Goal: Task Accomplishment & Management: Manage account settings

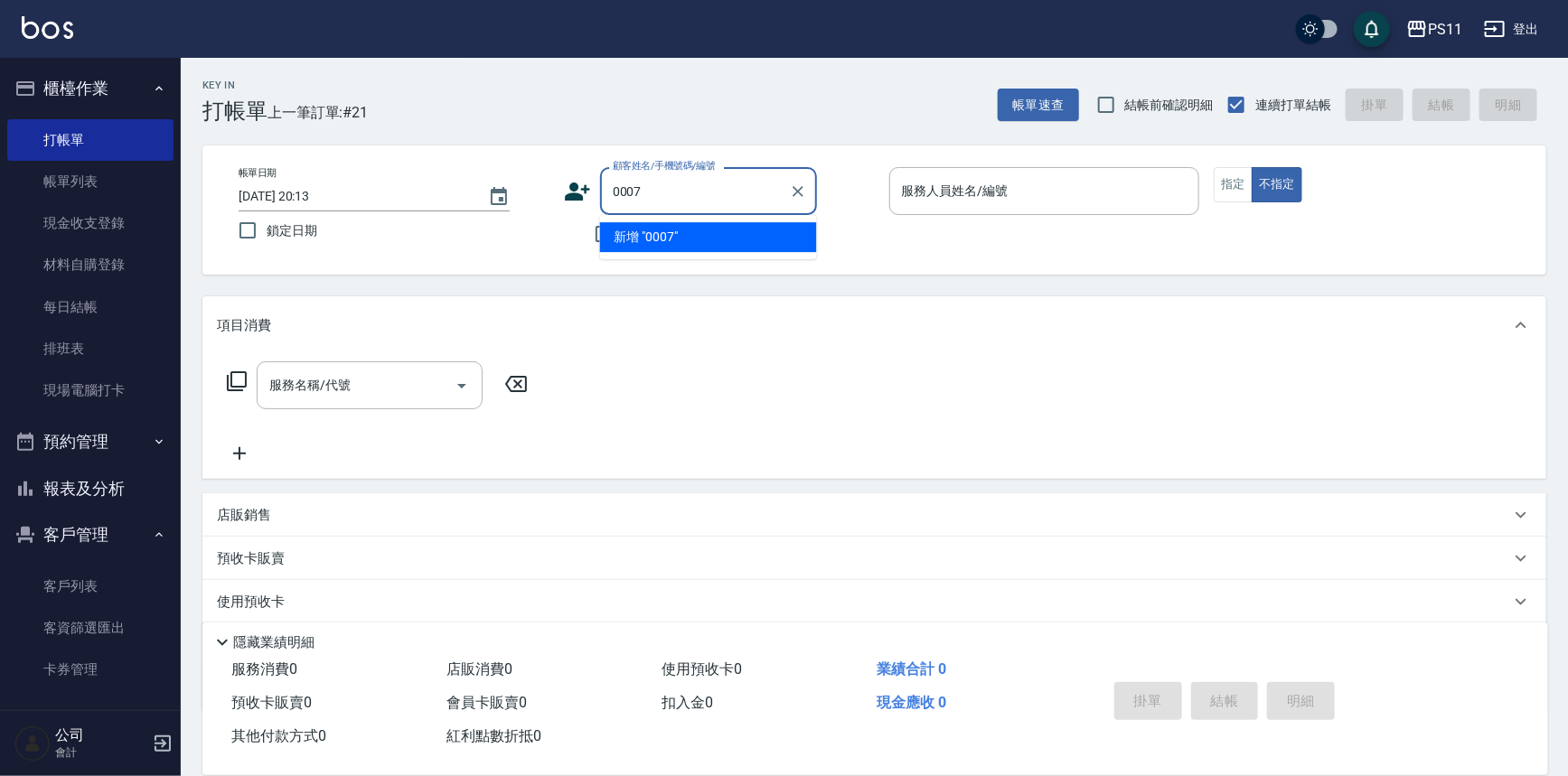
type input "0007"
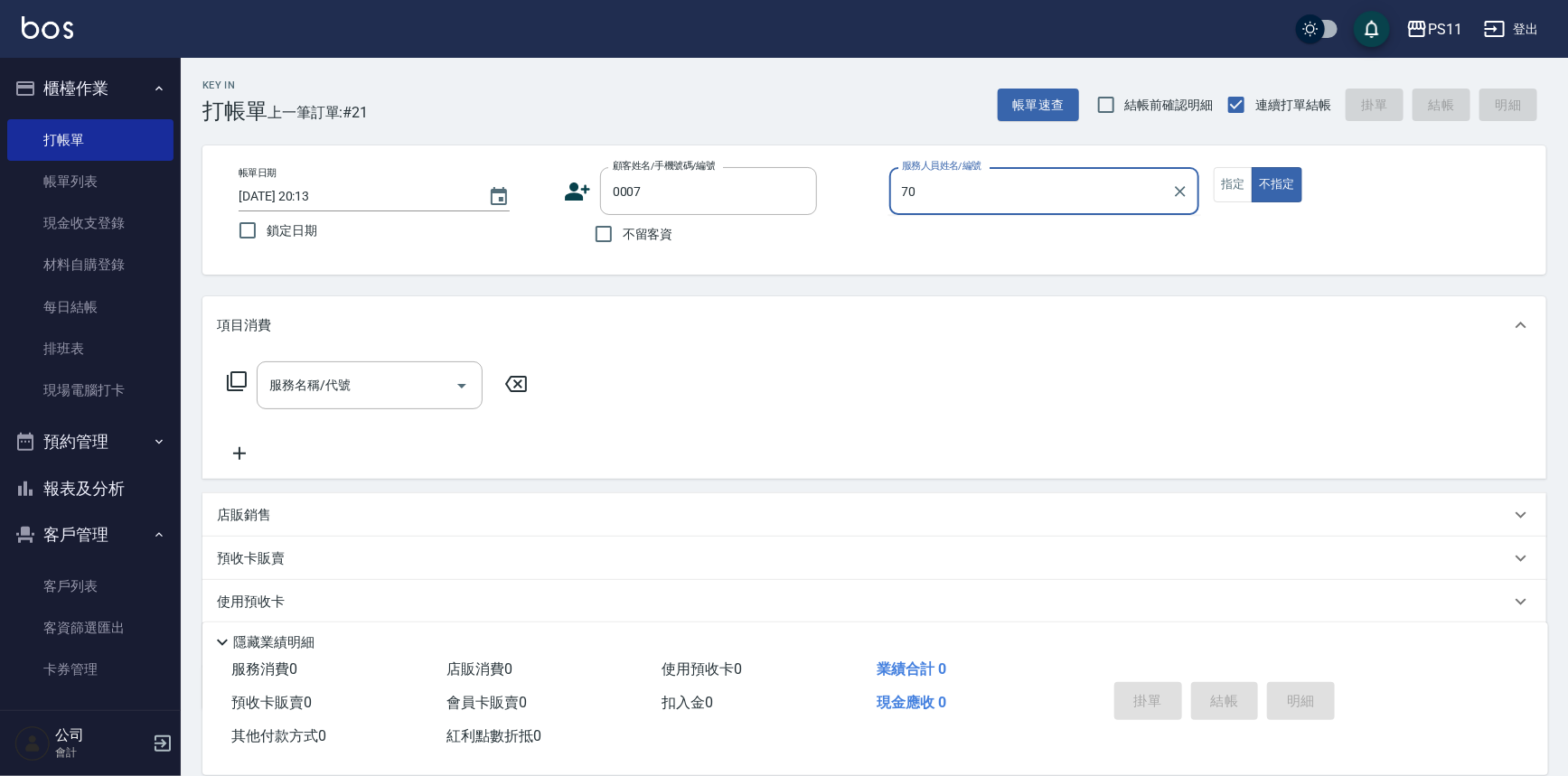
type input "70"
click at [1251, 167] on button "不指定" at bounding box center [1276, 184] width 51 height 36
type button "false"
type input "Judy/098888/0007"
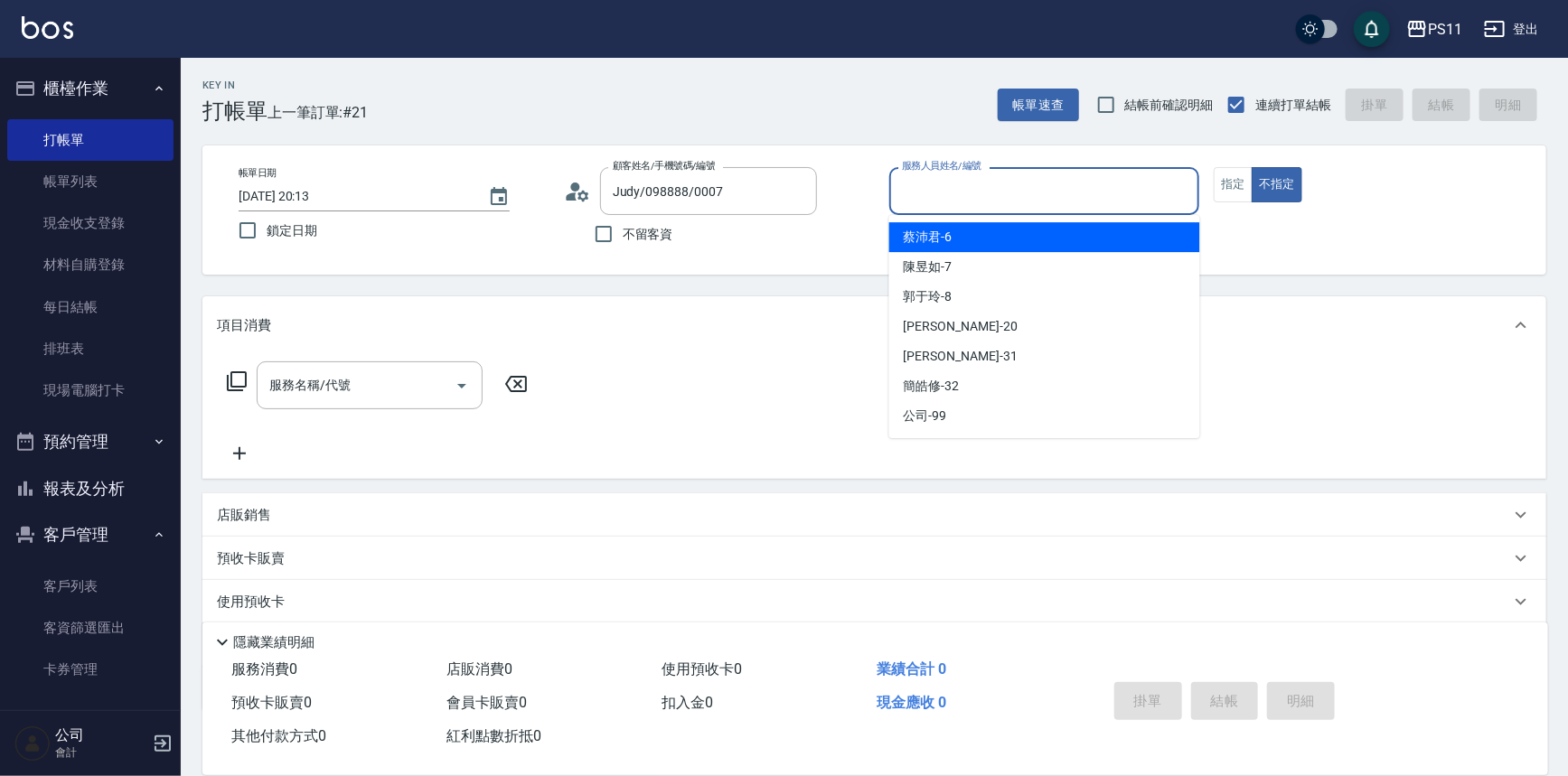
click at [1128, 206] on input "服務人員姓名/編號" at bounding box center [1044, 190] width 295 height 32
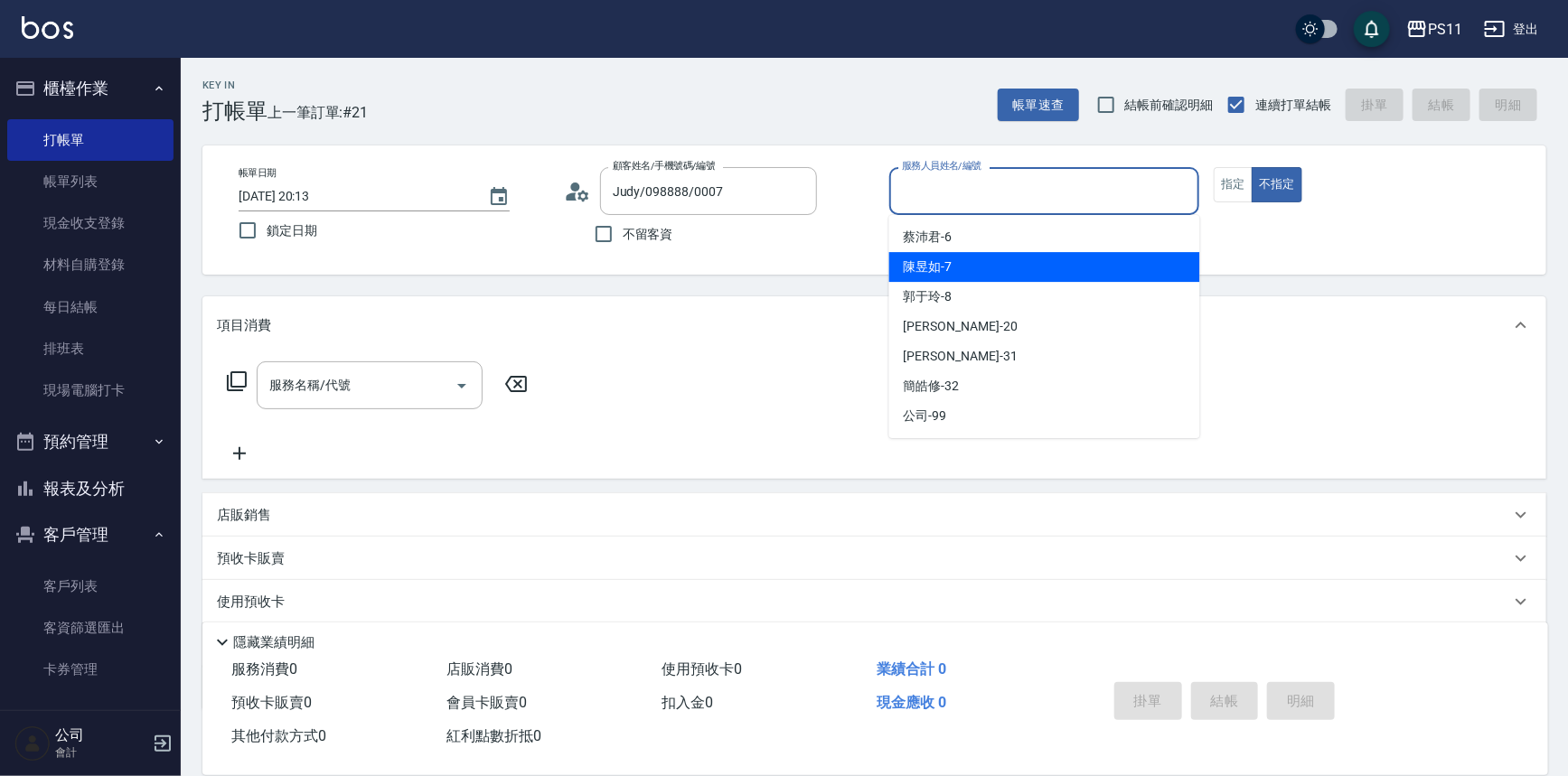
click at [1129, 261] on div "陳昱如 -7" at bounding box center [1043, 266] width 310 height 30
type input "陳昱如-7"
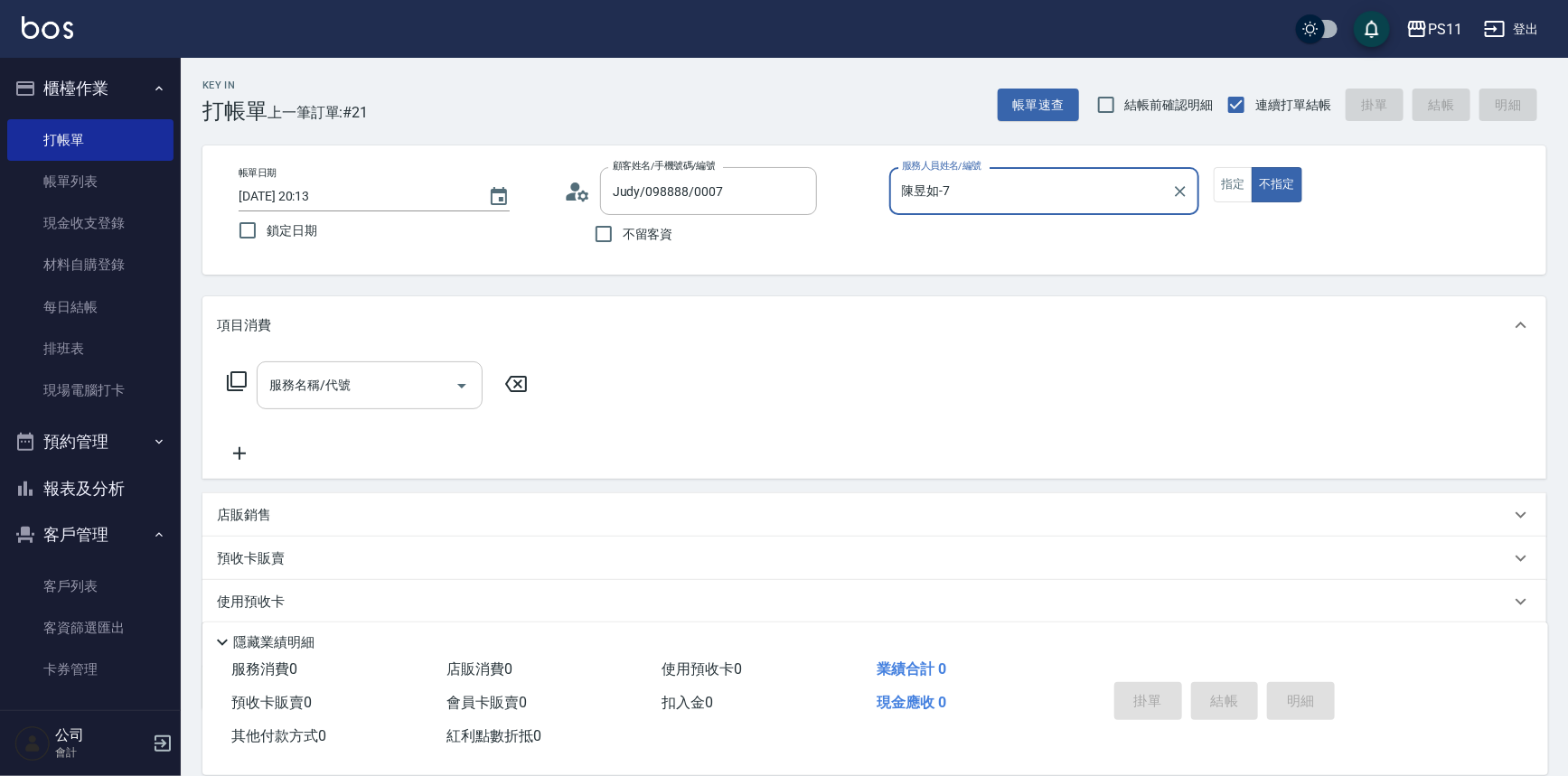
drag, startPoint x: 418, startPoint y: 402, endPoint x: 429, endPoint y: 405, distance: 11.4
click at [420, 402] on div "服務名稱/代號" at bounding box center [369, 385] width 226 height 48
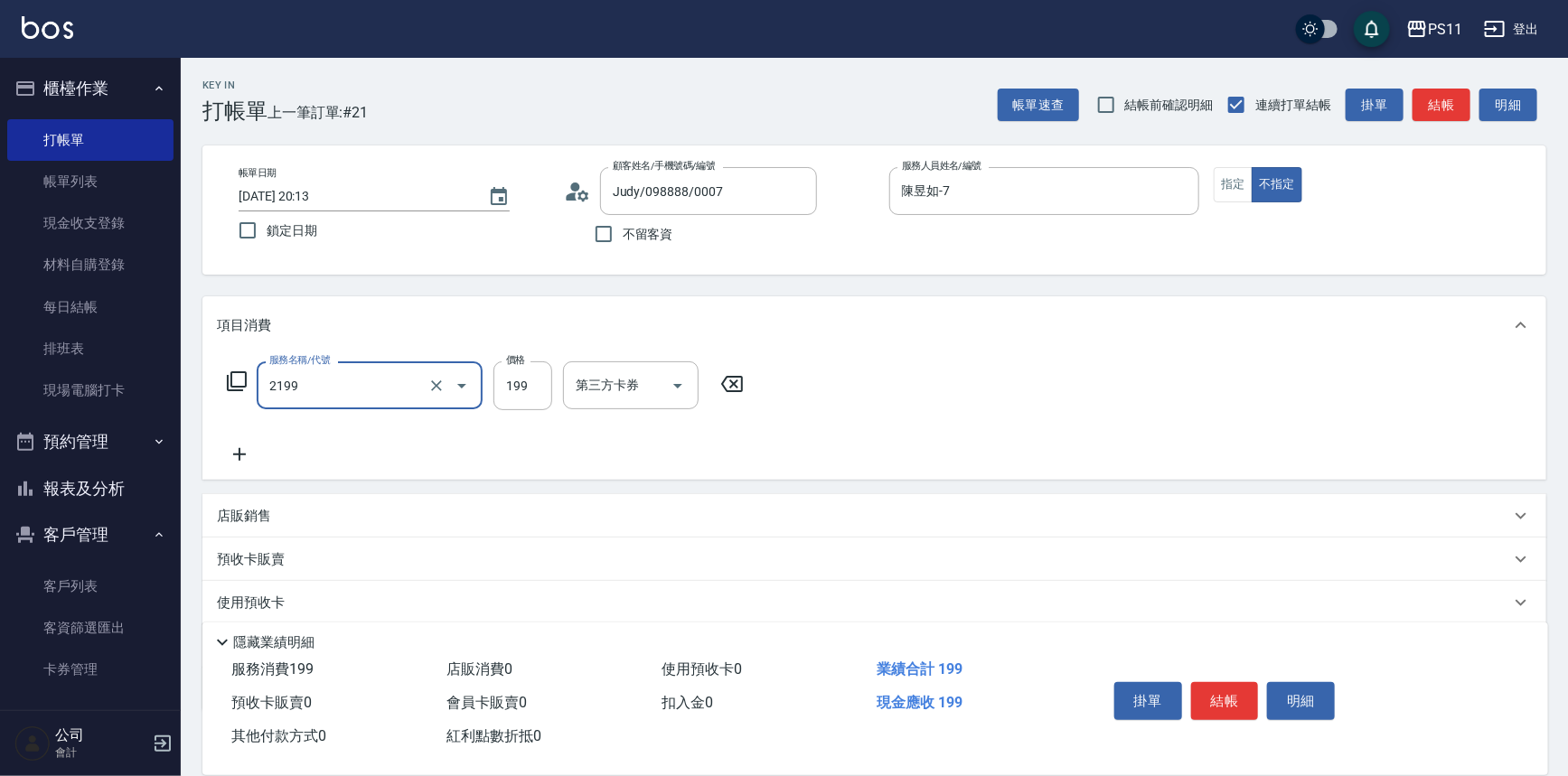
type input "不指定剪髮活動(2199)"
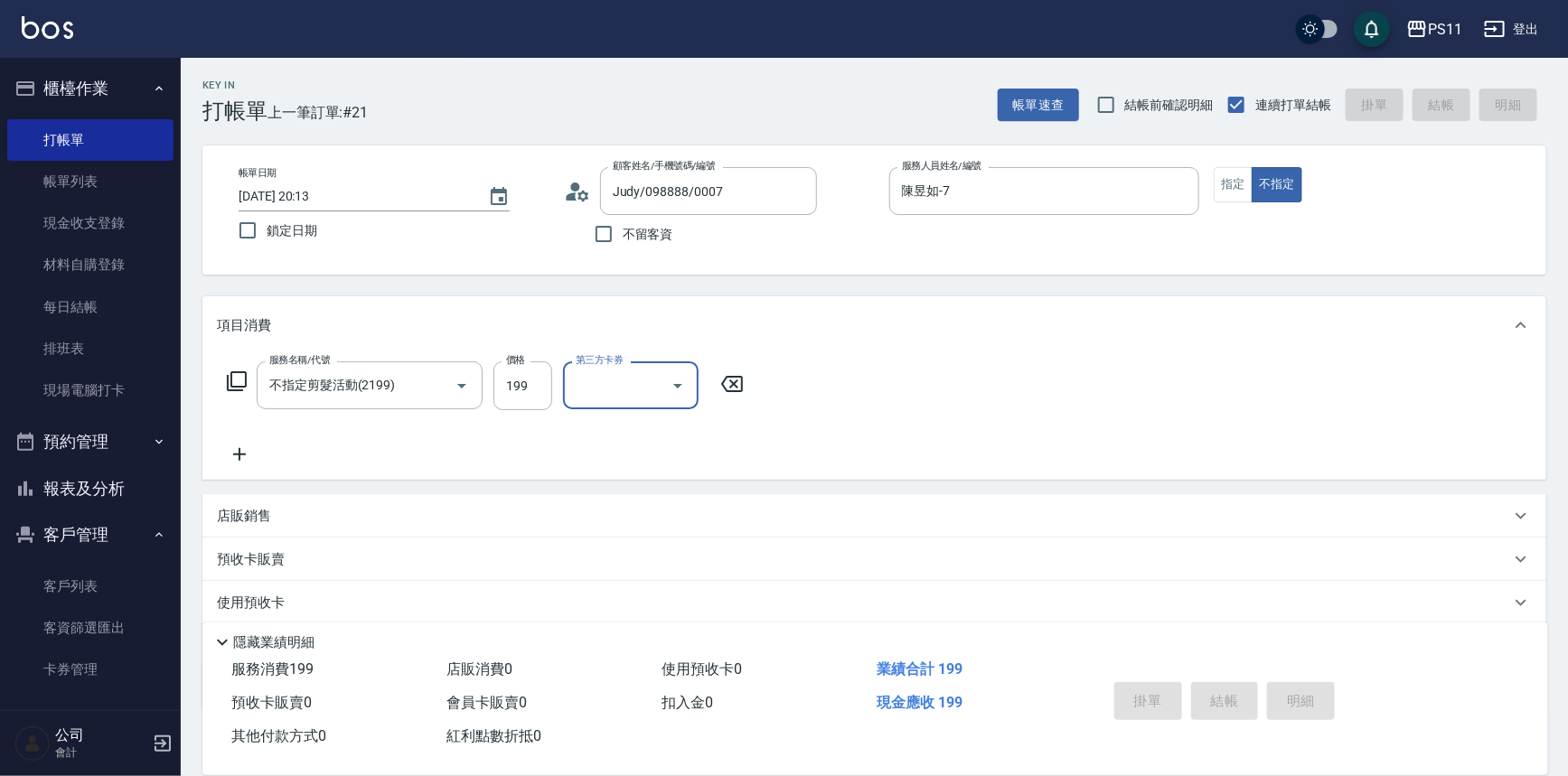
type input "[DATE] 20:33"
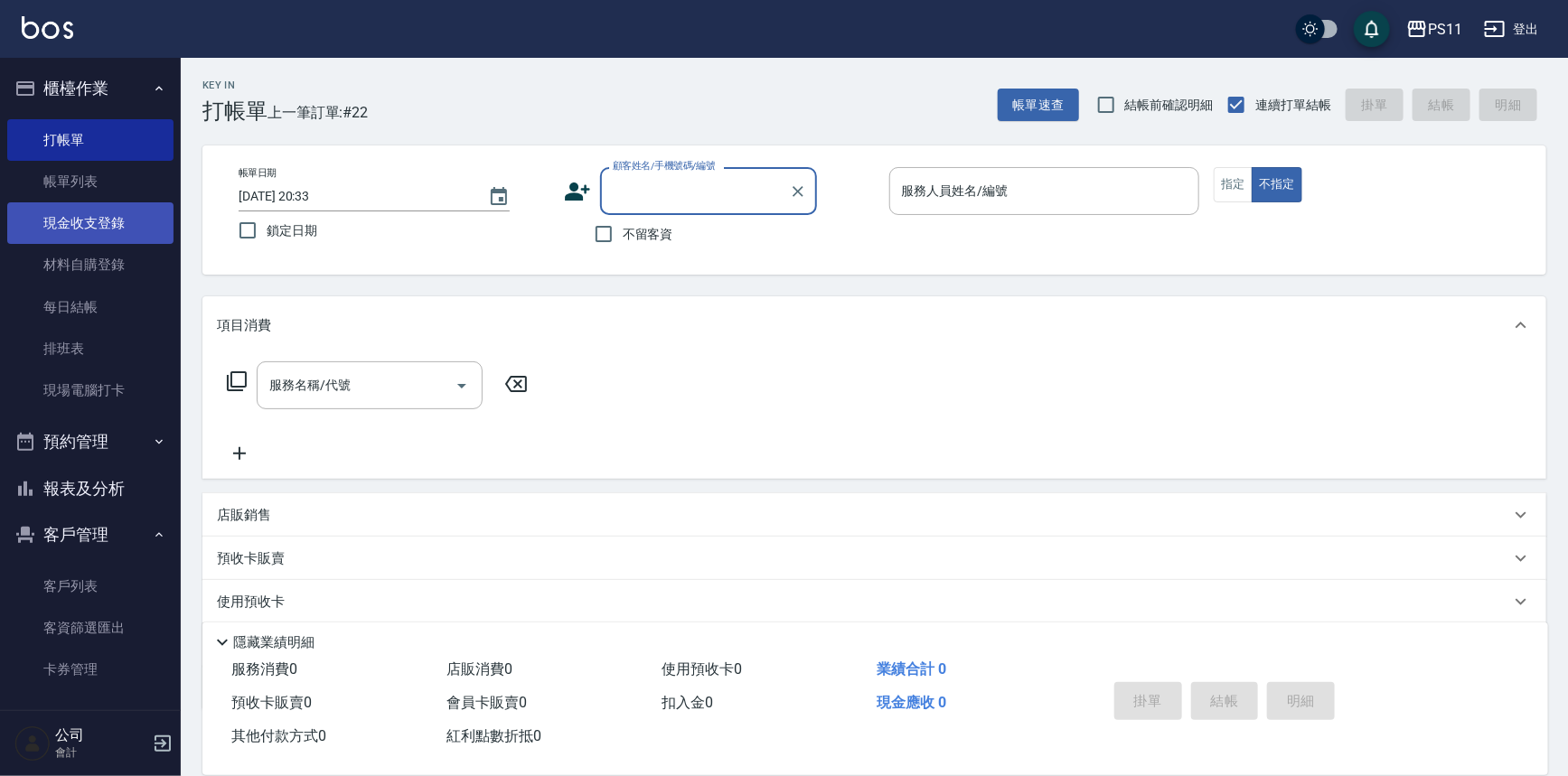
drag, startPoint x: 108, startPoint y: 189, endPoint x: 108, endPoint y: 202, distance: 13.0
click at [108, 189] on link "帳單列表" at bounding box center [90, 181] width 166 height 41
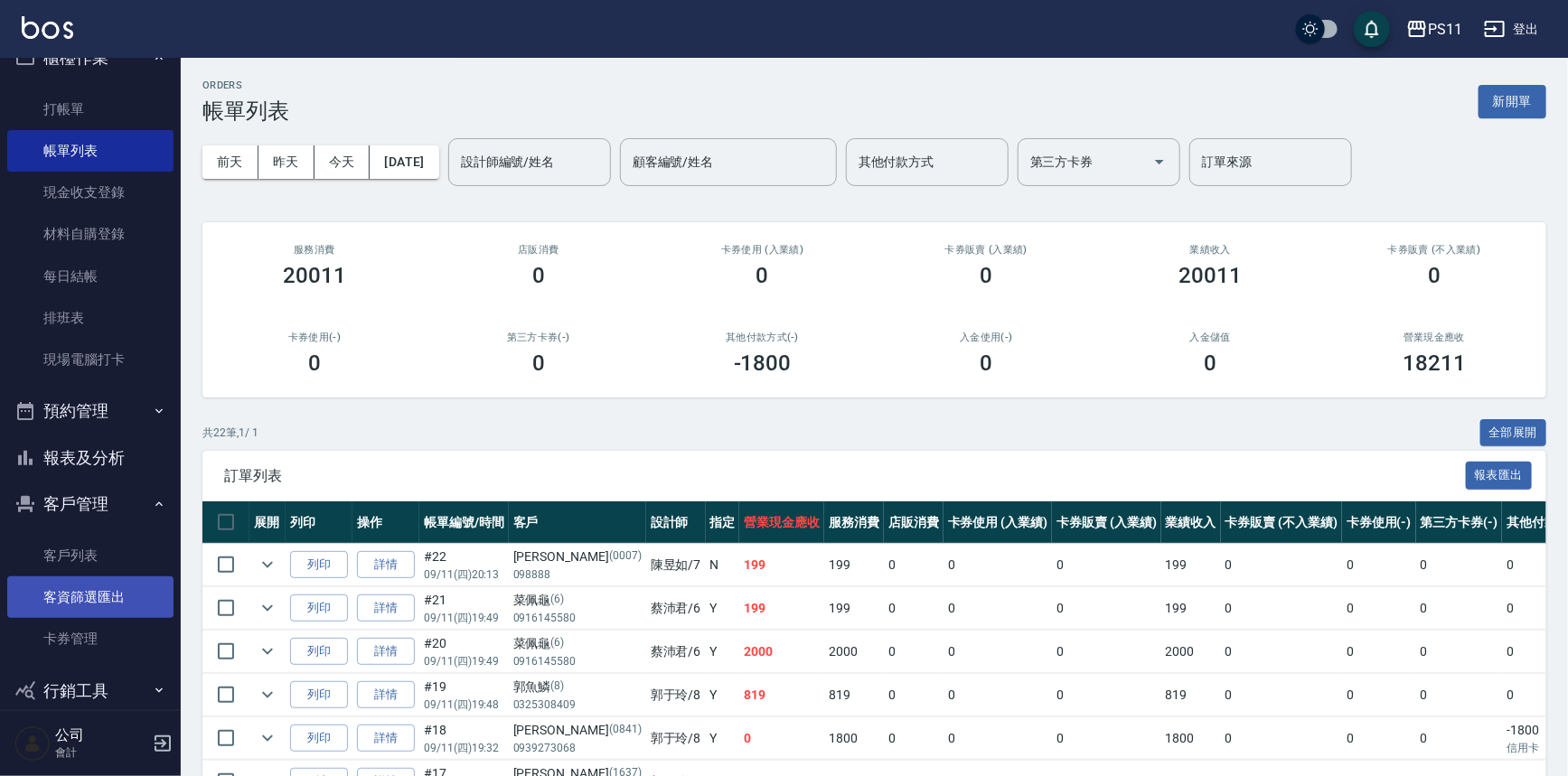
scroll to position [55, 0]
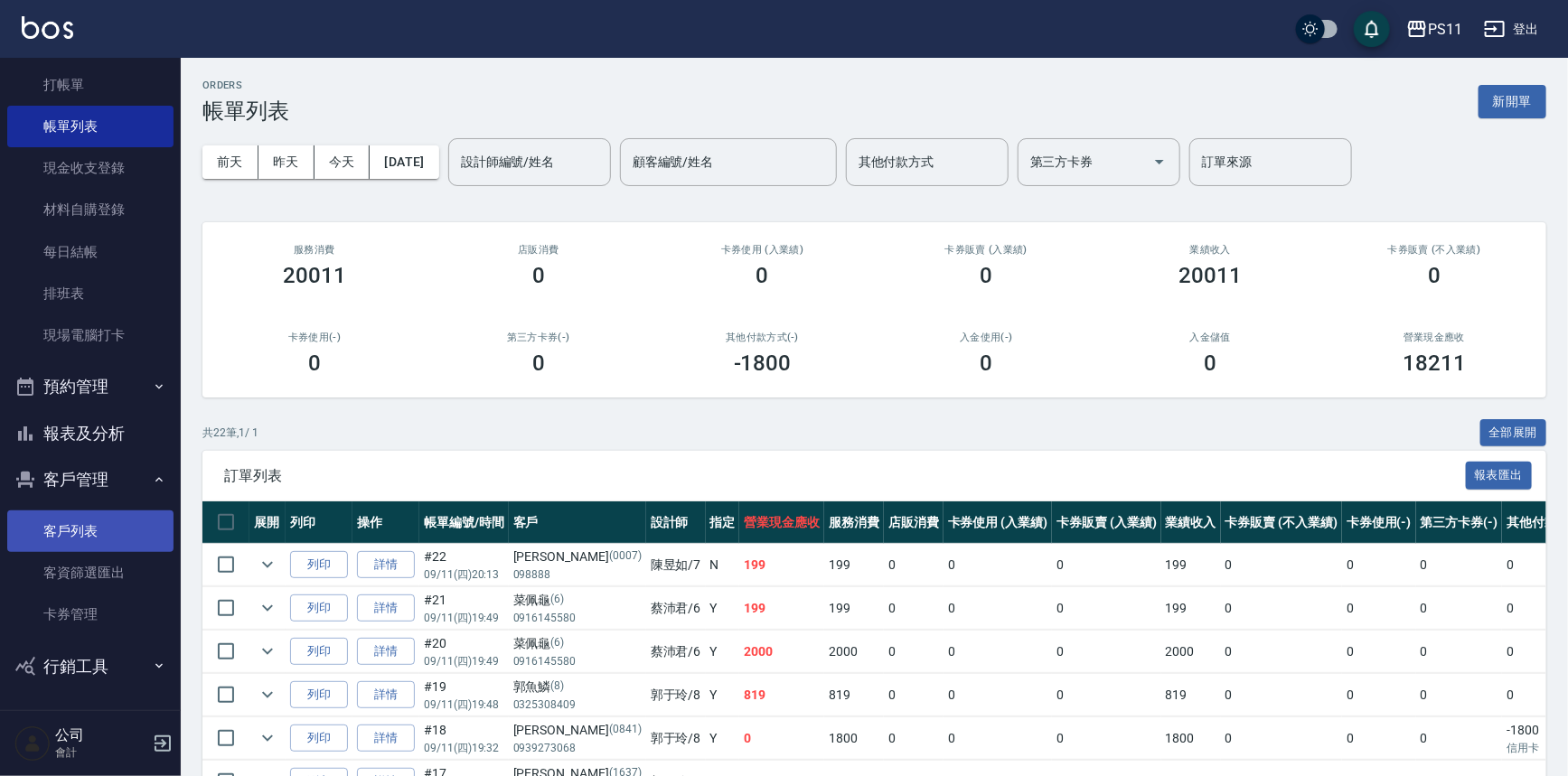
click at [88, 519] on link "客戶列表" at bounding box center [90, 530] width 166 height 41
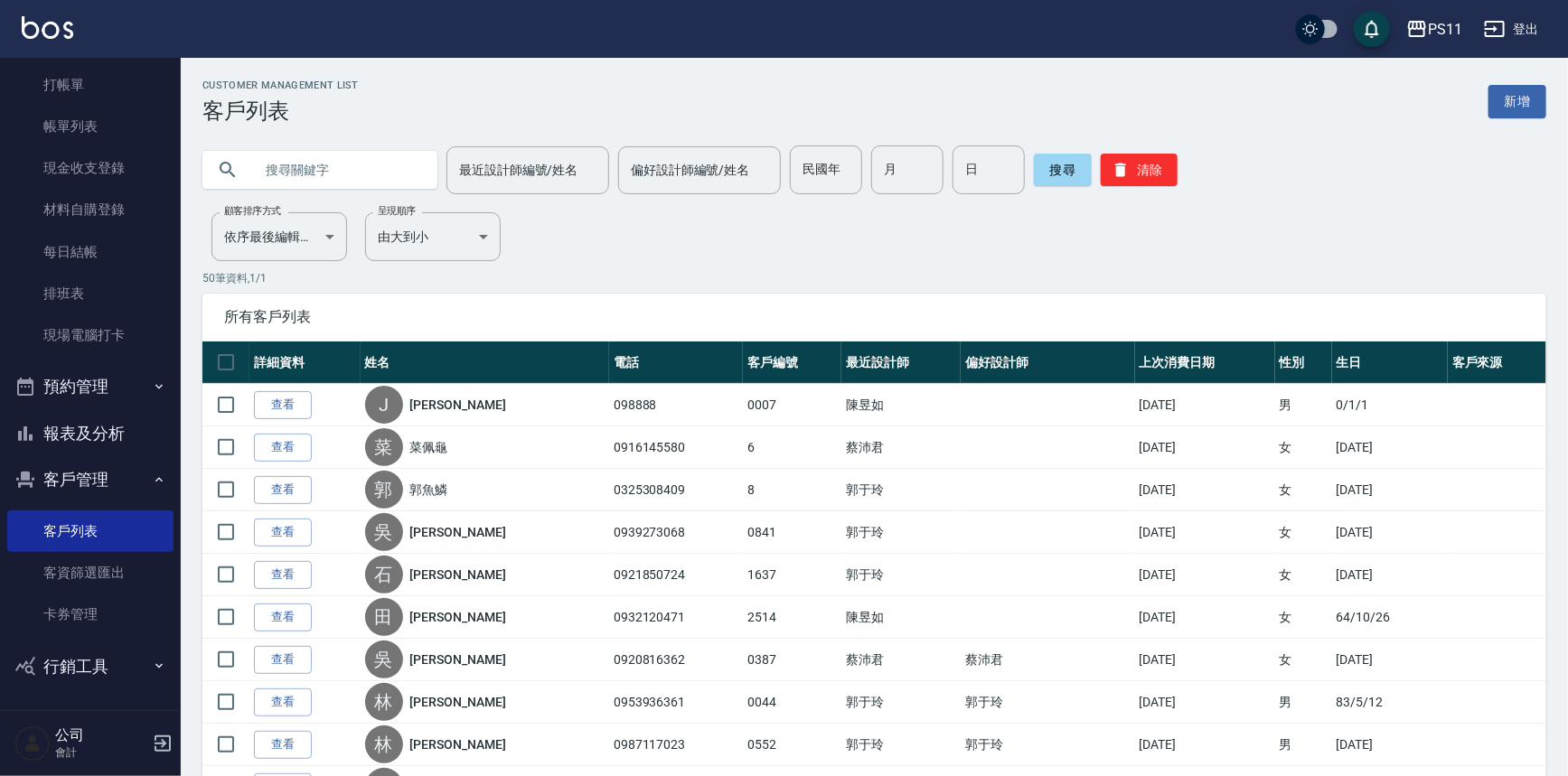
click at [396, 173] on input "text" at bounding box center [337, 169] width 170 height 49
type input "淑"
drag, startPoint x: 562, startPoint y: 173, endPoint x: 551, endPoint y: 178, distance: 12.1
click at [553, 175] on input "最近設計師編號/姓名" at bounding box center [527, 170] width 146 height 32
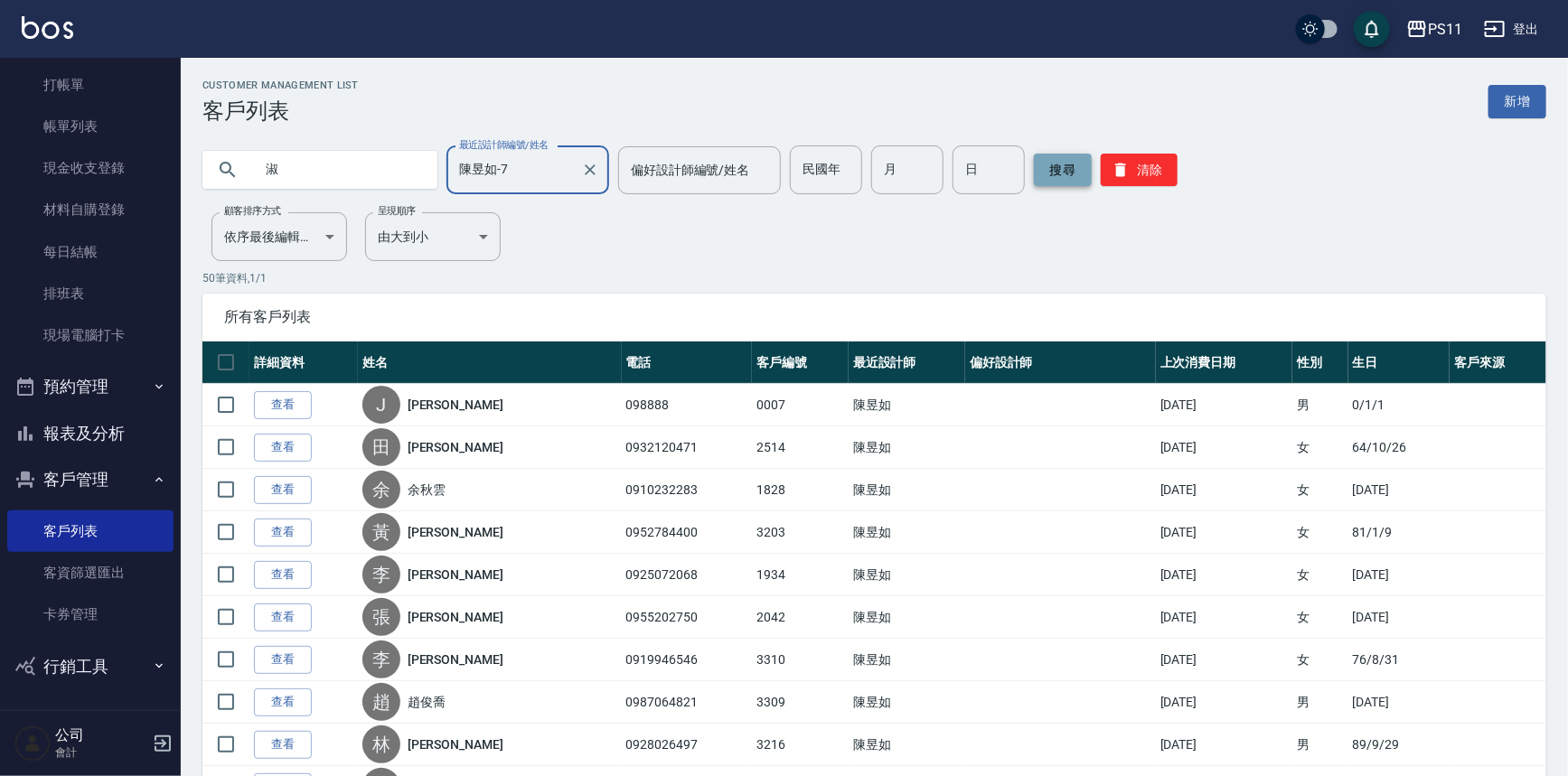
type input "陳昱如-7"
click at [1064, 169] on button "搜尋" at bounding box center [1063, 170] width 58 height 33
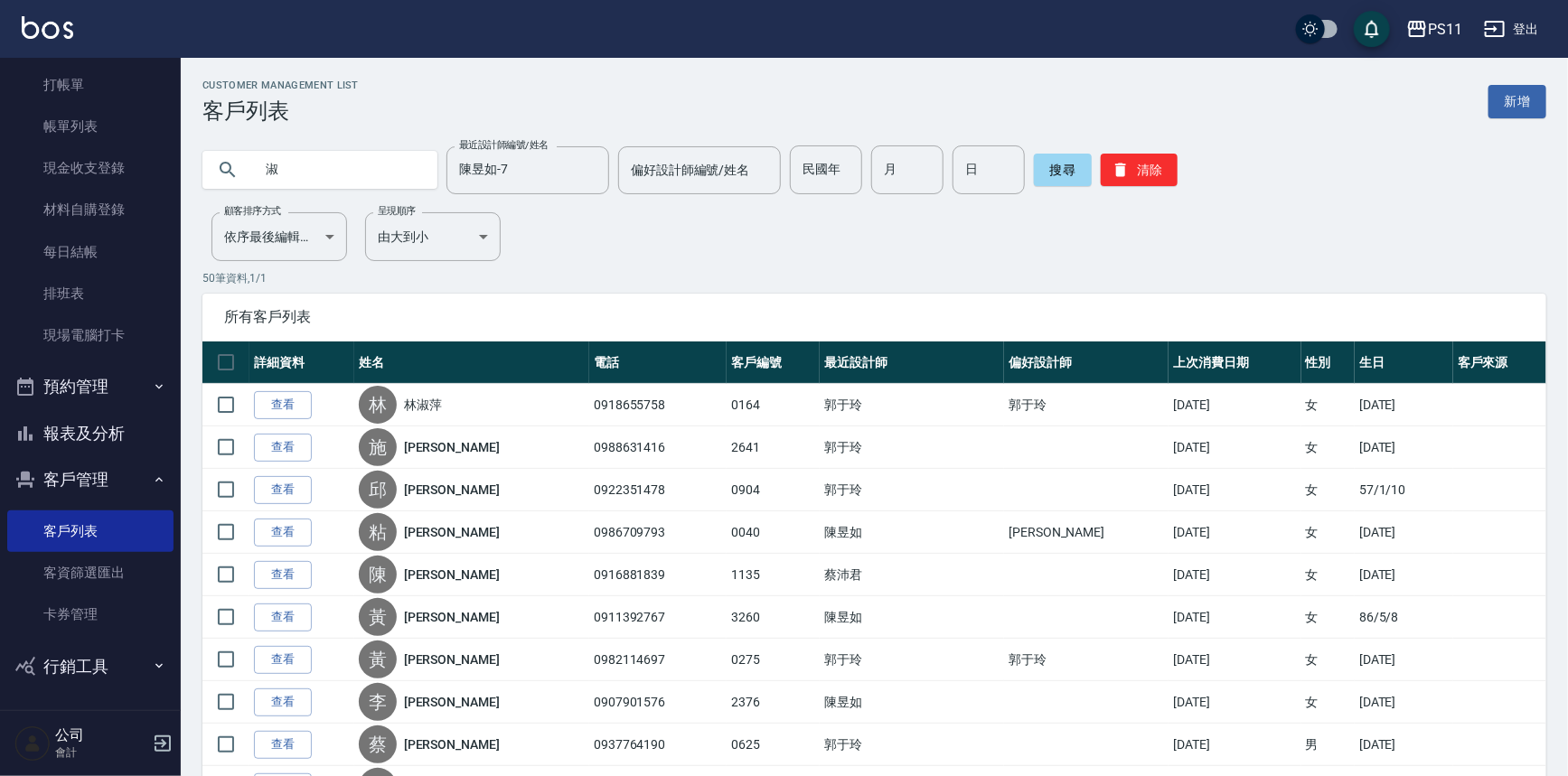
click at [316, 181] on input "淑" at bounding box center [337, 169] width 170 height 49
type input "0989283025"
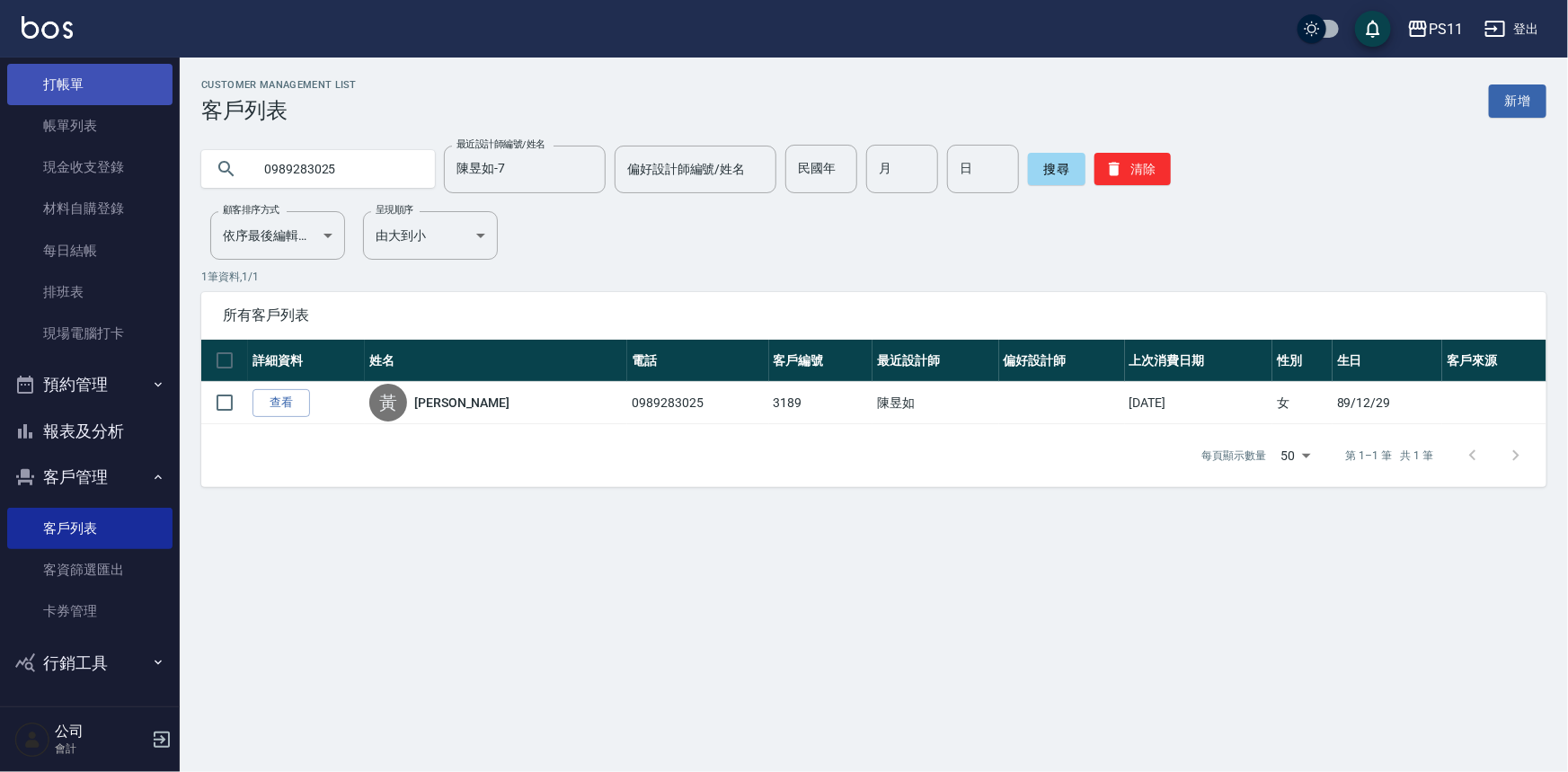
click at [112, 89] on link "打帳單" at bounding box center [90, 84] width 165 height 41
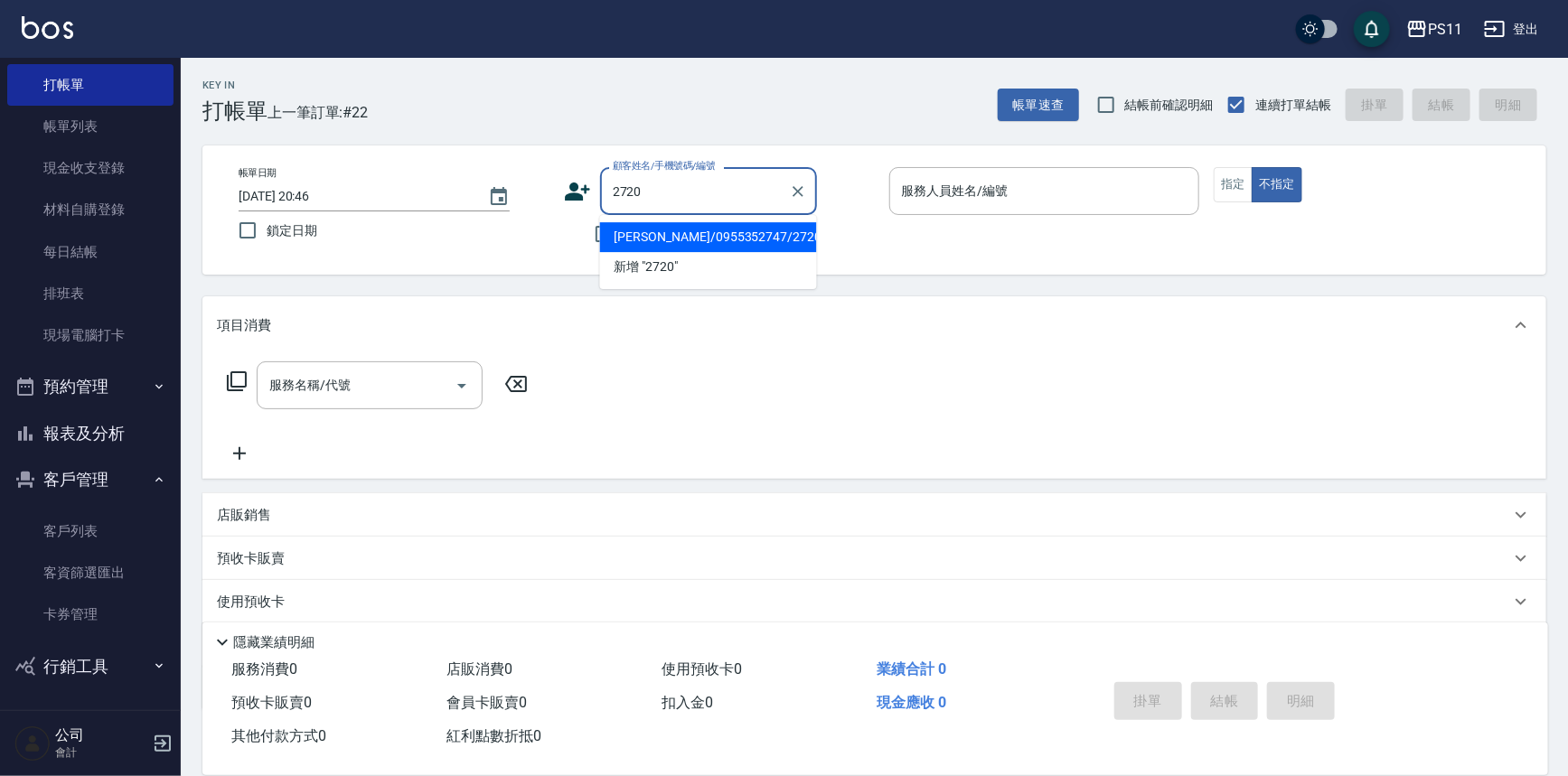
type input "[PERSON_NAME]/0955352747/2720"
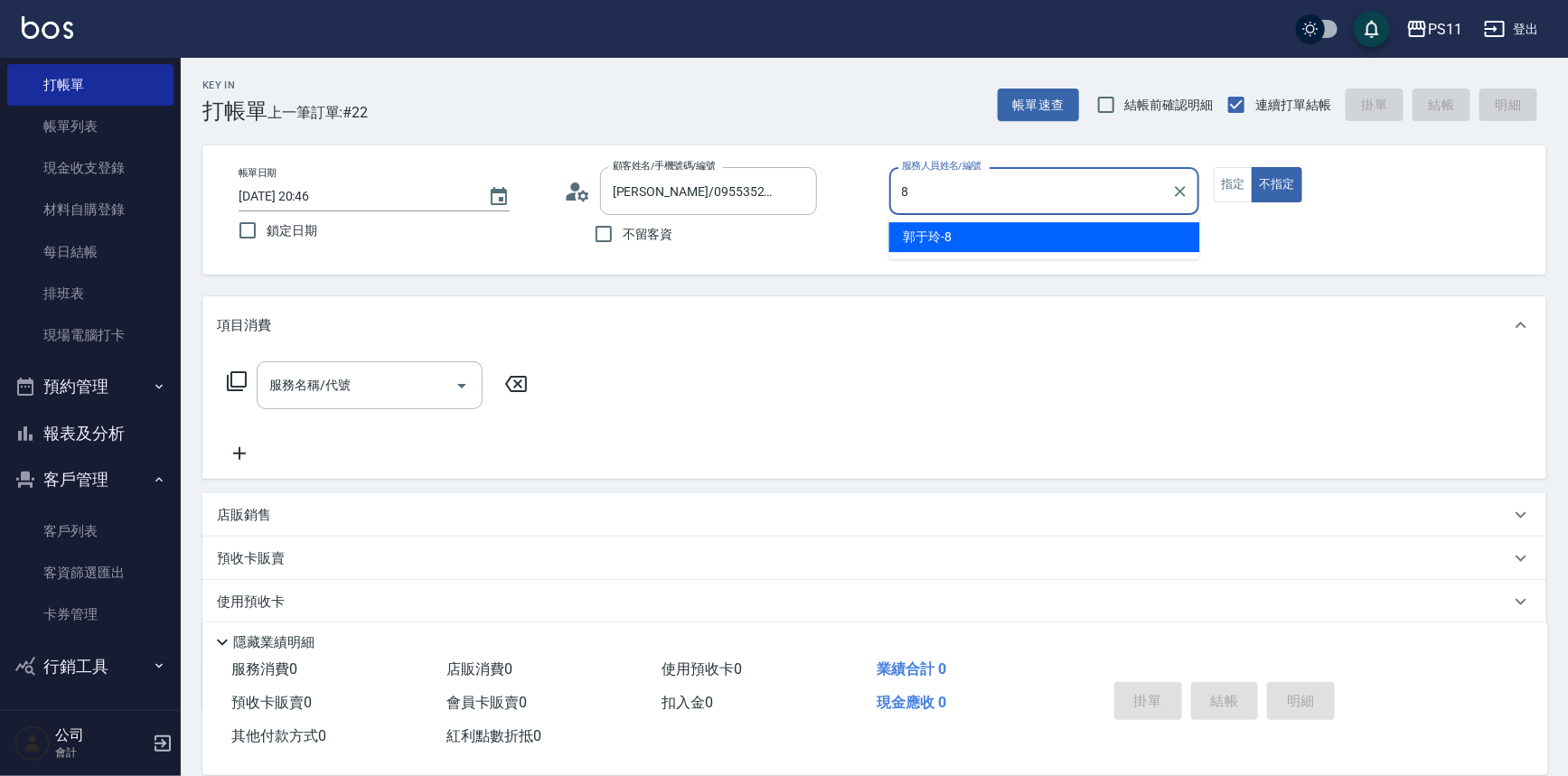
type input "郭于玲-8"
type button "false"
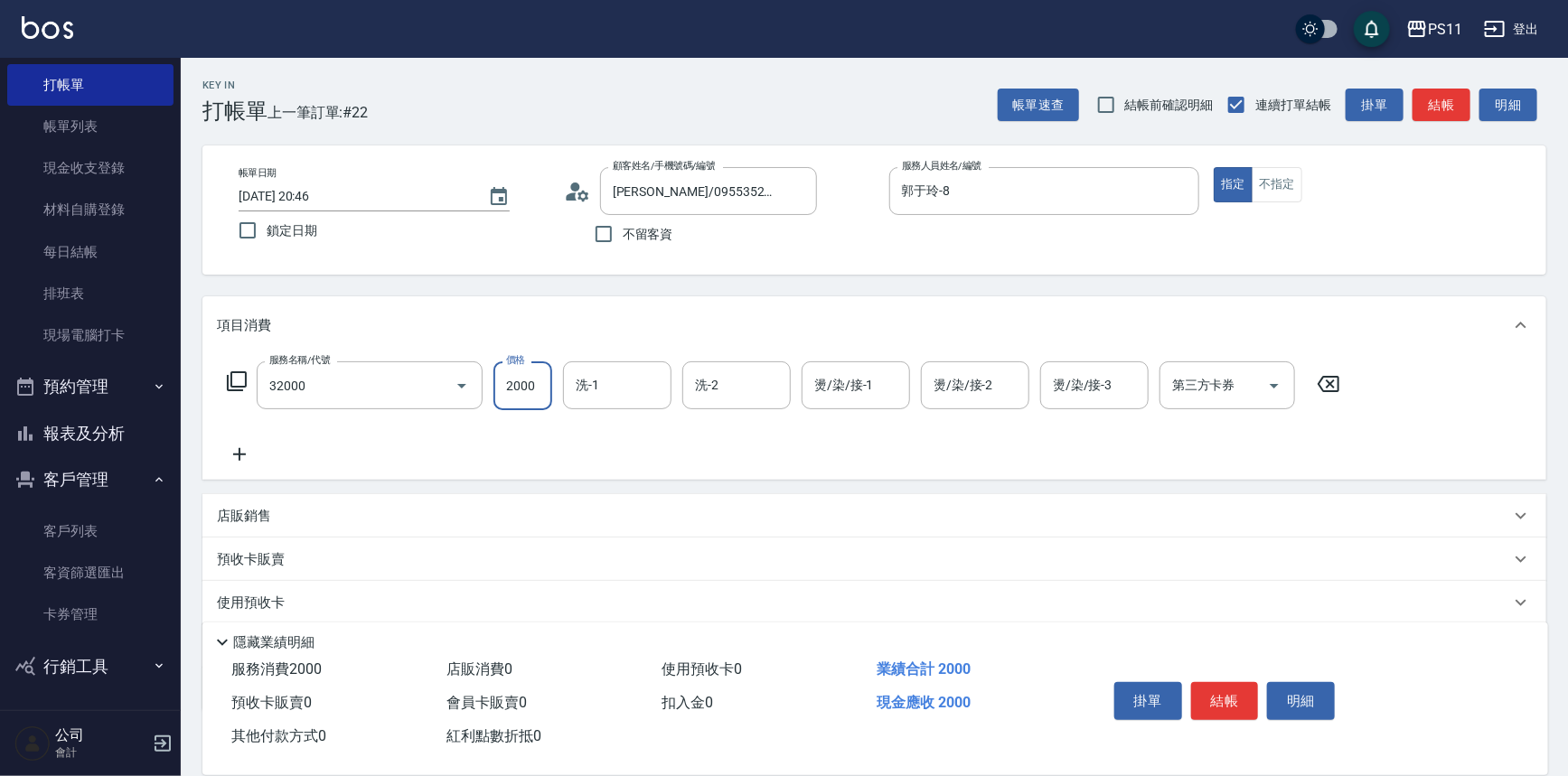
type input "2000以上燙髮(32000)"
type input "2500"
type input "[PERSON_NAME]-20"
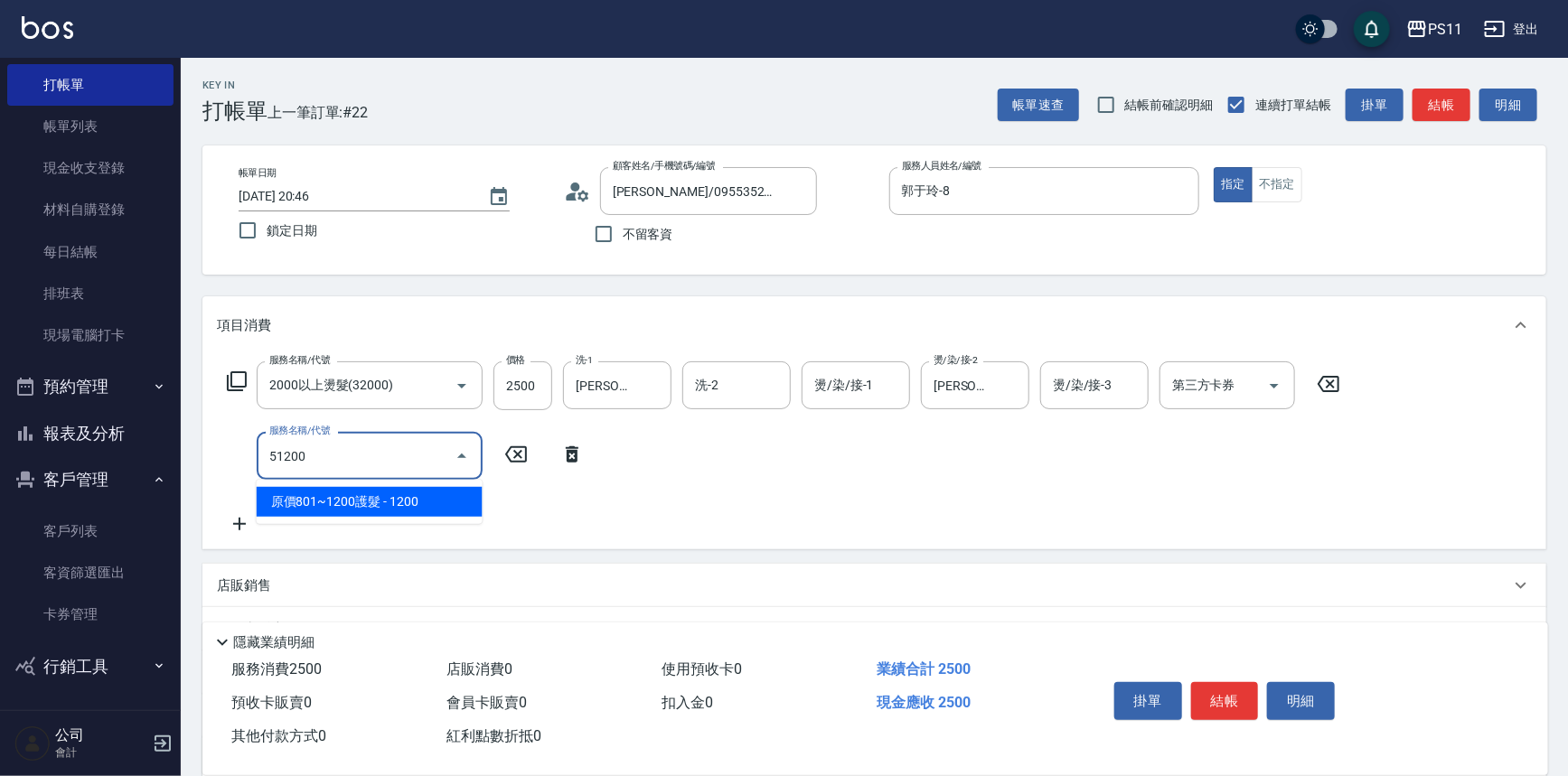
type input "原價801~1200護髮(51200)"
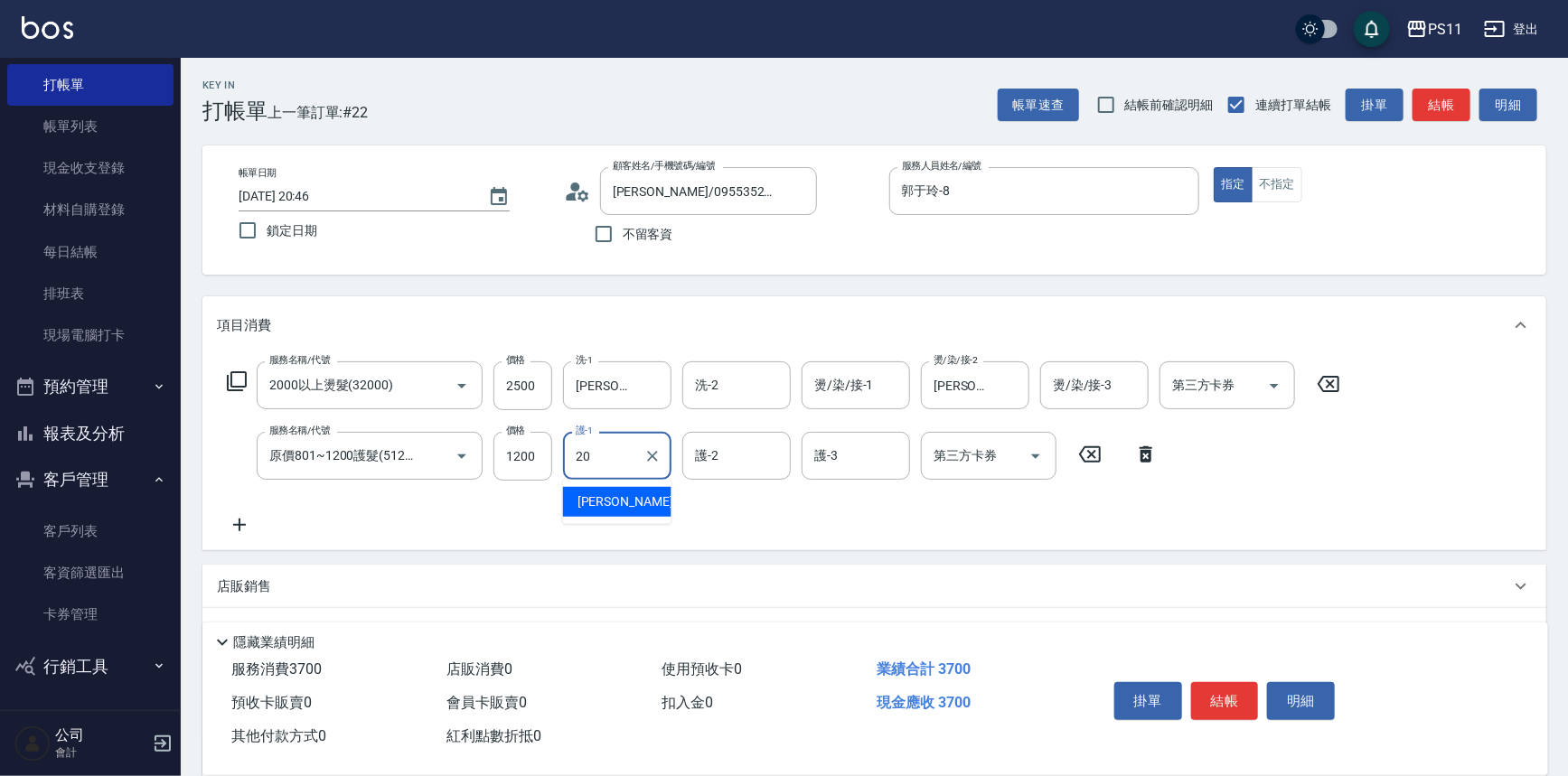
type input "[PERSON_NAME]-20"
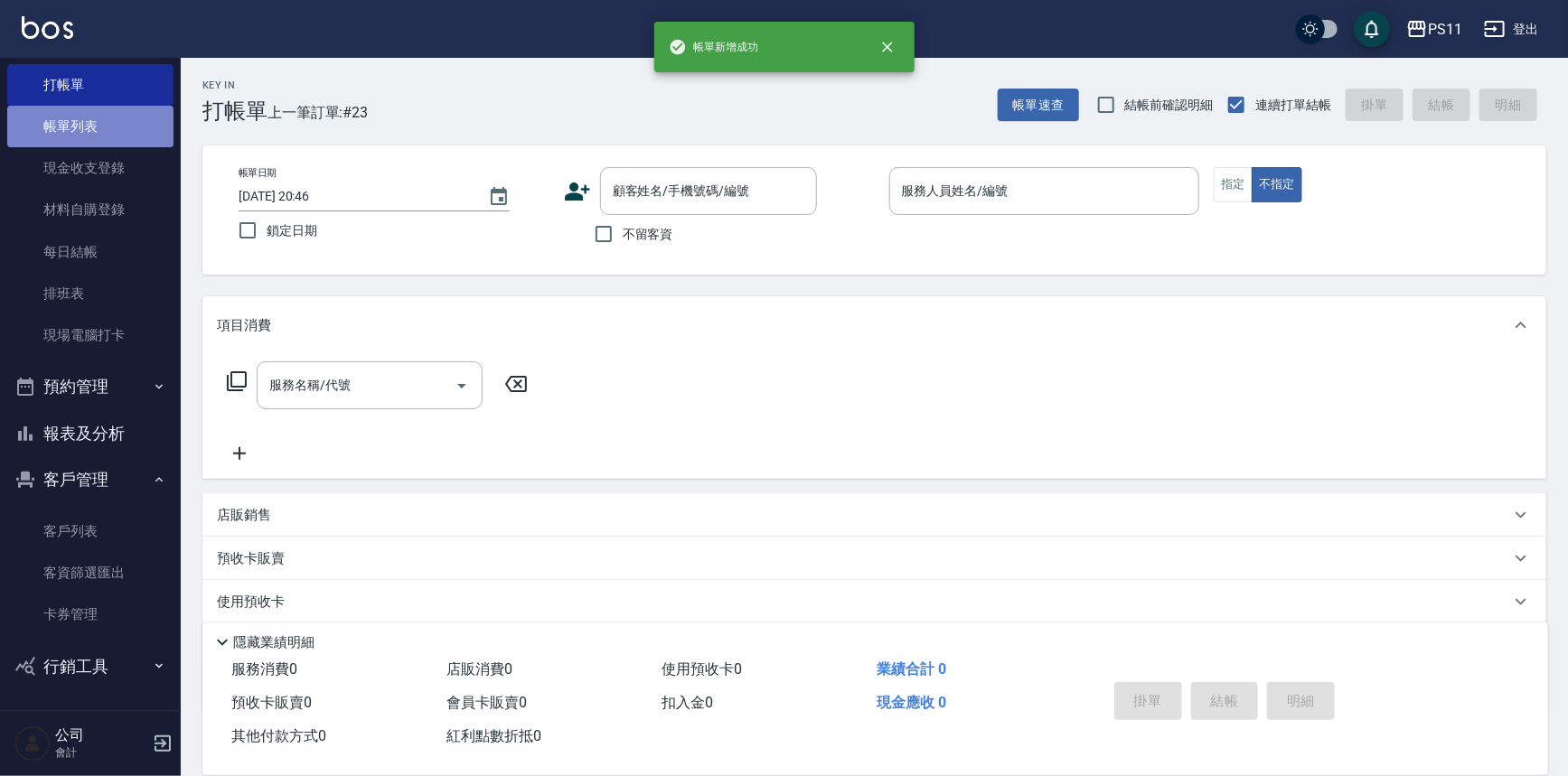
click at [98, 114] on link "帳單列表" at bounding box center [90, 126] width 166 height 41
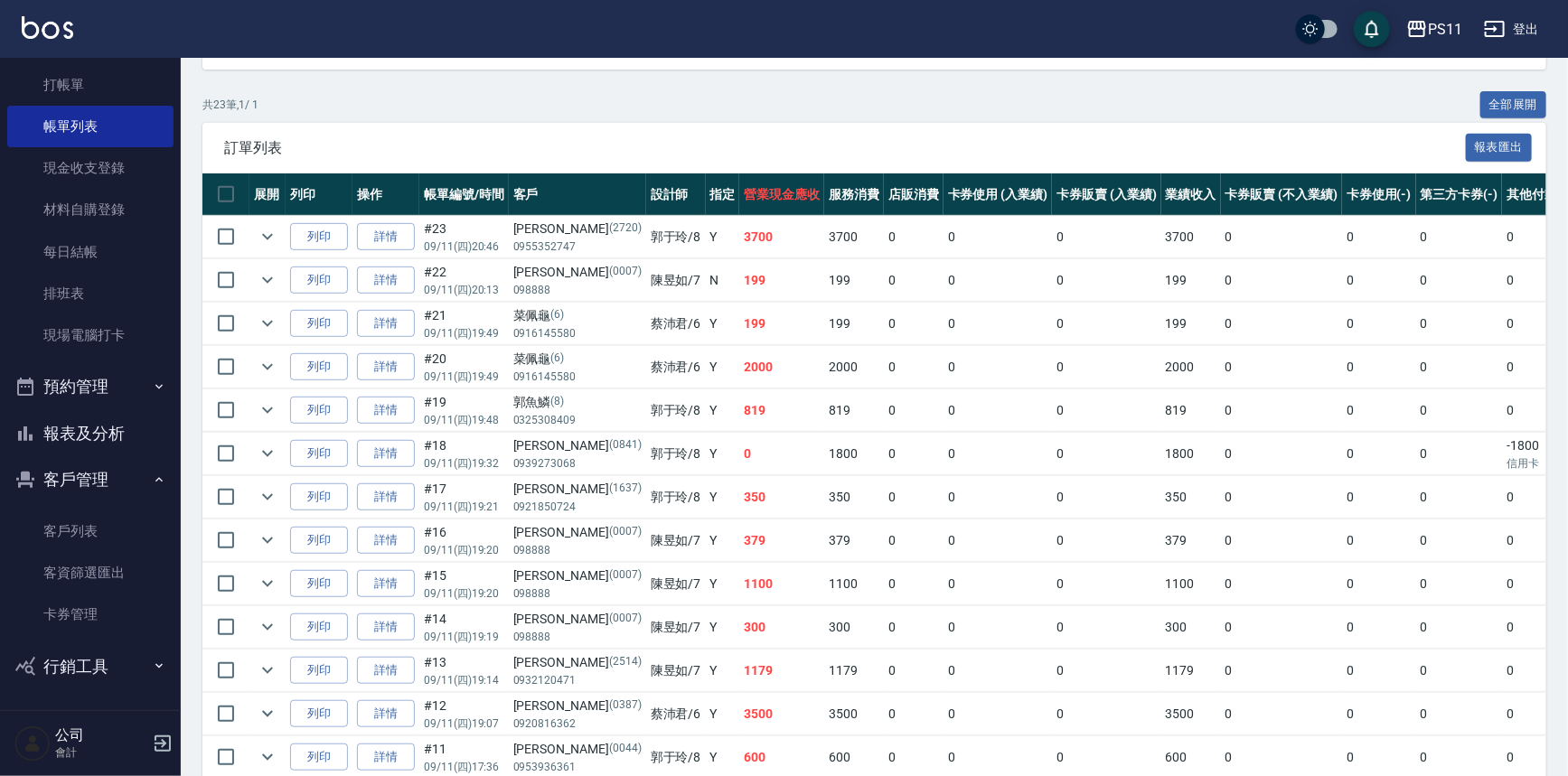
scroll to position [410, 0]
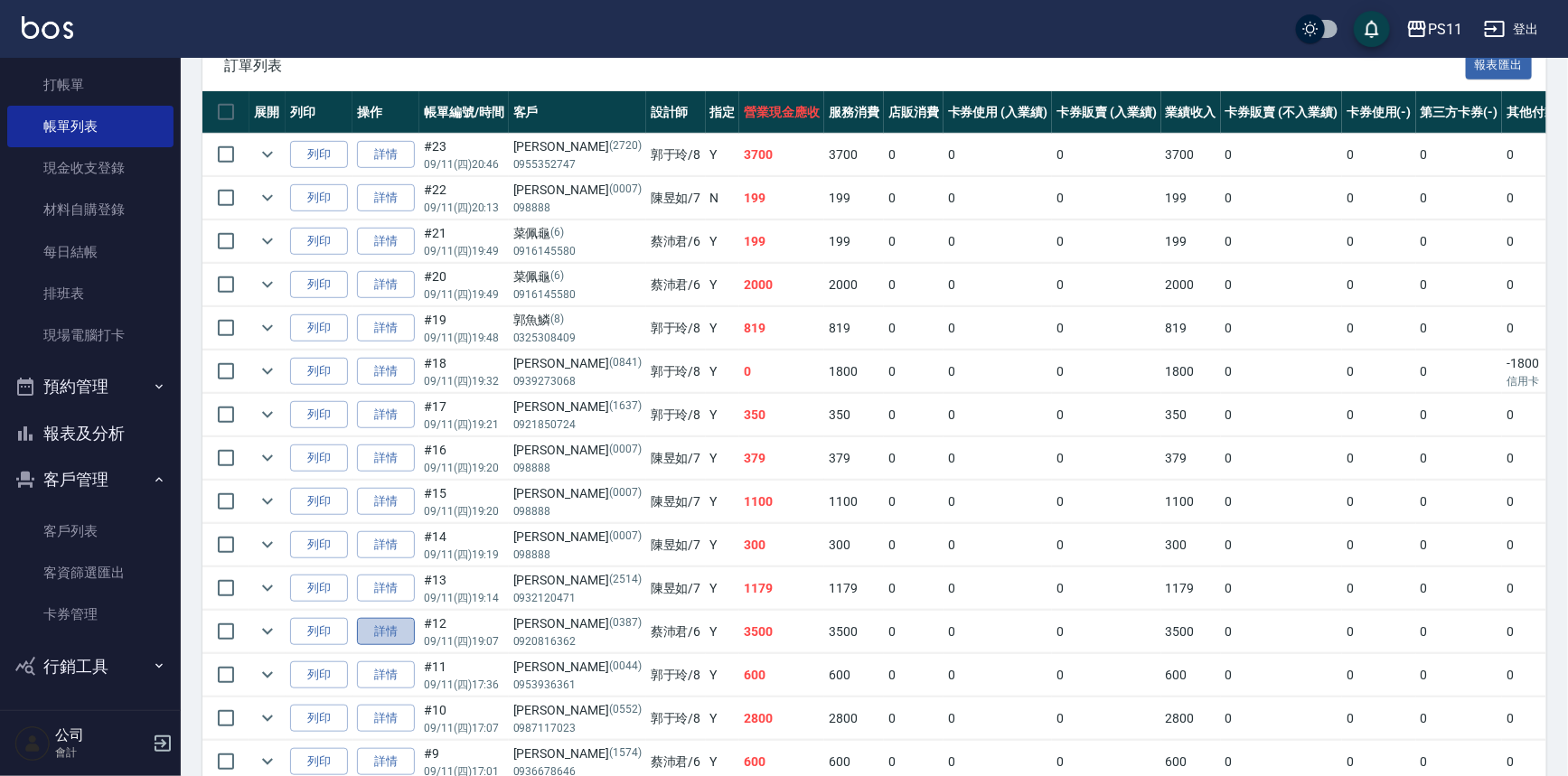
click at [410, 619] on link "詳情" at bounding box center [385, 631] width 58 height 28
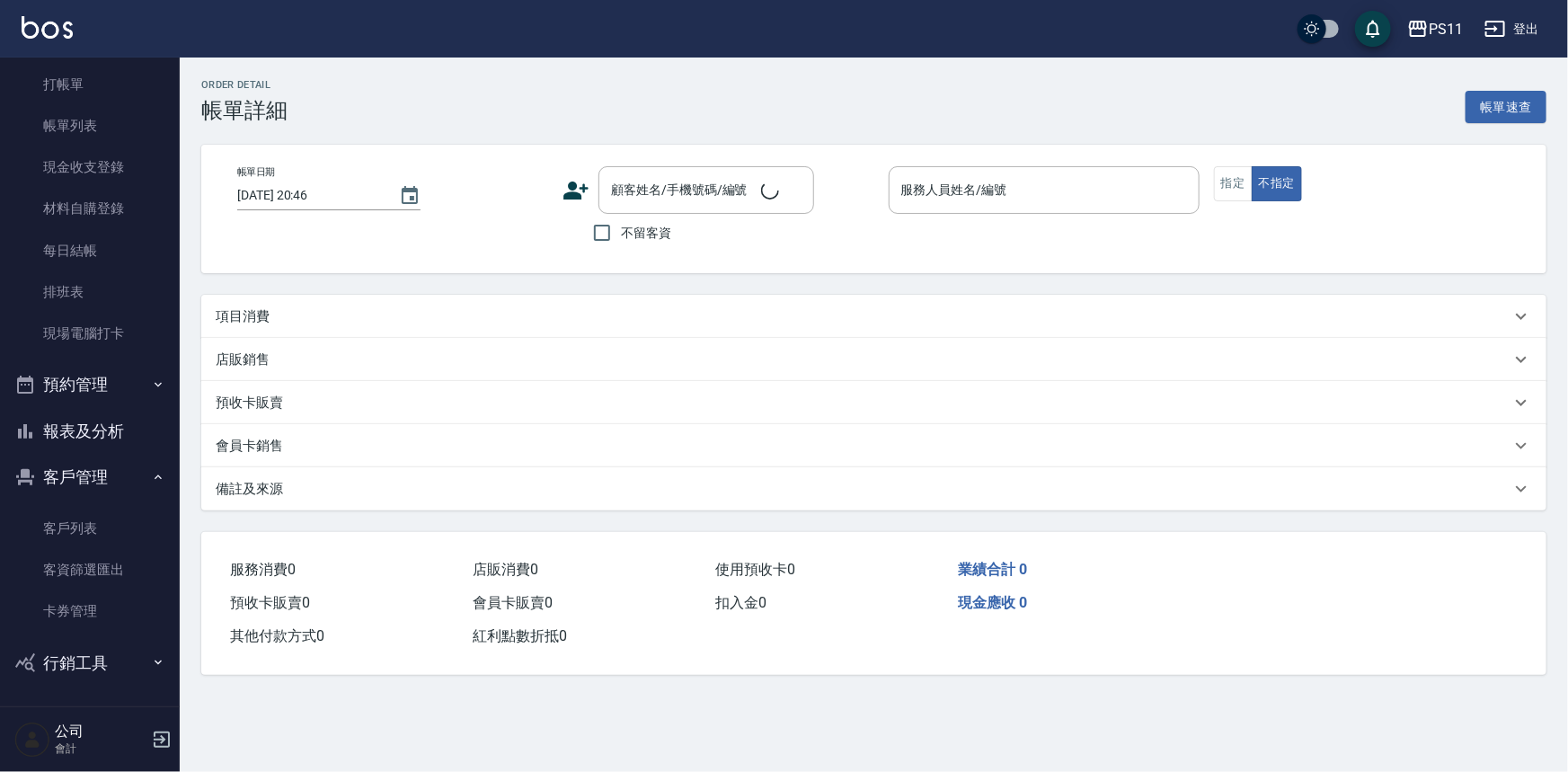
type input "[DATE] 19:07"
type input "[PERSON_NAME]6"
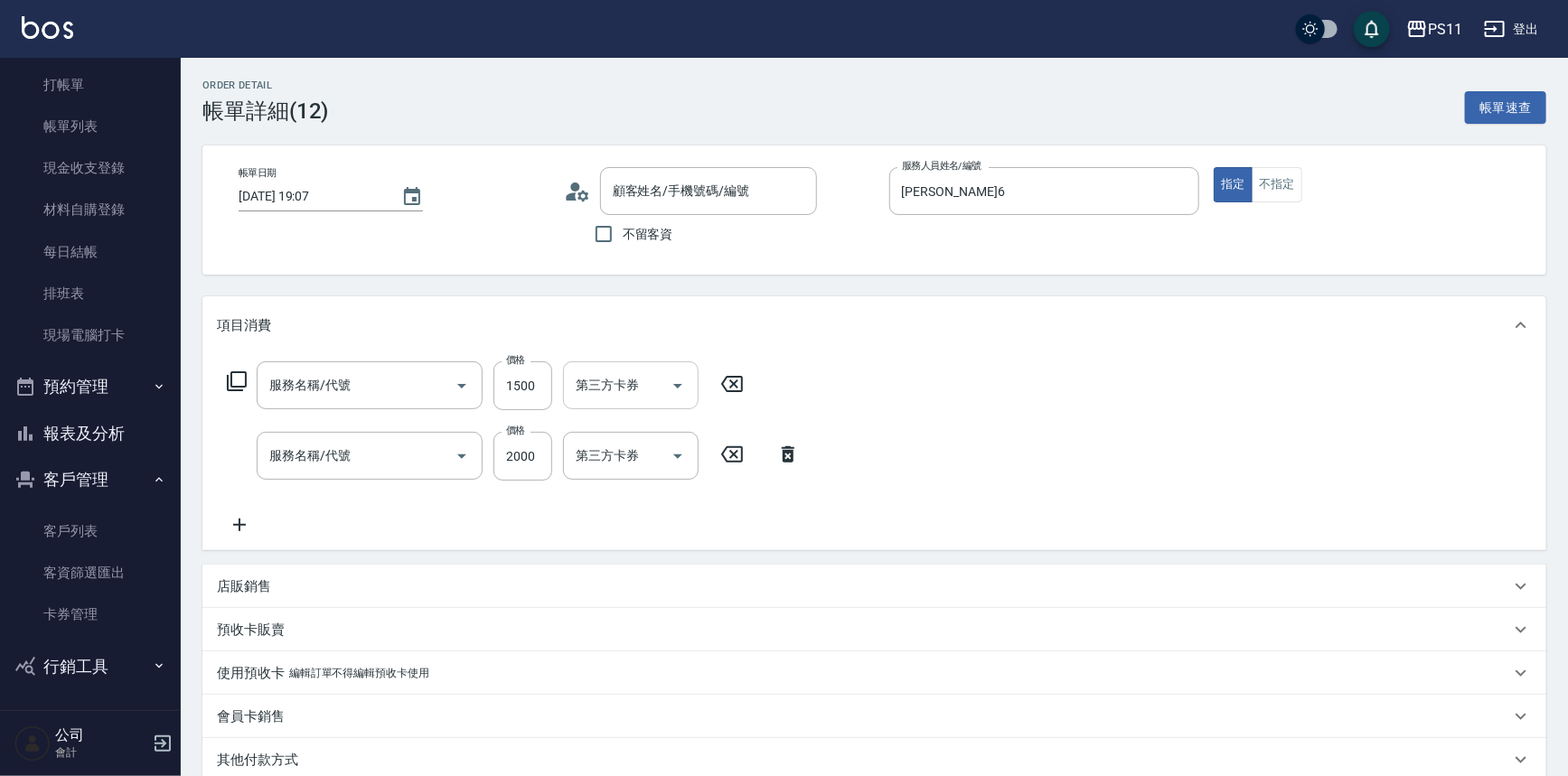
type input "[PERSON_NAME]/0920816362/0387"
type input "原價1201~1500護髮(51500)"
type input "2000以上燙髮(32000)"
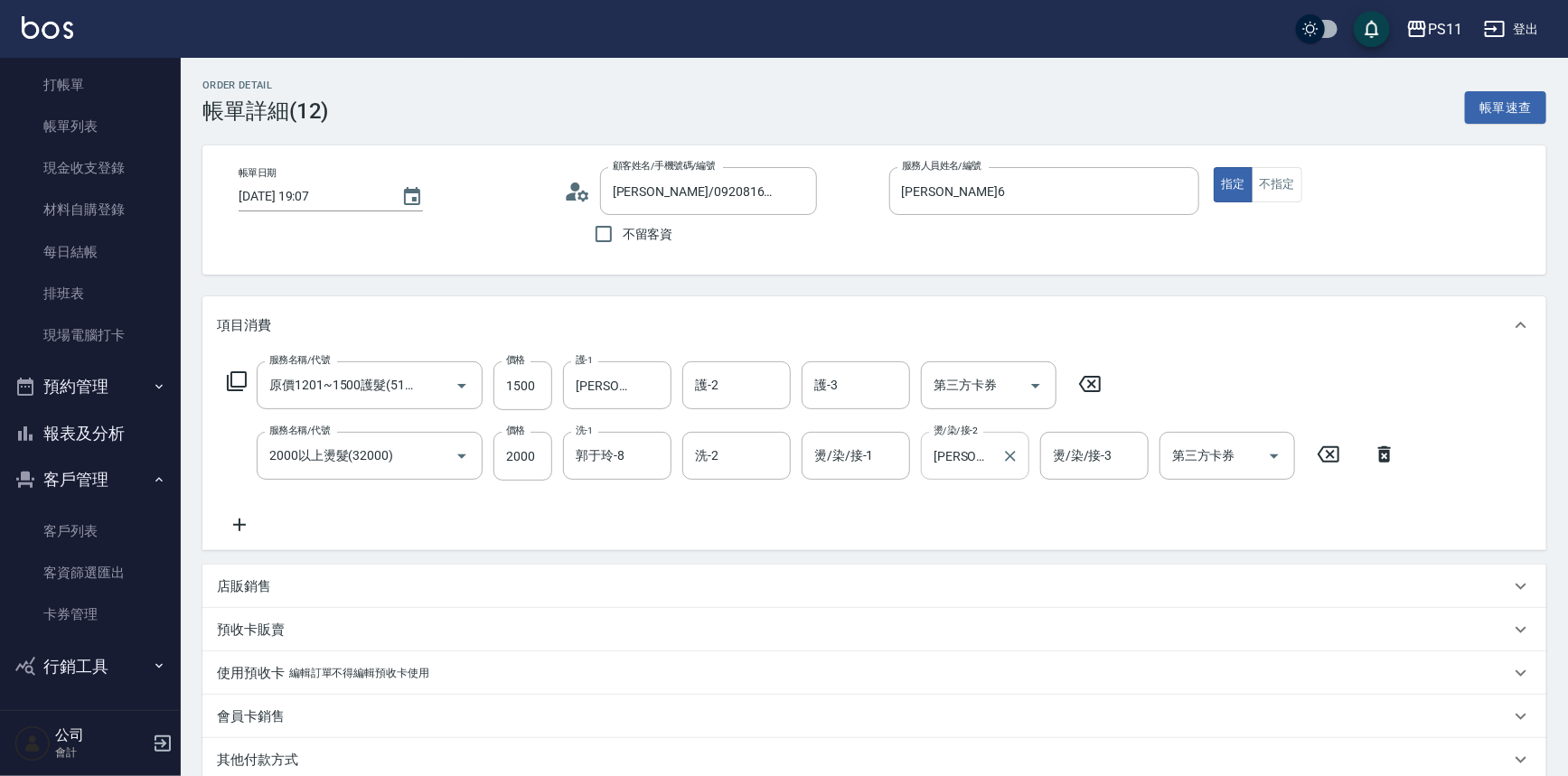
click at [968, 455] on input "[PERSON_NAME]6" at bounding box center [962, 455] width 65 height 32
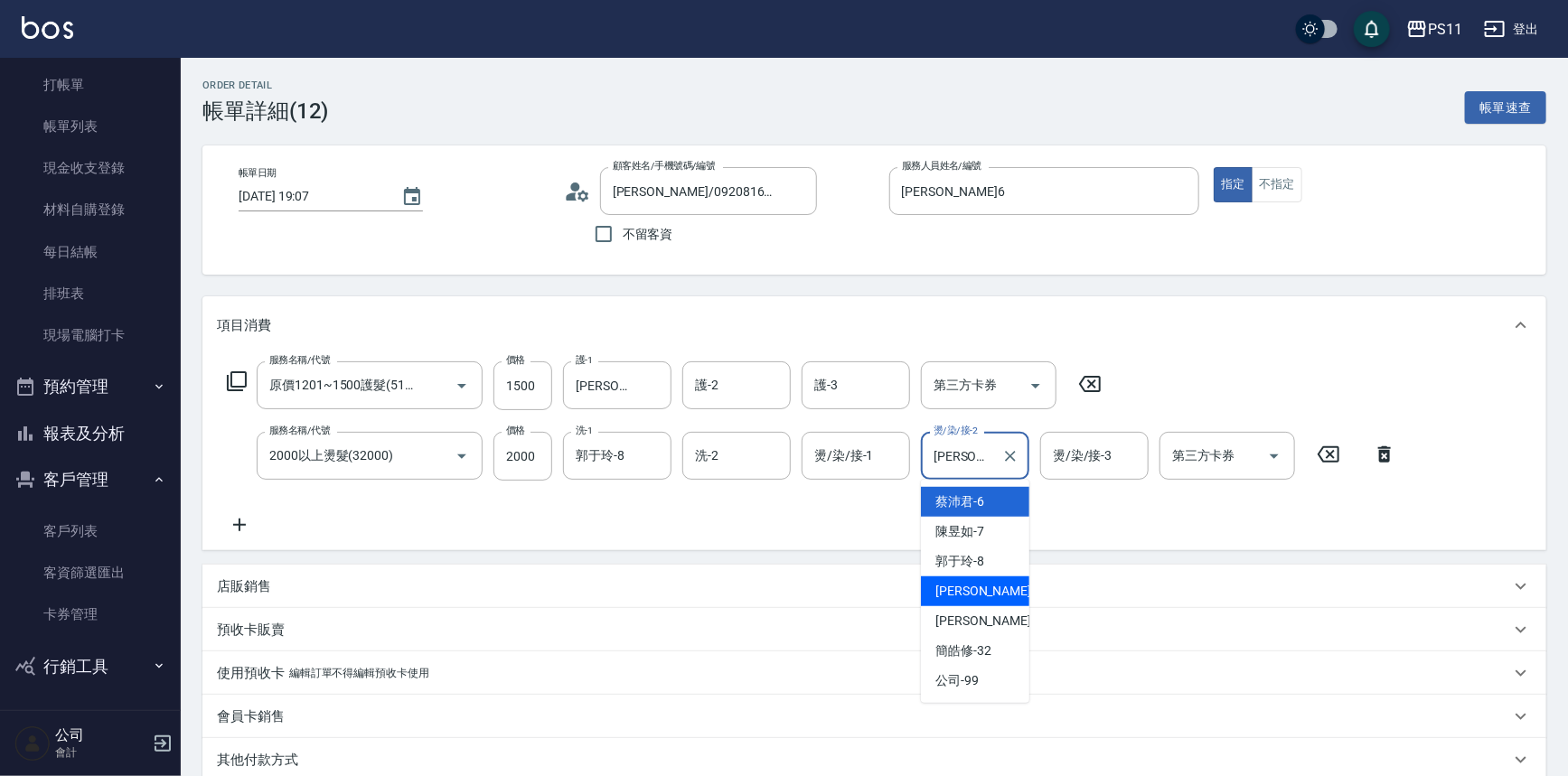
click at [990, 594] on span "[PERSON_NAME] -20" at bounding box center [992, 592] width 113 height 19
type input "[PERSON_NAME]-20"
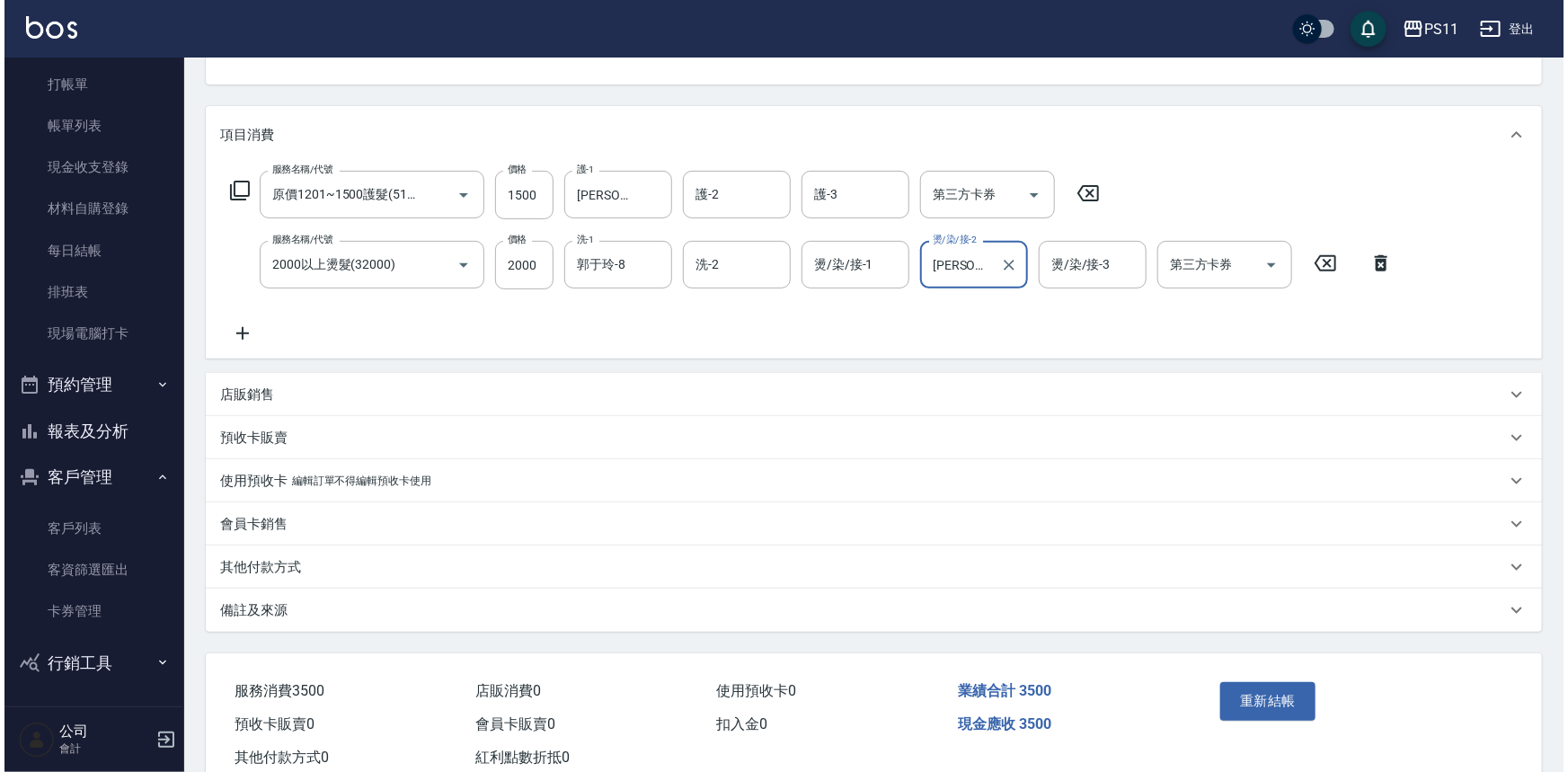
scroll to position [239, 0]
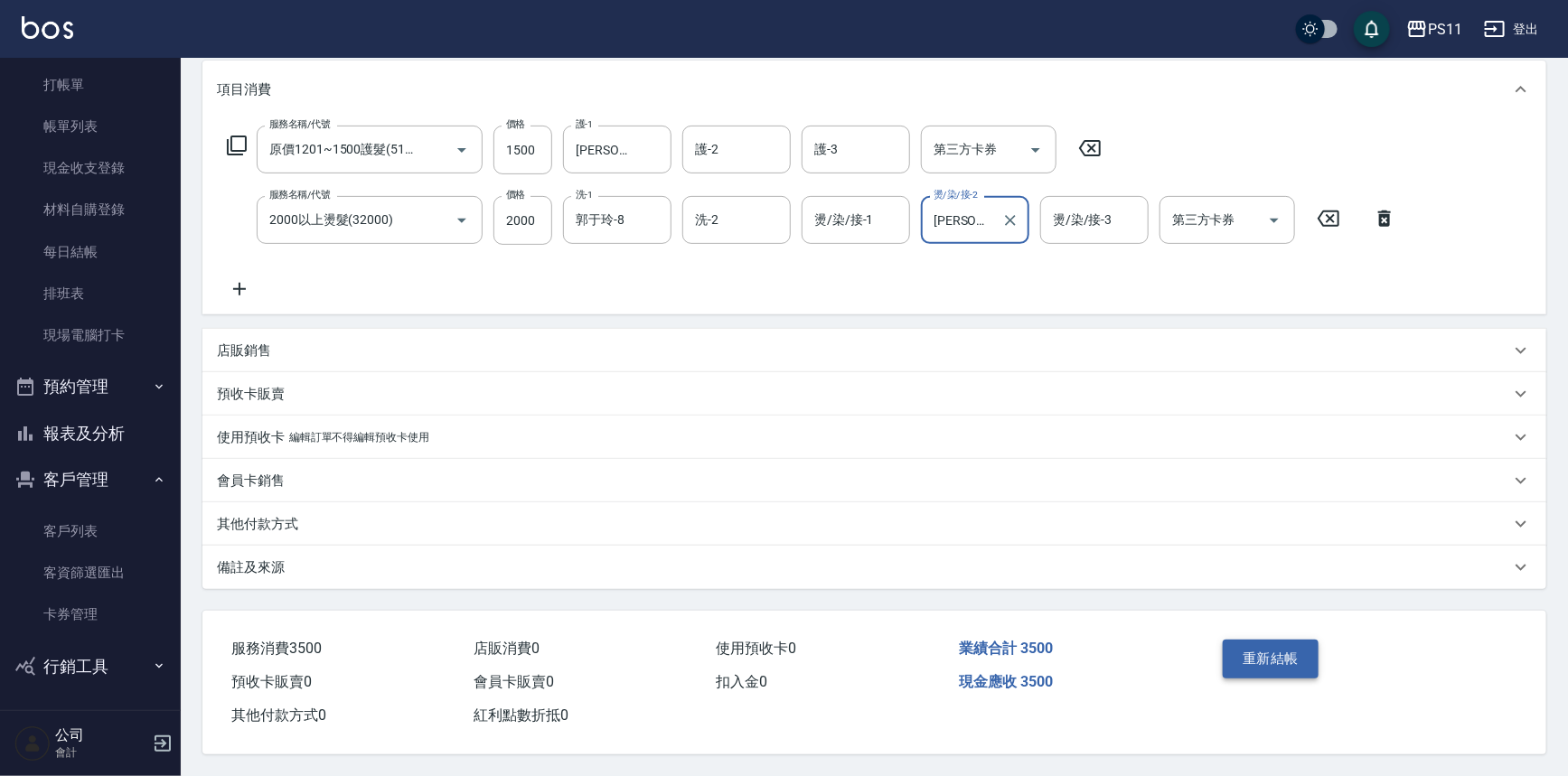
click at [1283, 645] on button "重新結帳" at bounding box center [1270, 658] width 96 height 37
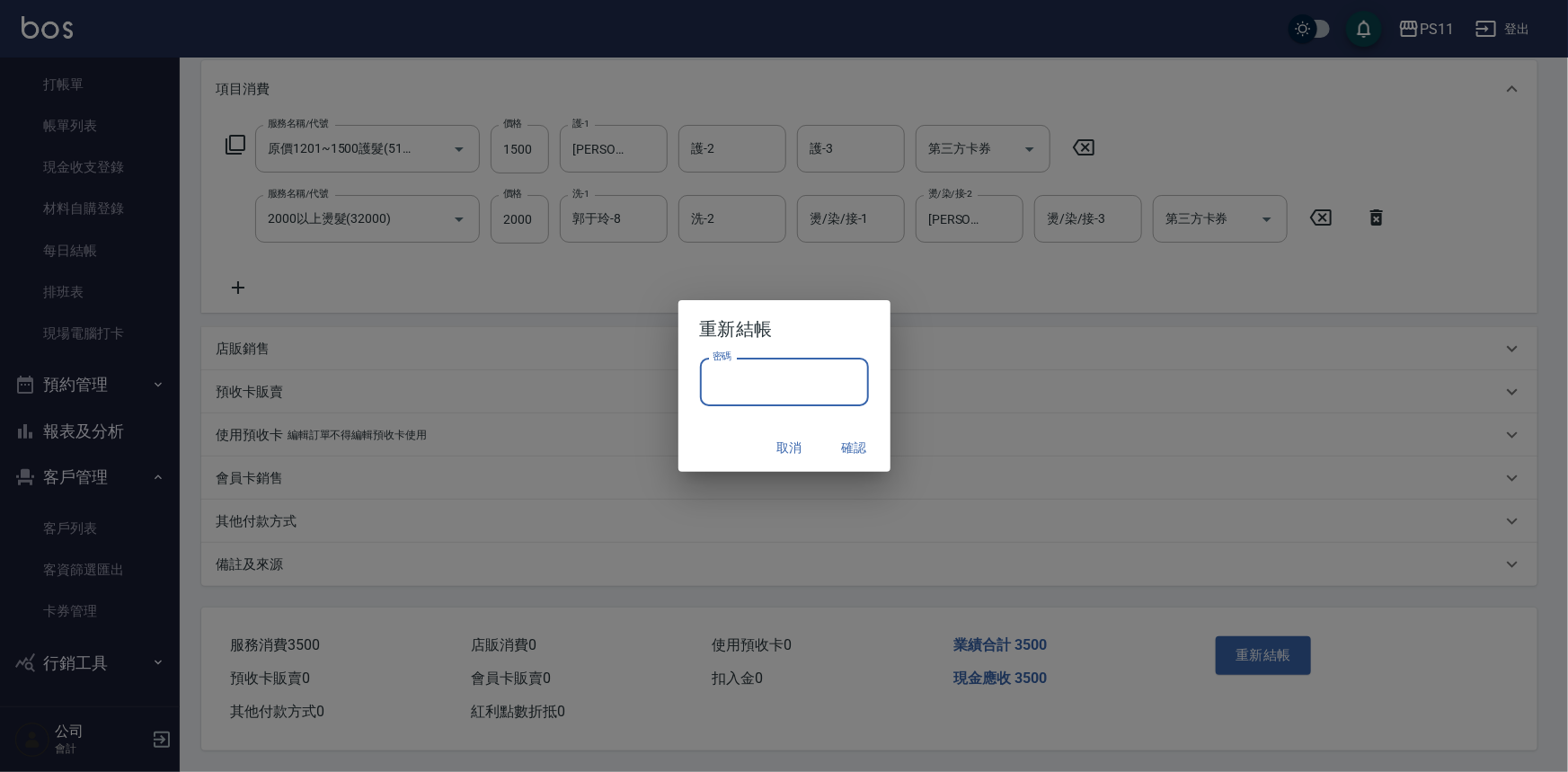
click at [760, 390] on input "密碼" at bounding box center [784, 381] width 169 height 49
type input "****"
click at [858, 438] on button "確認" at bounding box center [854, 447] width 57 height 33
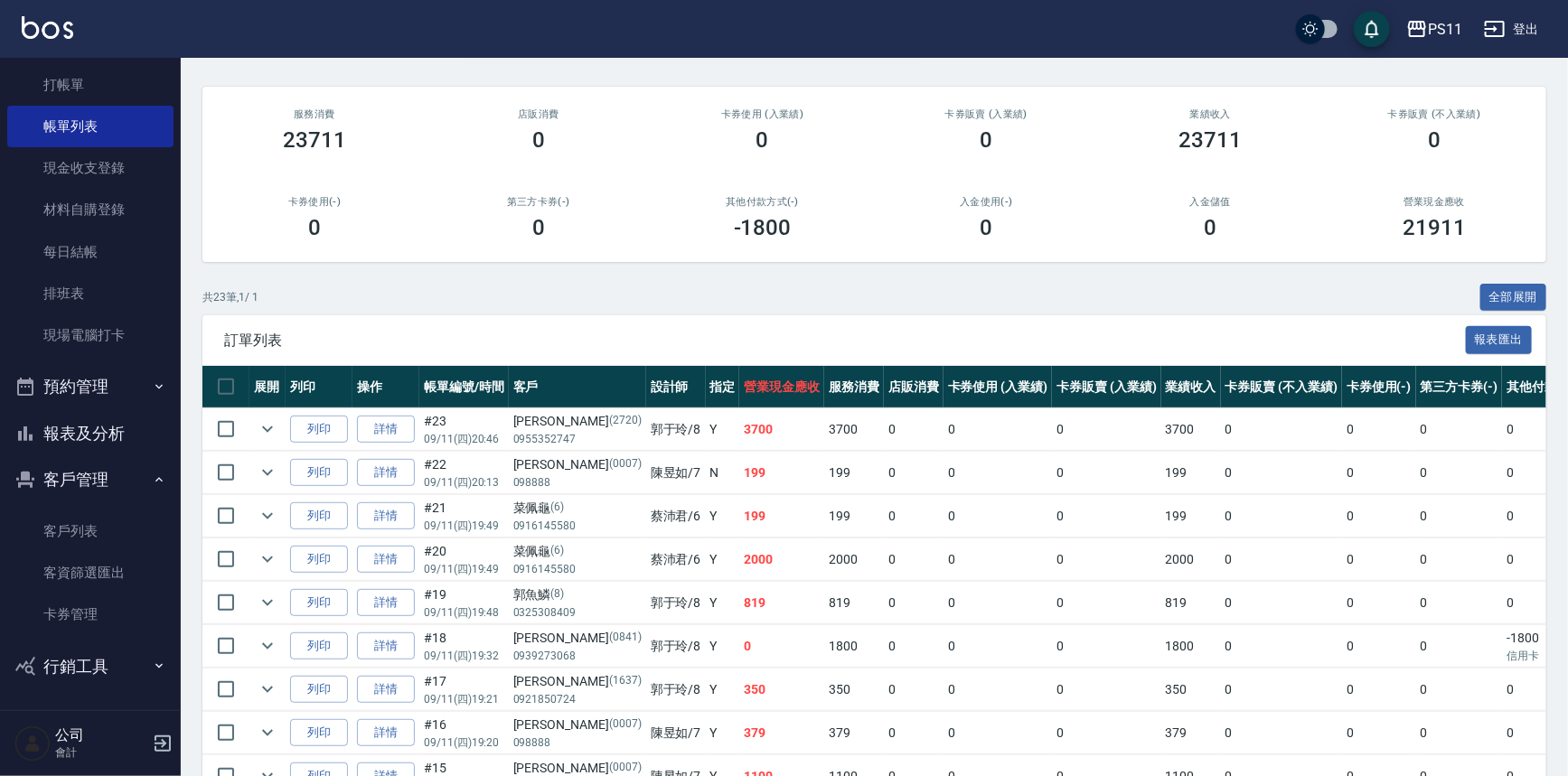
scroll to position [163, 0]
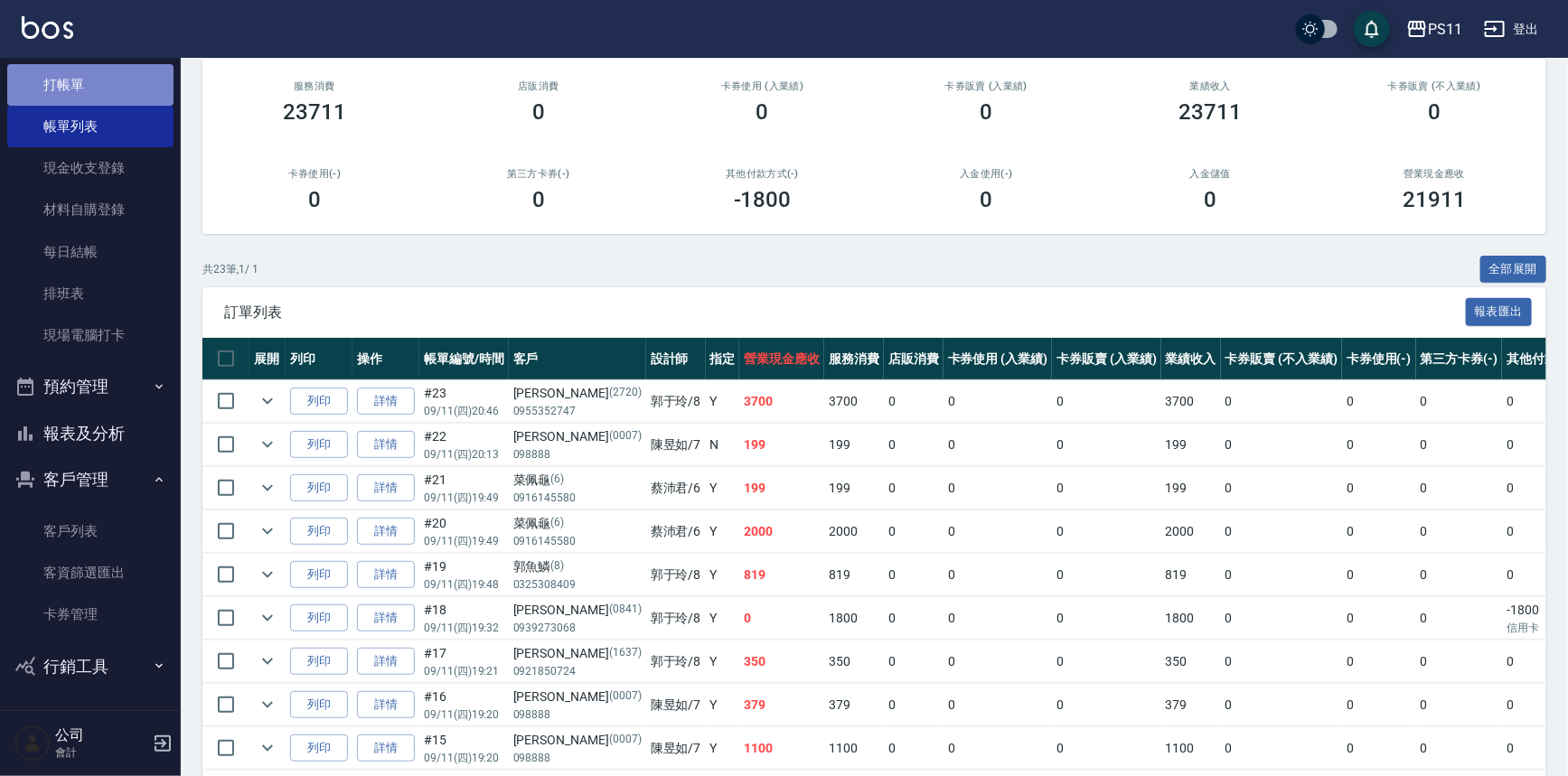
click at [100, 99] on link "打帳單" at bounding box center [90, 85] width 166 height 41
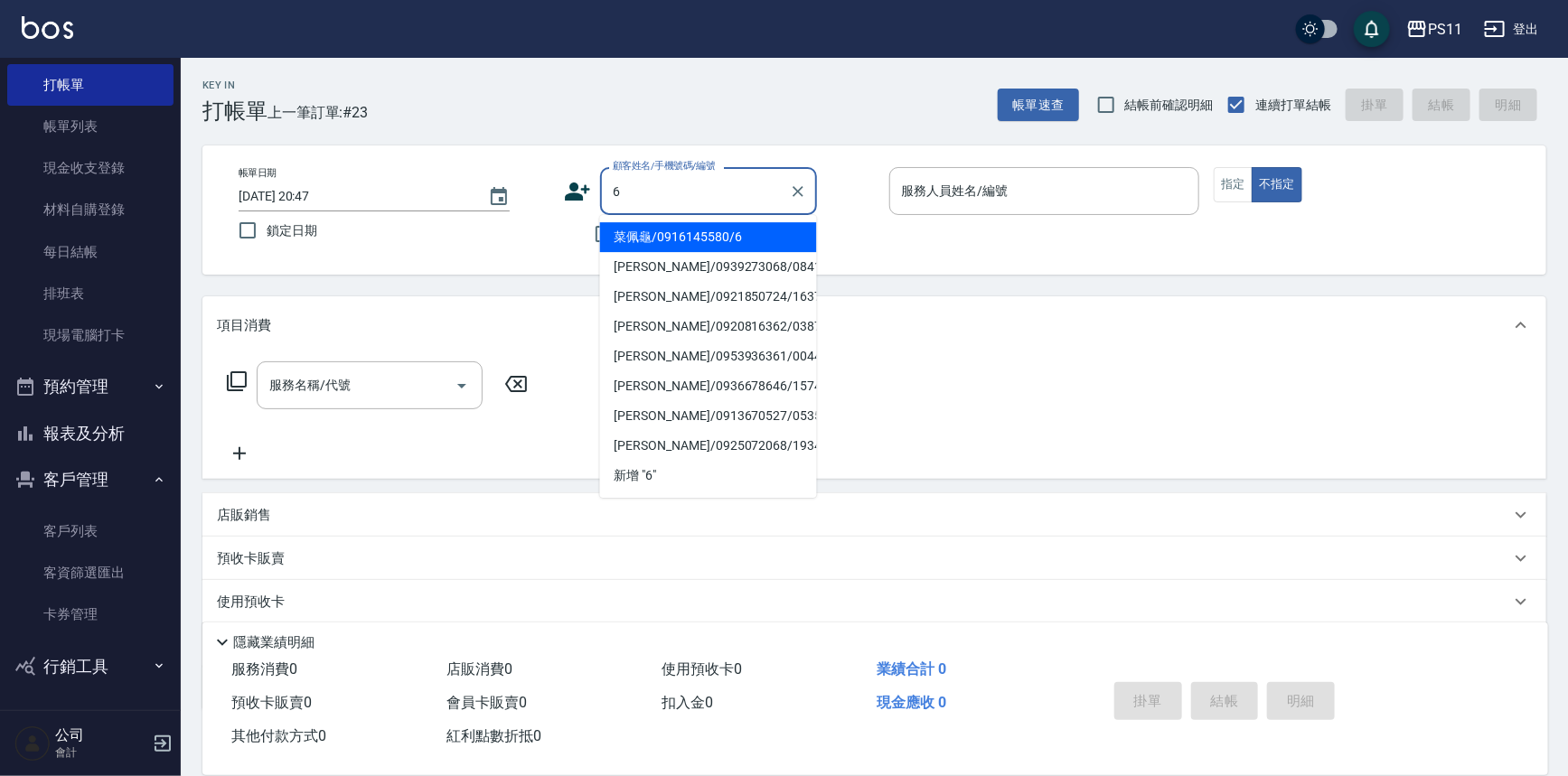
type input "菜佩龜/0916145580/6"
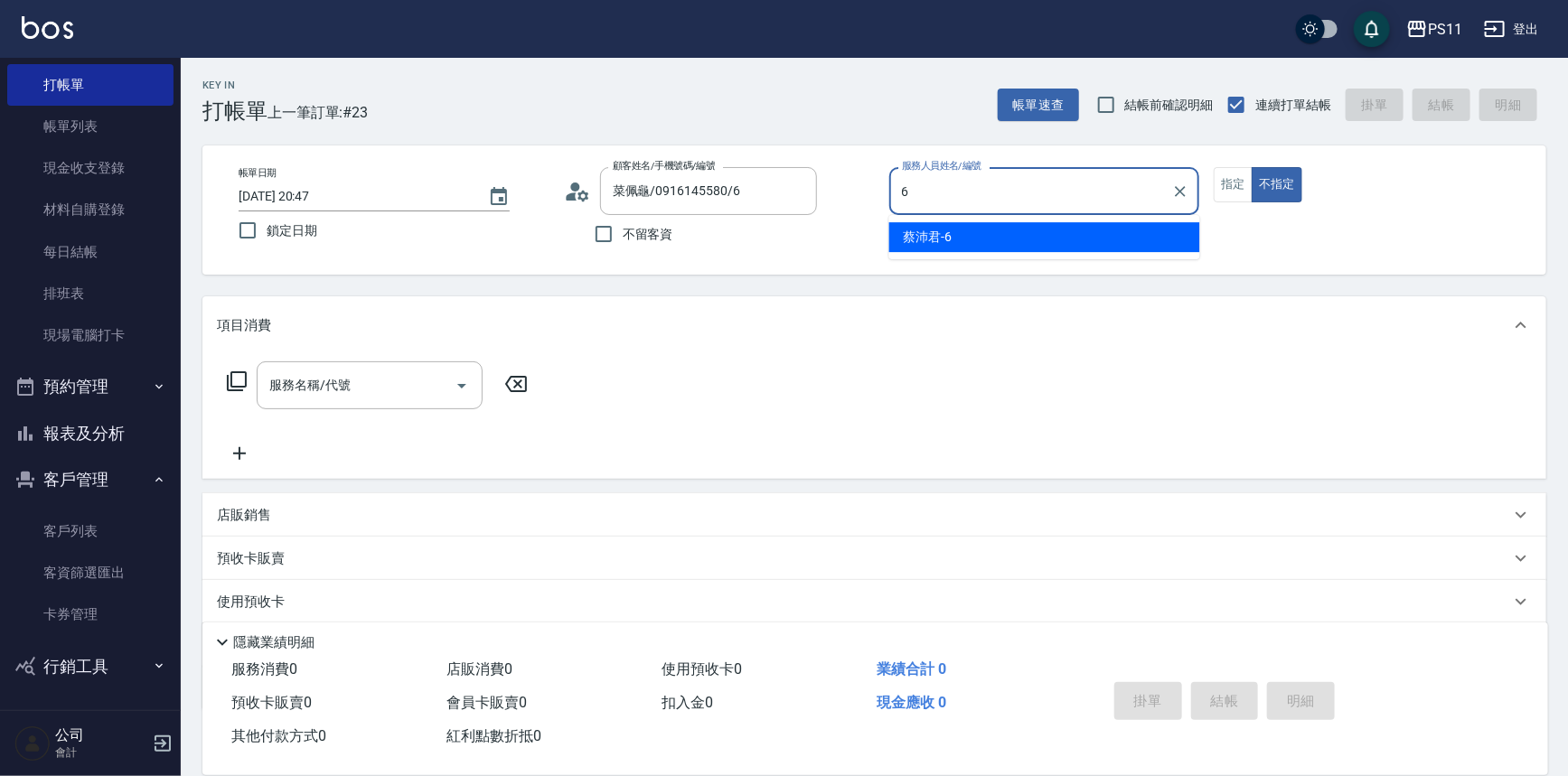
type input "[PERSON_NAME]6"
type button "false"
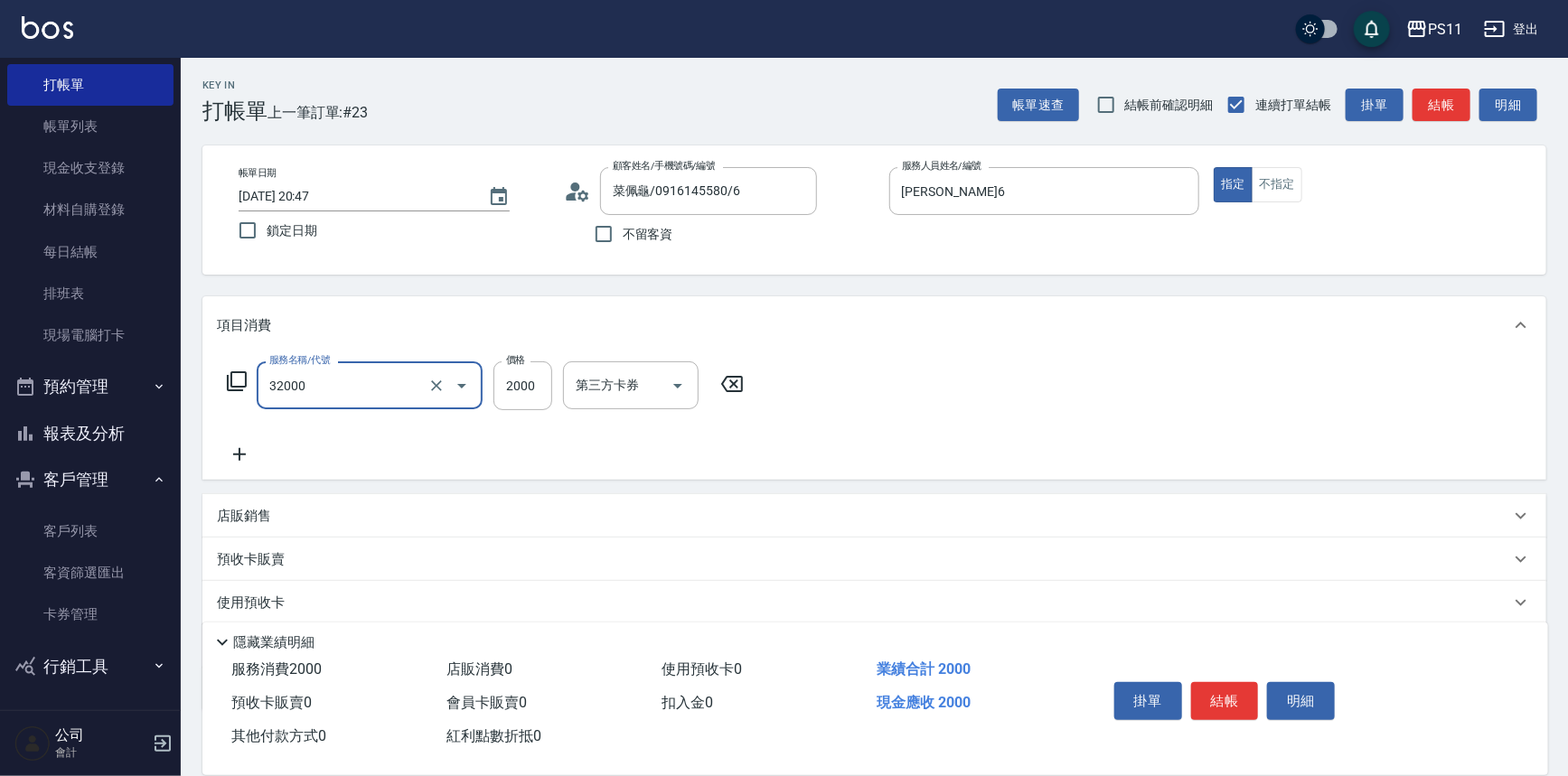
type input "2000以上燙髮(32000)"
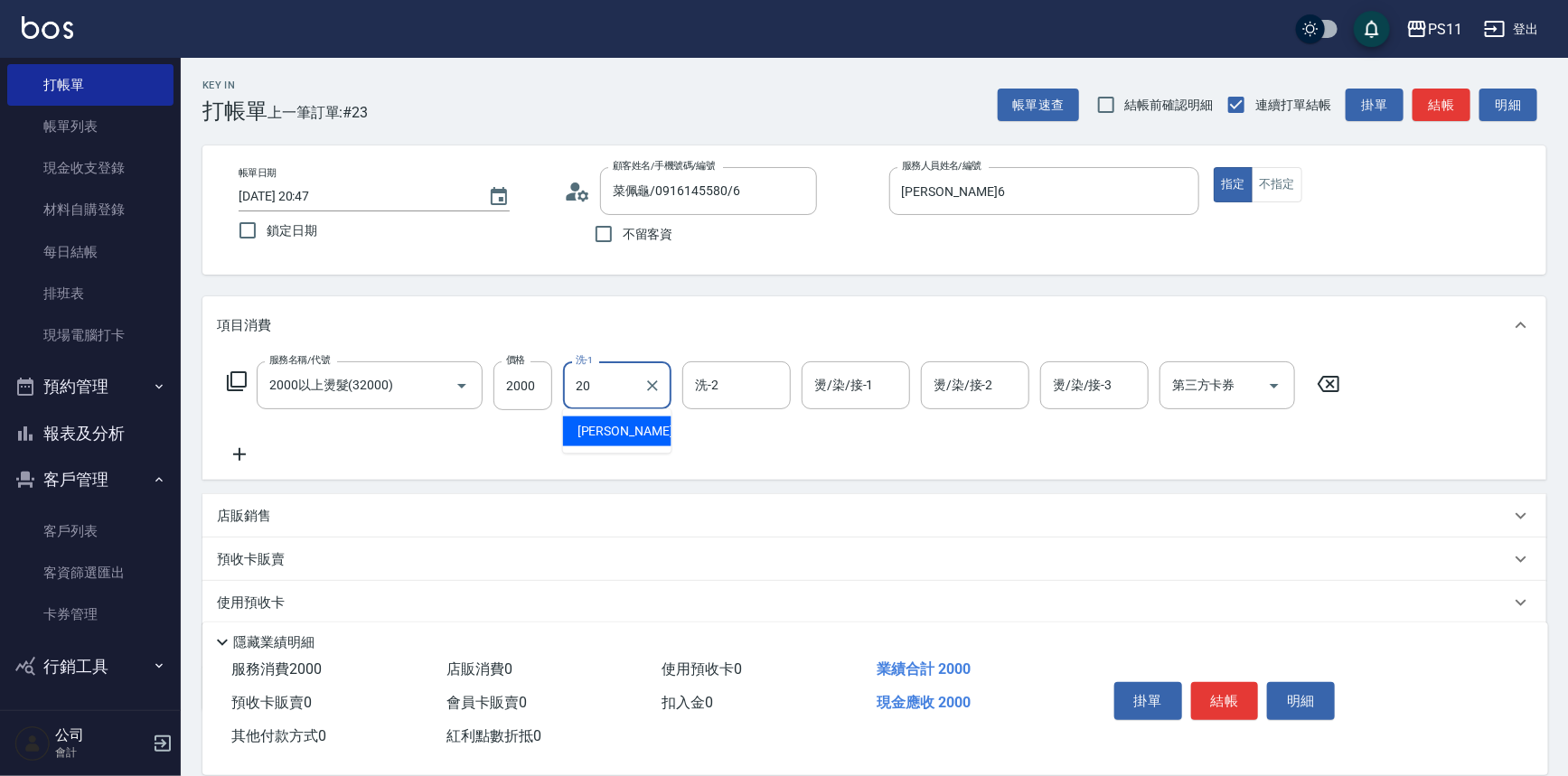
type input "[PERSON_NAME]-20"
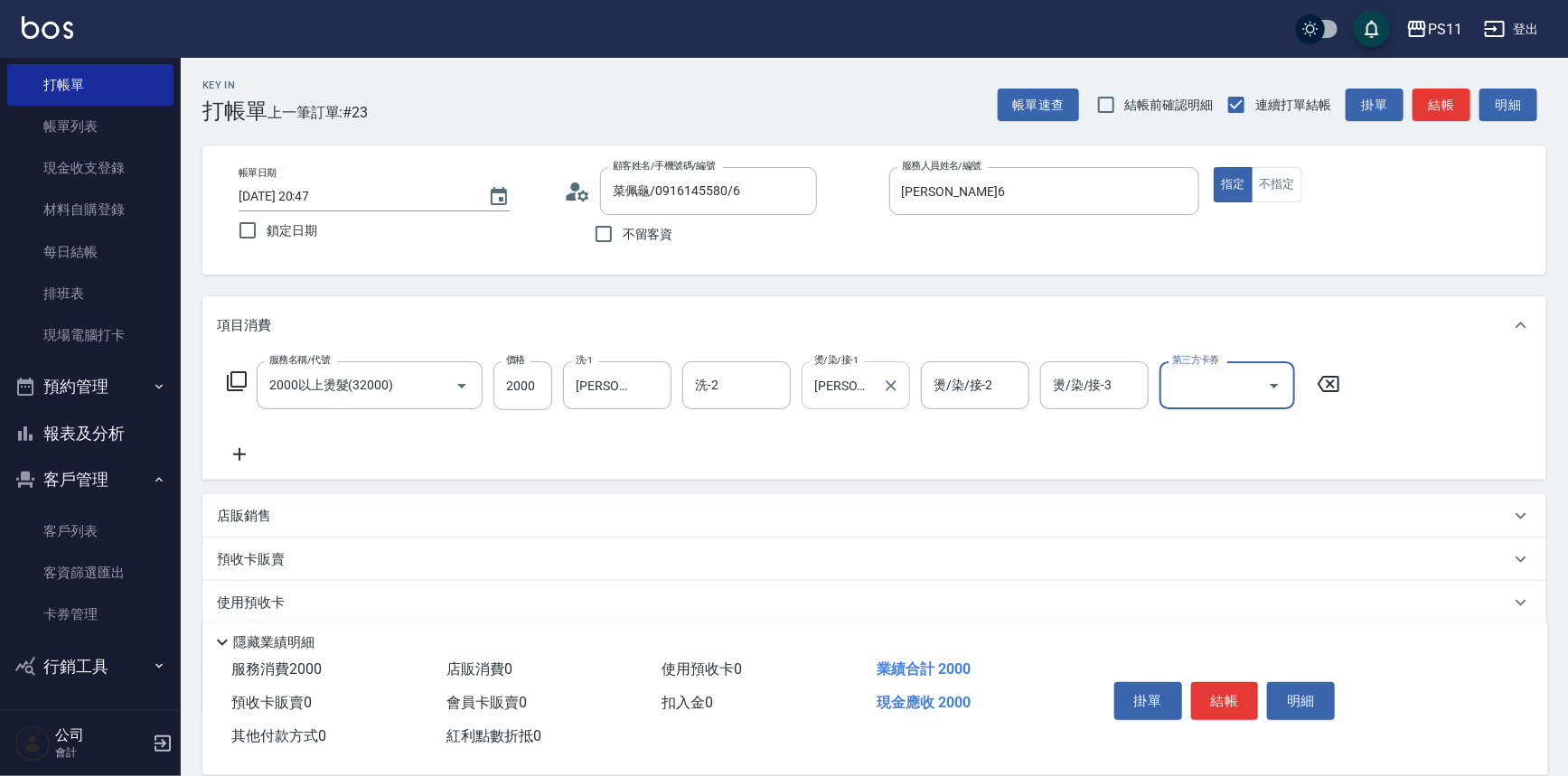
click at [814, 386] on input "[PERSON_NAME]-20" at bounding box center [843, 385] width 65 height 32
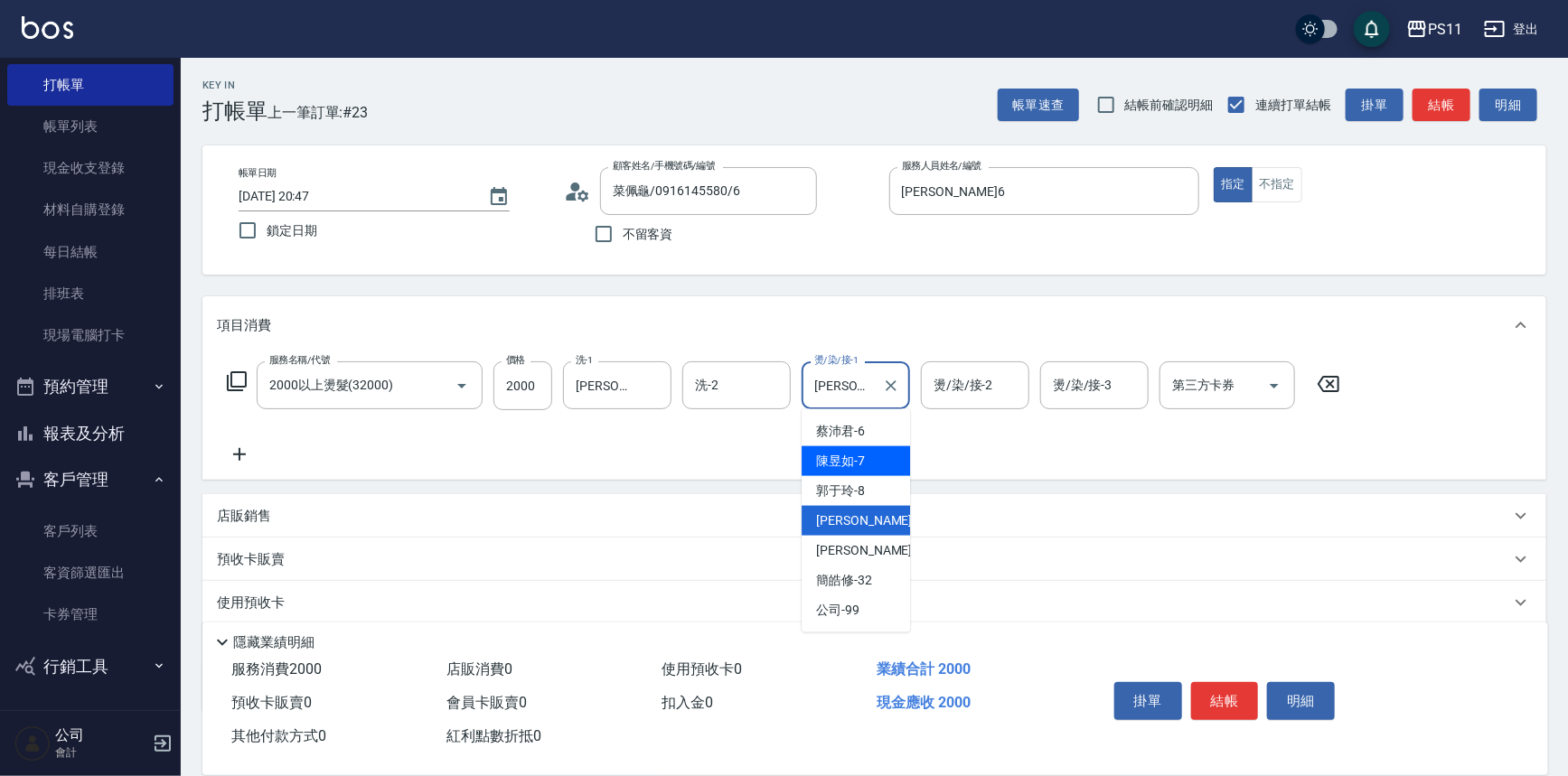
drag, startPoint x: 869, startPoint y: 449, endPoint x: 911, endPoint y: 407, distance: 59.4
click at [870, 449] on div "陳昱如 -7" at bounding box center [855, 461] width 109 height 30
type input "陳昱如-7"
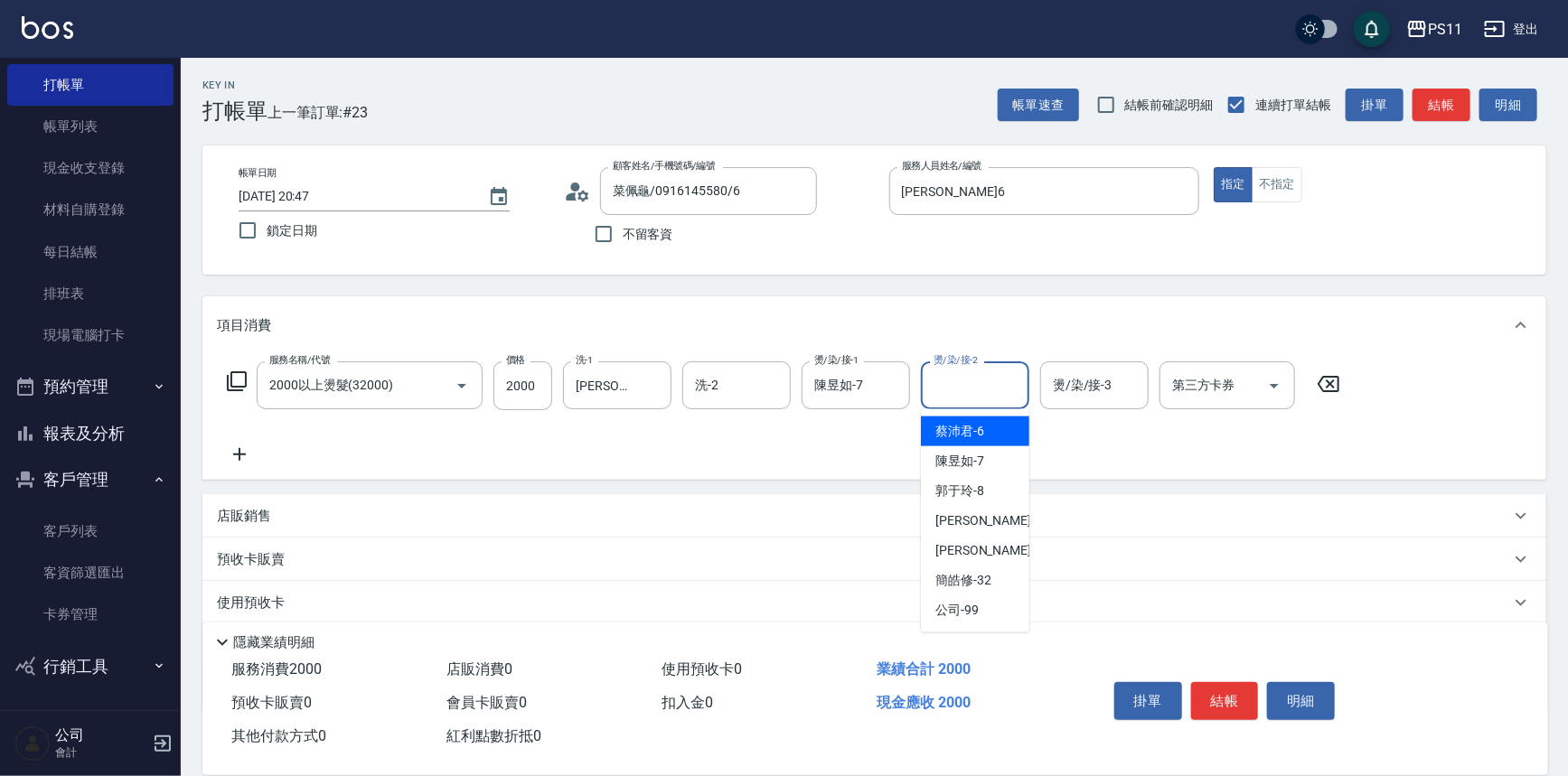
click at [971, 390] on input "燙/染/接-2" at bounding box center [975, 385] width 92 height 32
click at [985, 515] on span "[PERSON_NAME] -20" at bounding box center [992, 521] width 113 height 19
type input "[PERSON_NAME]-20"
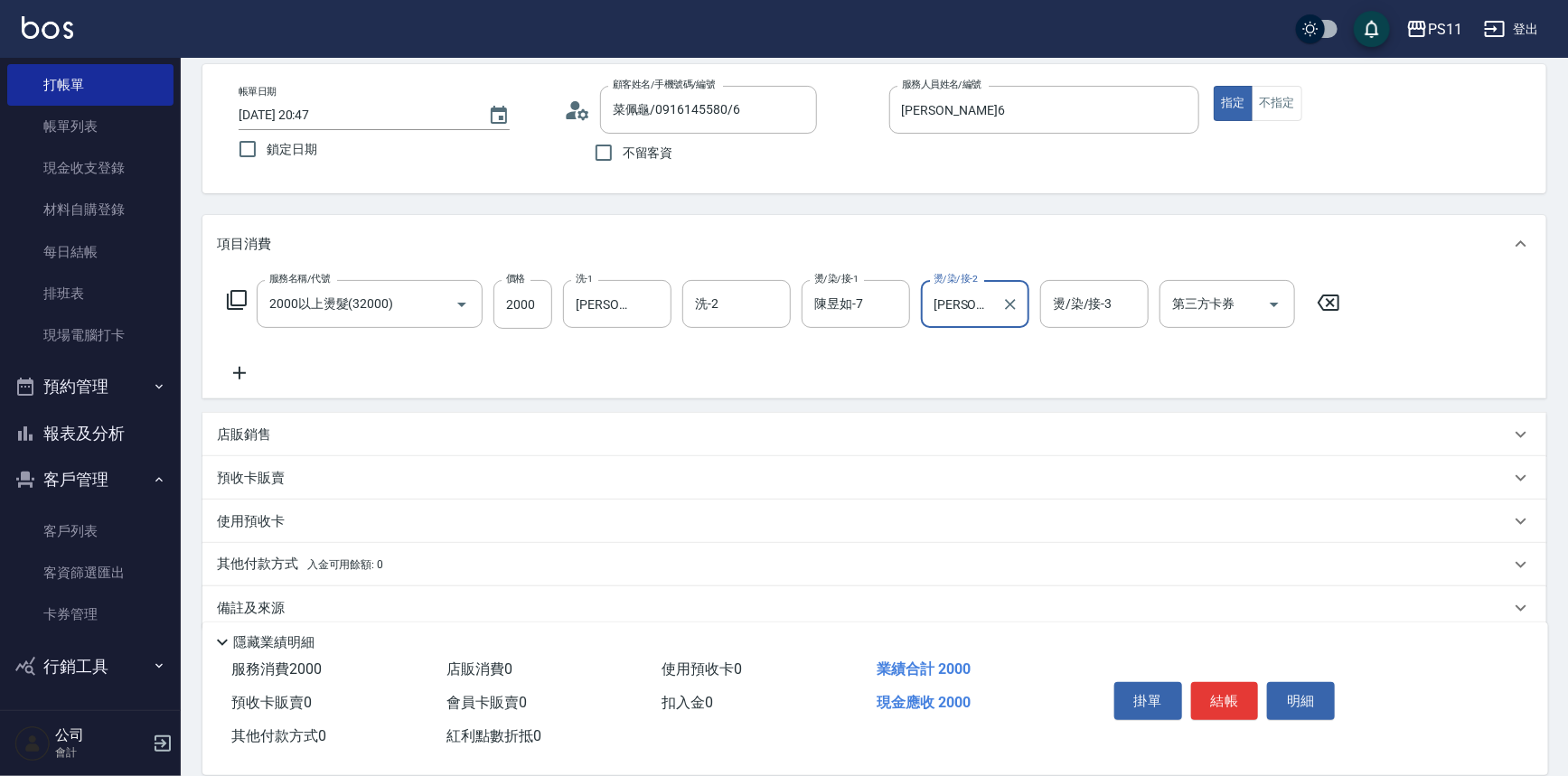
scroll to position [82, 0]
type input "[DATE] 20:48"
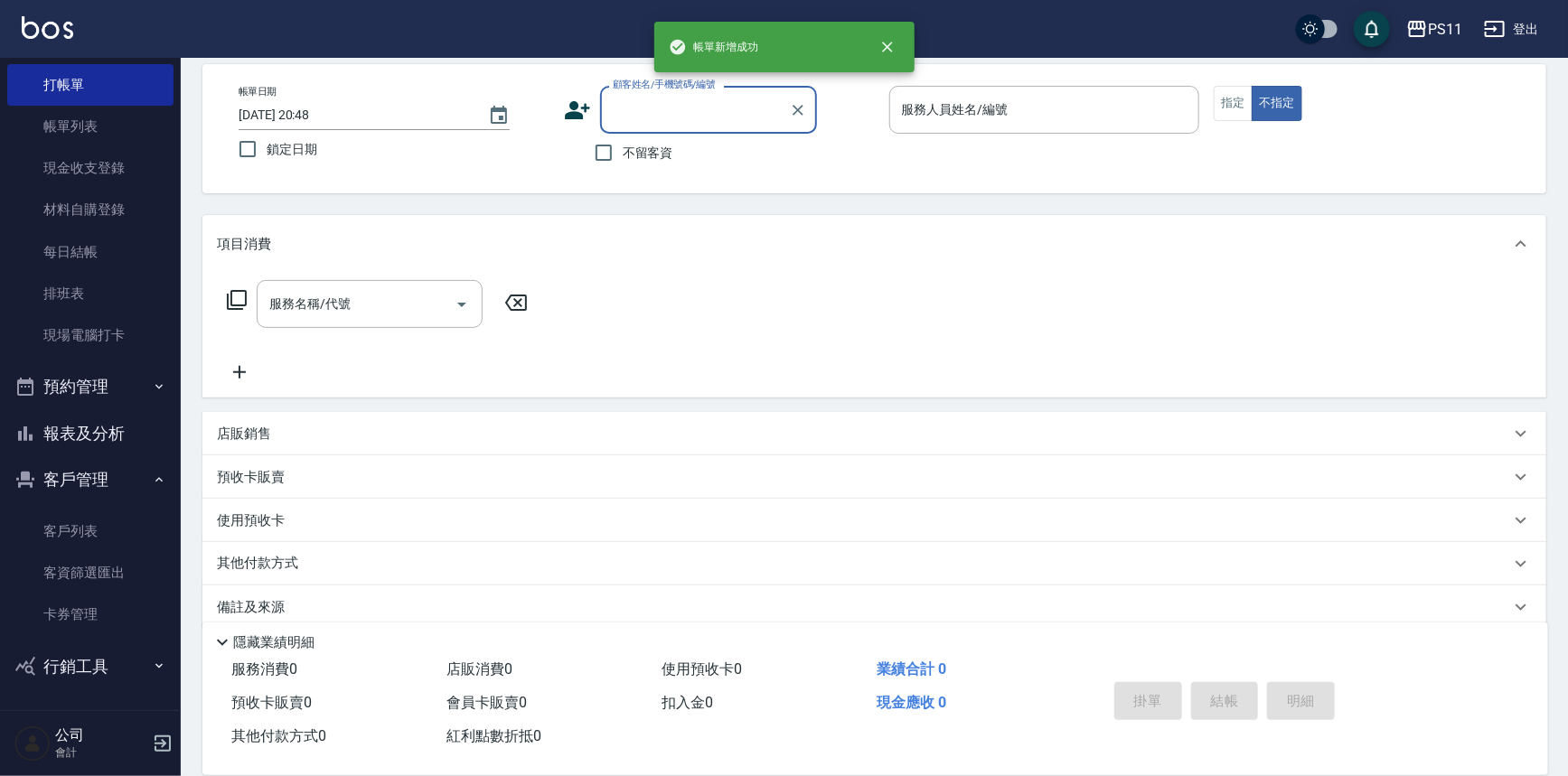
click at [142, 433] on button "報表及分析" at bounding box center [90, 433] width 166 height 47
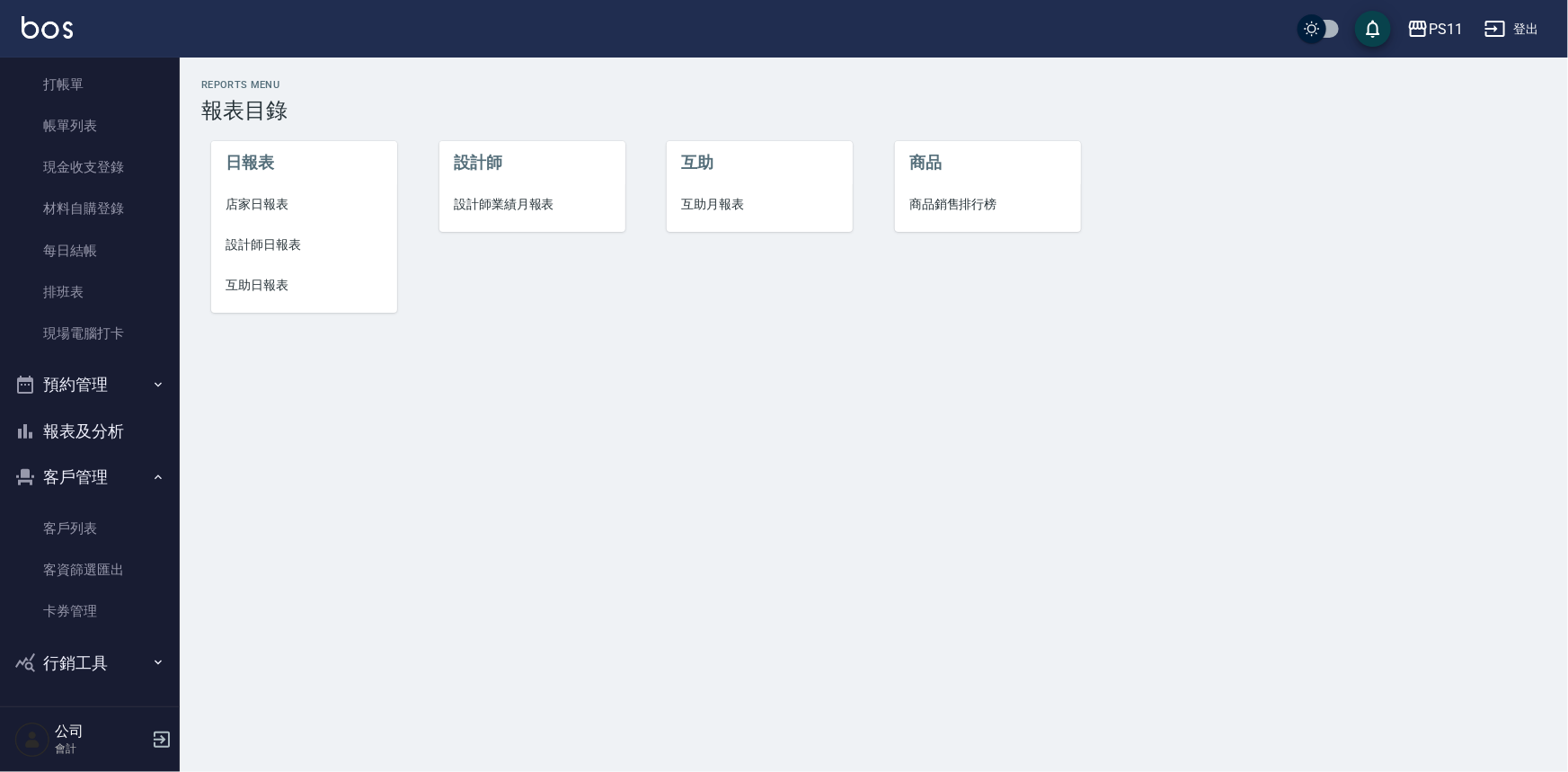
click at [296, 248] on span "設計師日報表" at bounding box center [304, 245] width 158 height 19
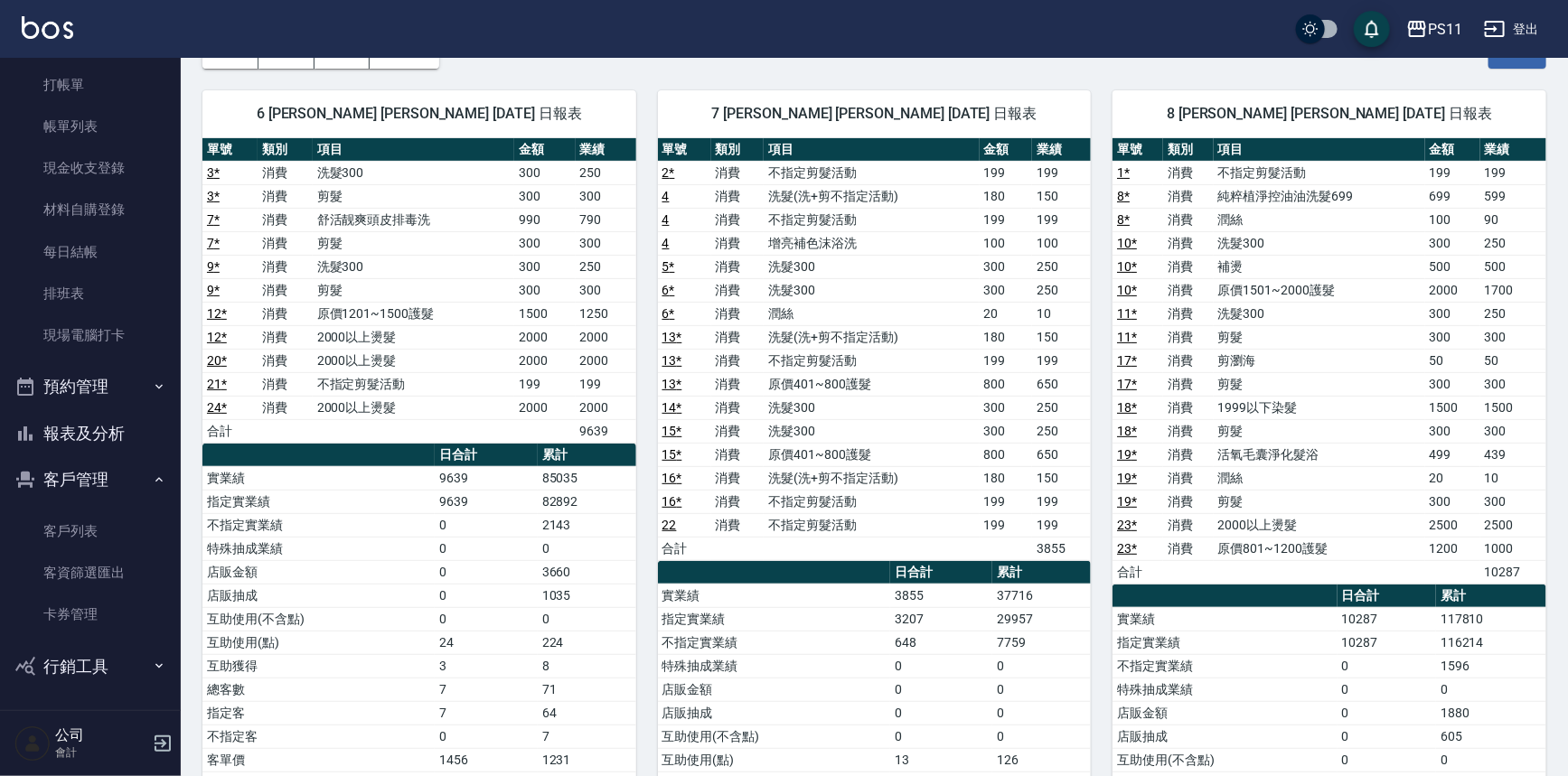
scroll to position [82, 0]
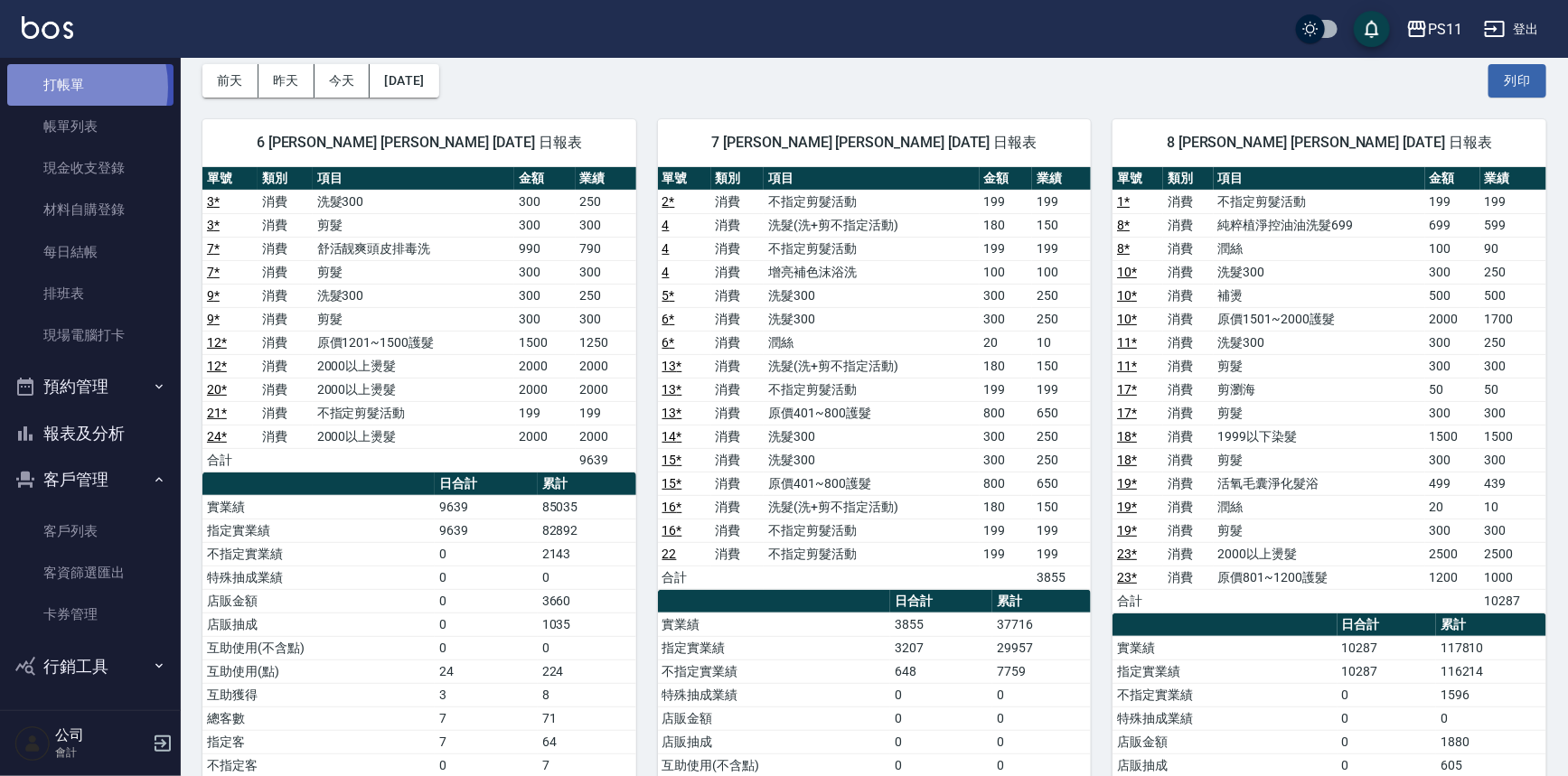
click at [50, 86] on link "打帳單" at bounding box center [90, 85] width 166 height 41
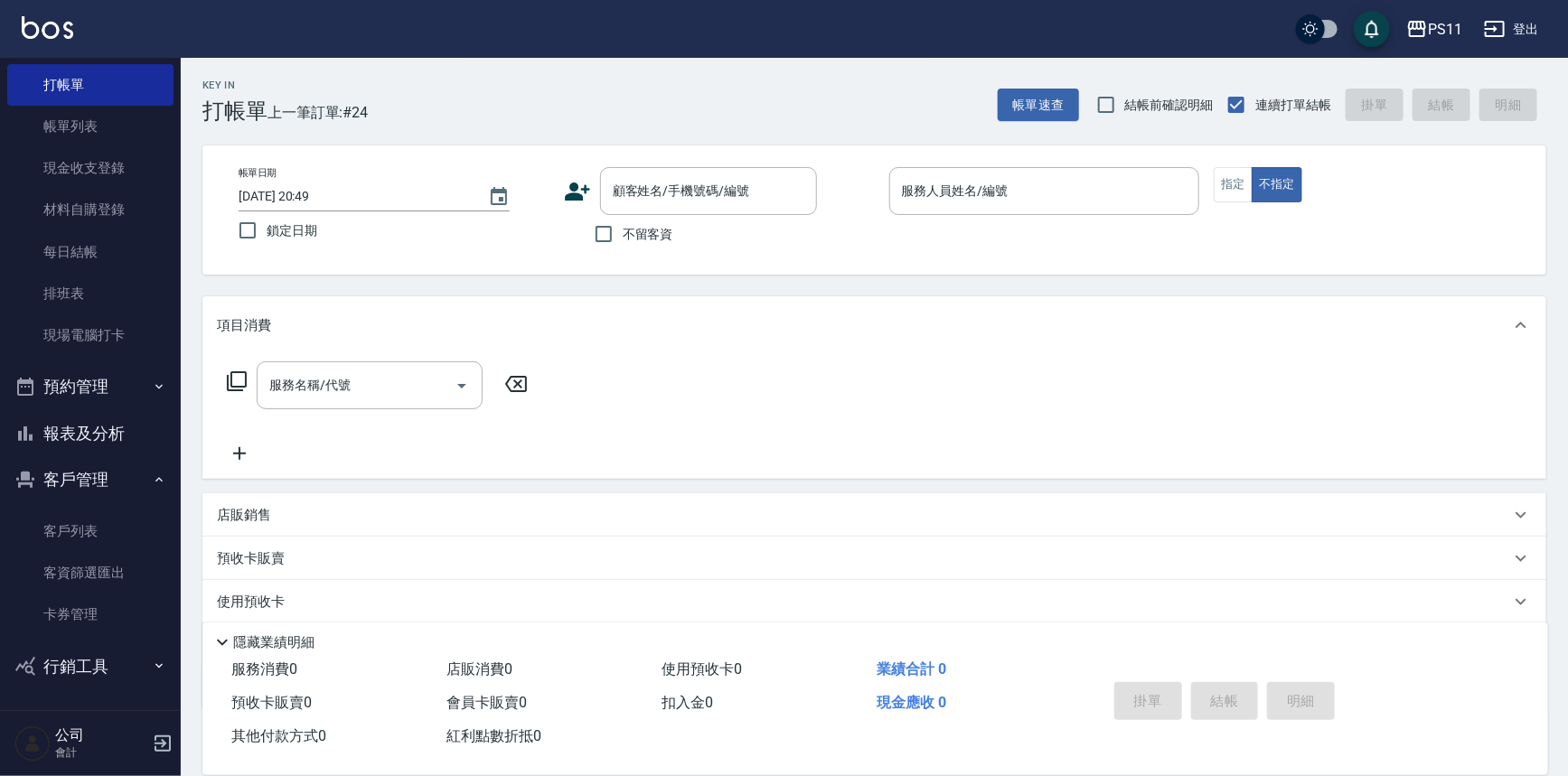
click at [626, 113] on div "Key In 打帳單 上一筆訂單:#24 帳單速查 結帳前確認明細 連續打單結帳 掛單 結帳 明細" at bounding box center [863, 90] width 1365 height 66
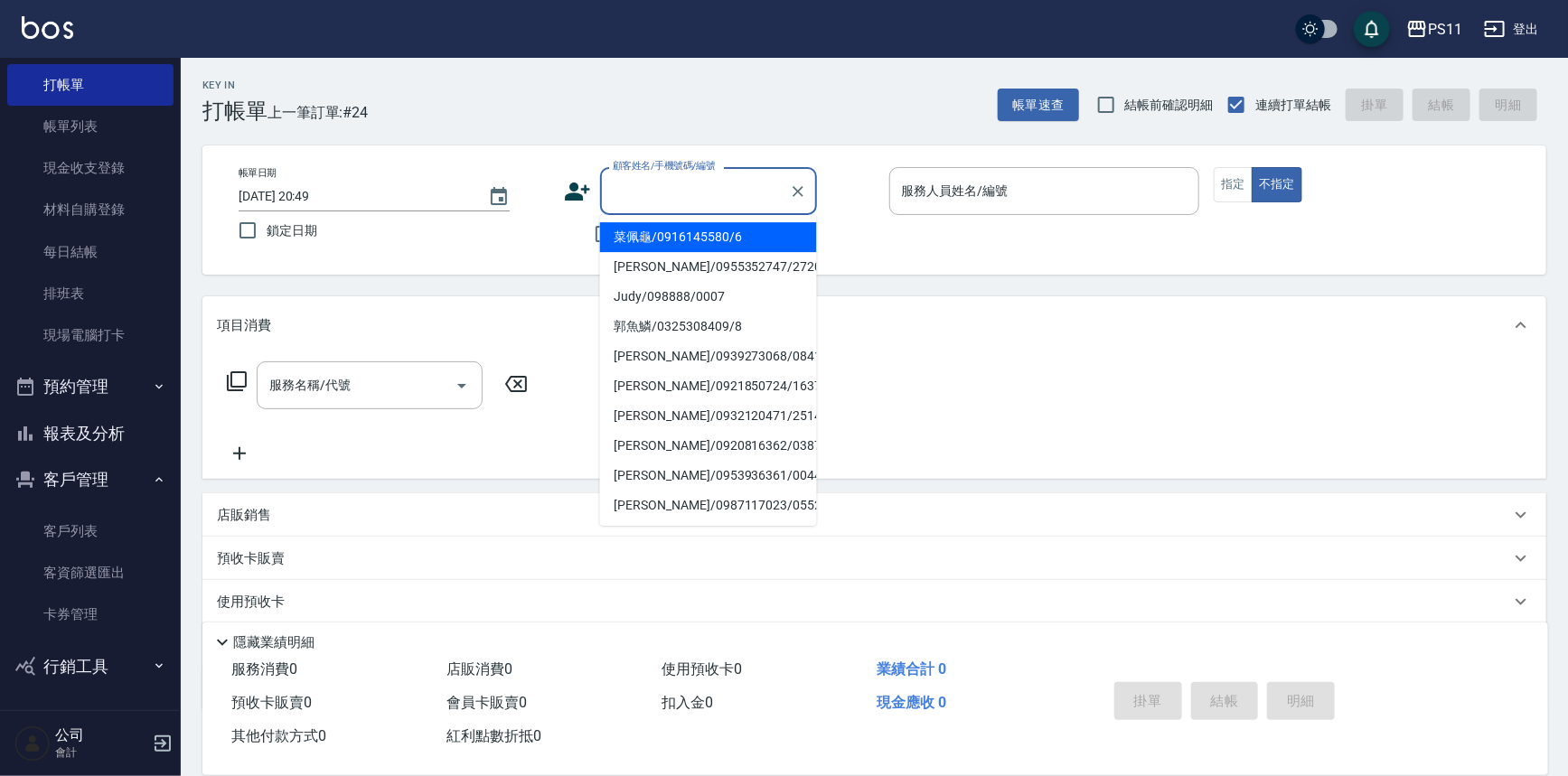
click at [688, 188] on input "顧客姓名/手機號碼/編號" at bounding box center [695, 190] width 174 height 32
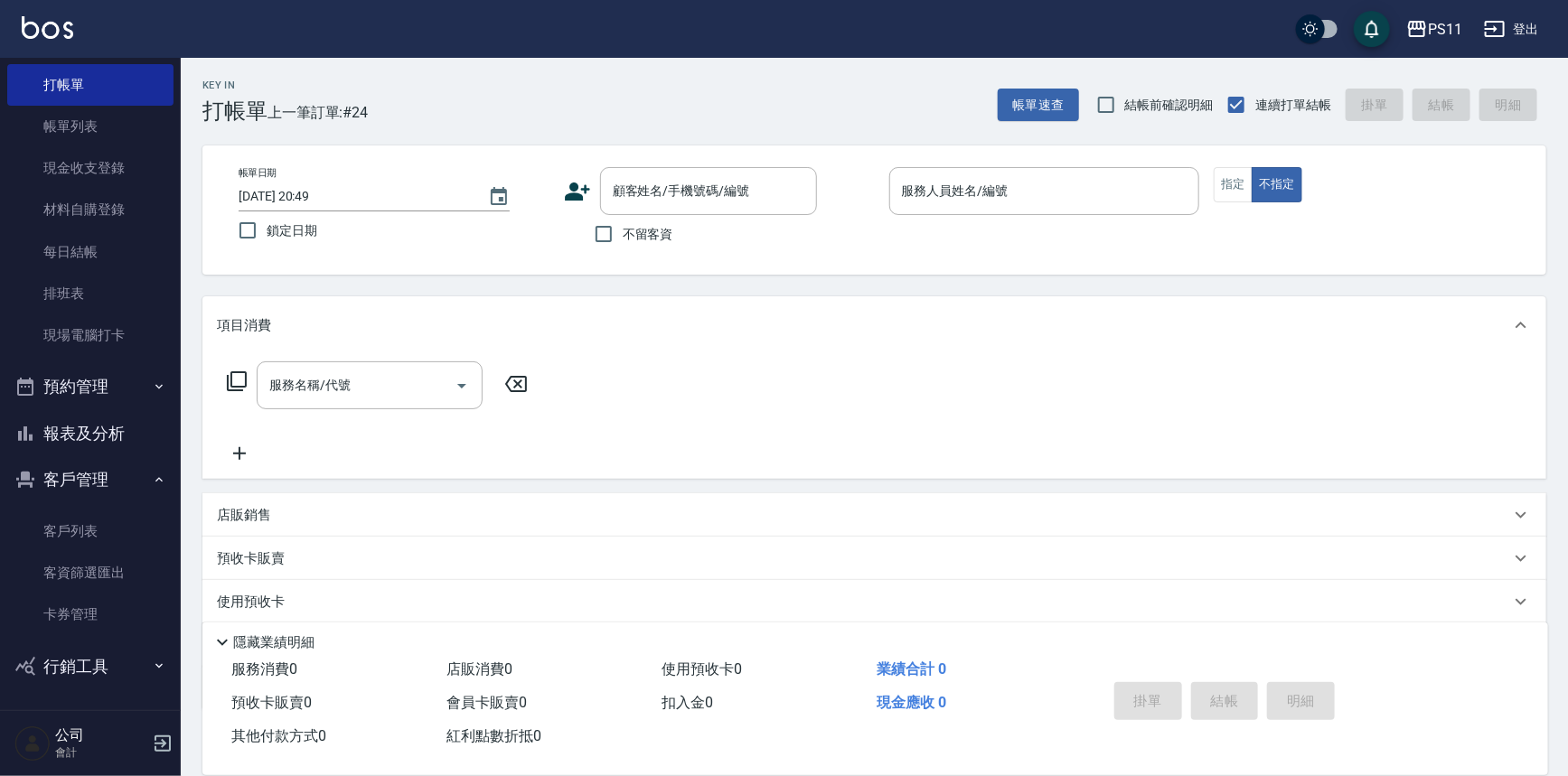
click at [1077, 344] on div "項目消費" at bounding box center [874, 325] width 1343 height 58
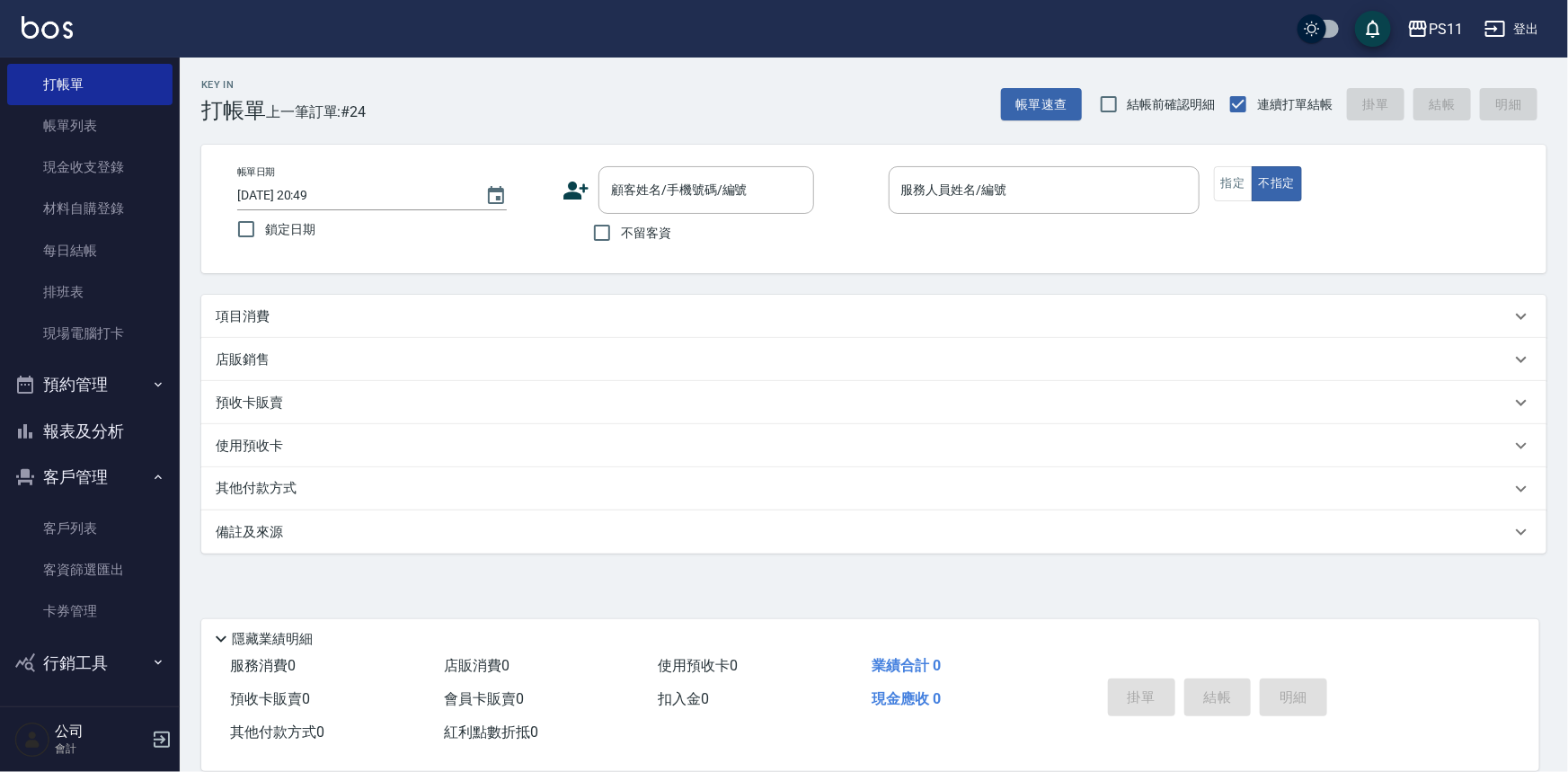
click at [254, 309] on p "項目消費" at bounding box center [243, 317] width 54 height 19
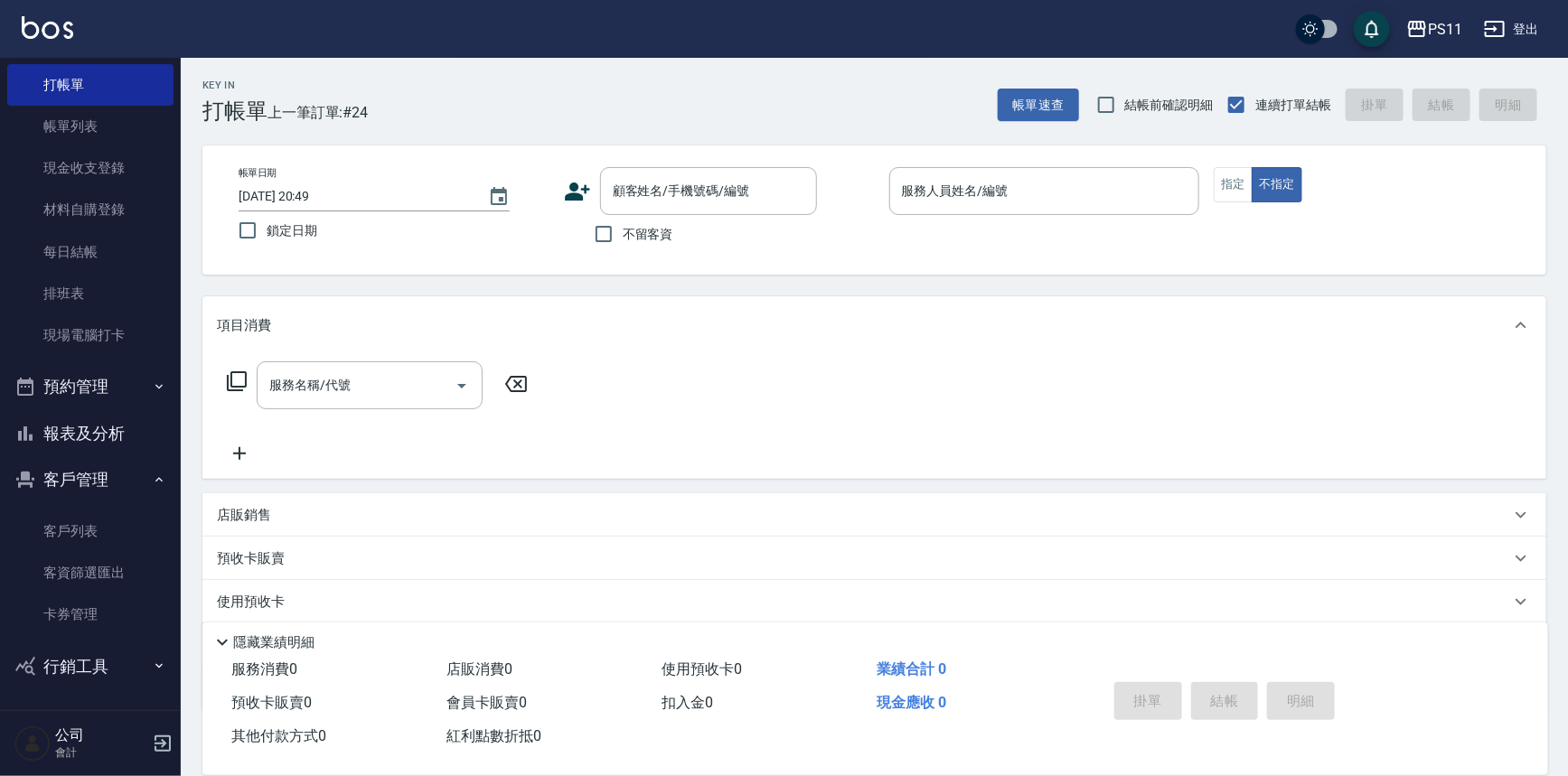
click at [652, 384] on div "服務名稱/代號 服務名稱/代號" at bounding box center [874, 417] width 1343 height 125
click at [703, 201] on input "顧客姓名/手機號碼/編號" at bounding box center [695, 190] width 174 height 32
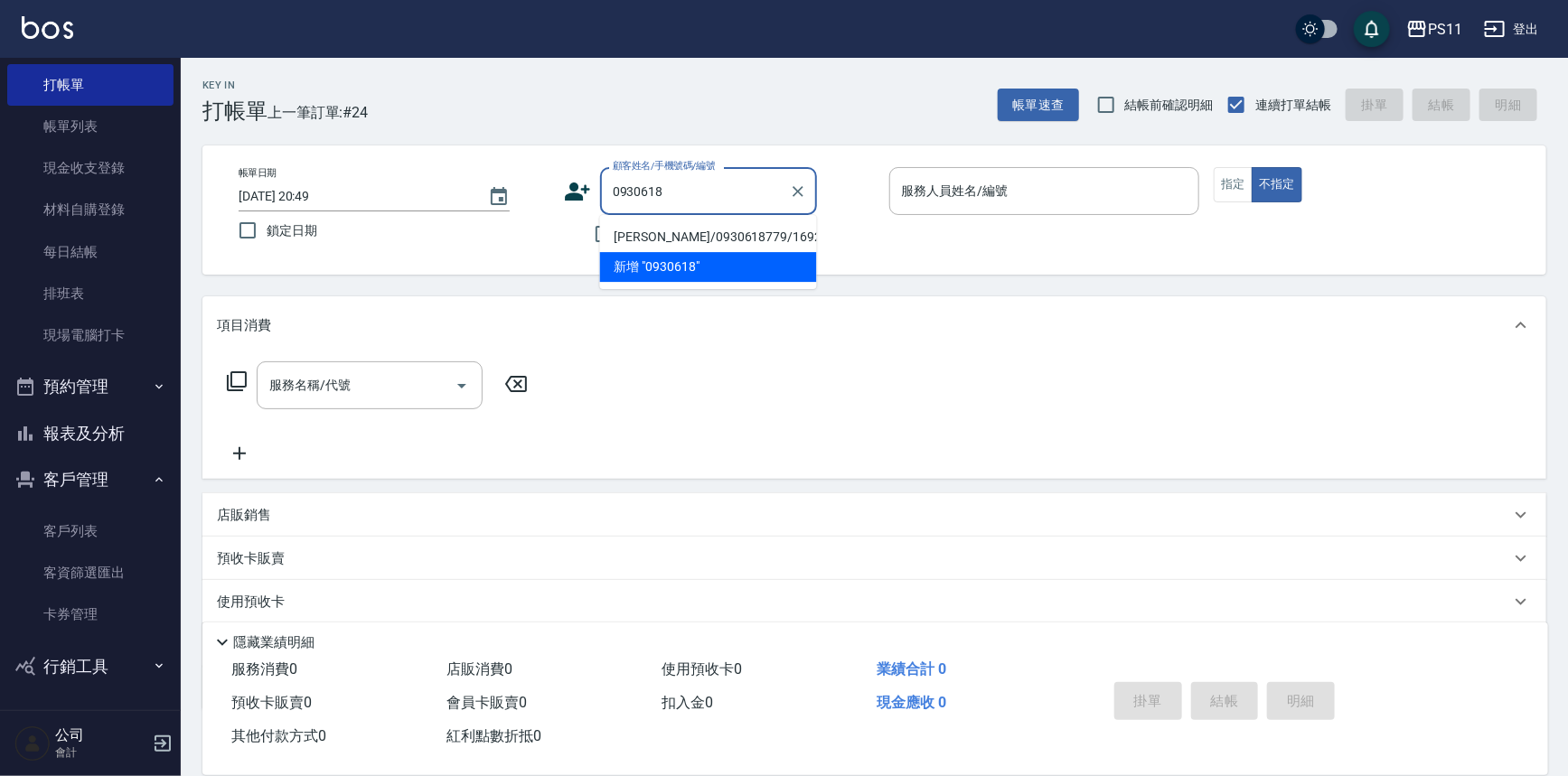
click at [744, 250] on li "[PERSON_NAME]/0930618779/1692" at bounding box center [708, 236] width 217 height 30
type input "[PERSON_NAME]/0930618779/1692"
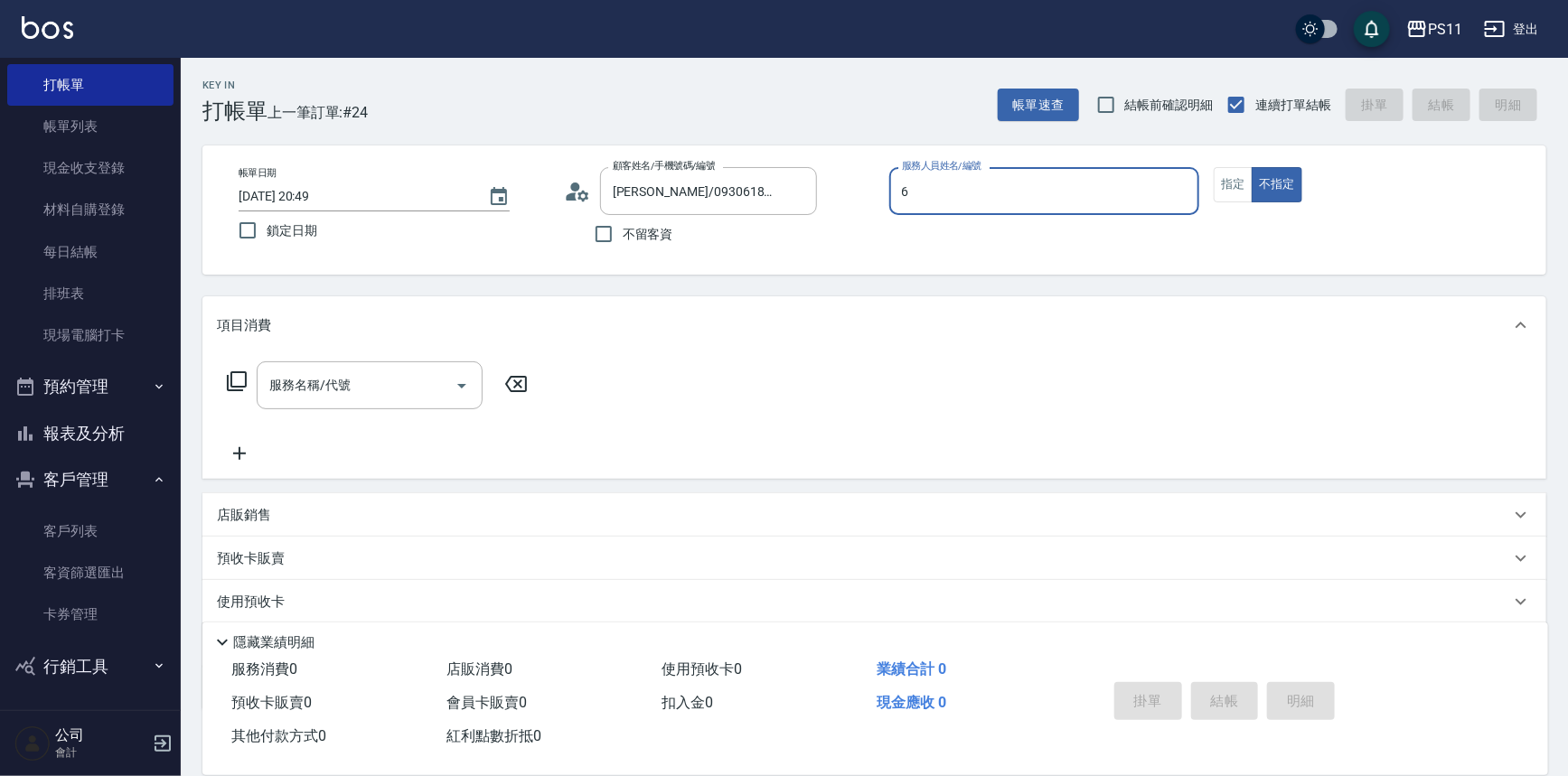
type input "[PERSON_NAME]6"
type button "false"
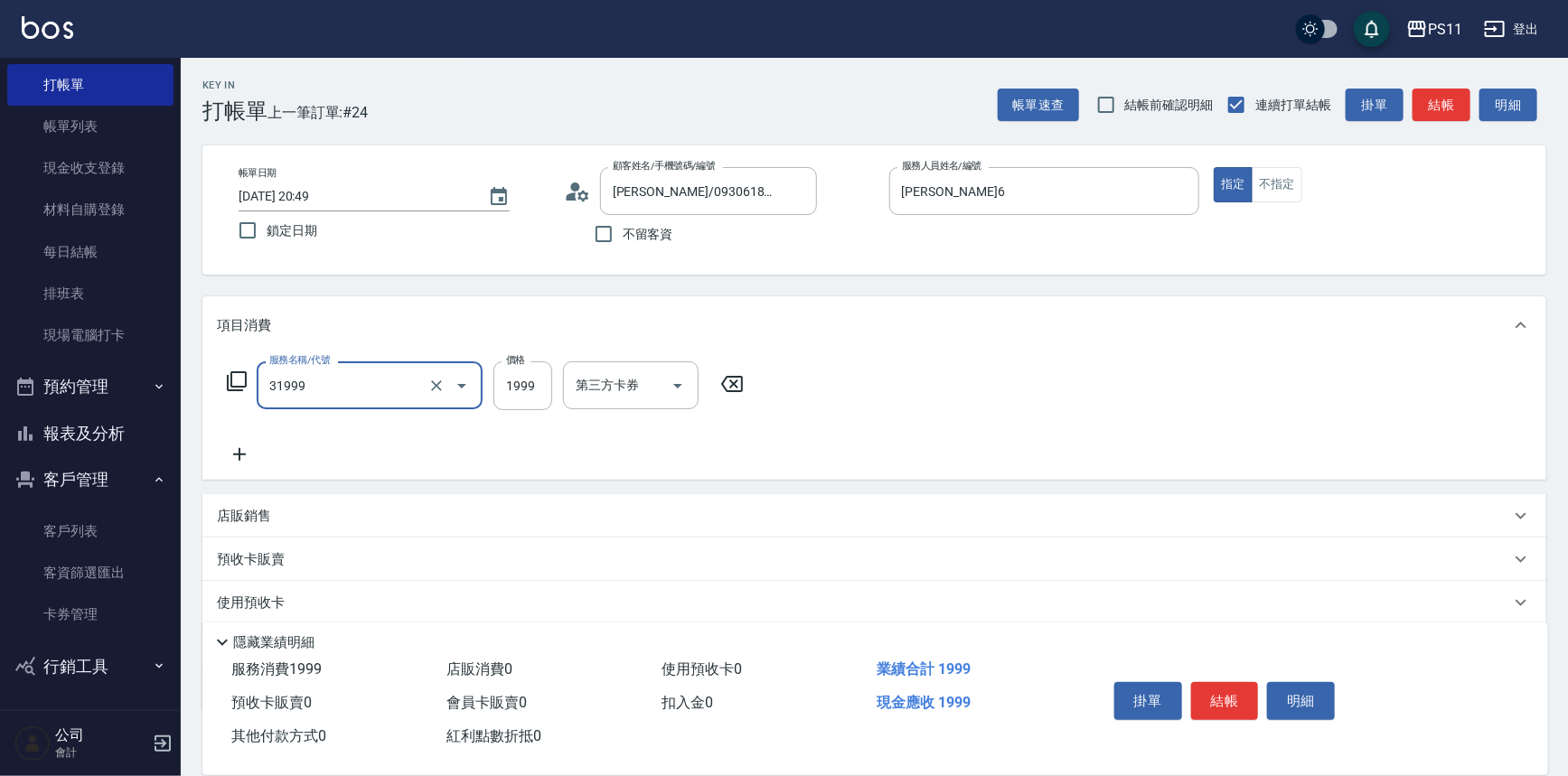
type input "1999以下燙髮(31999)"
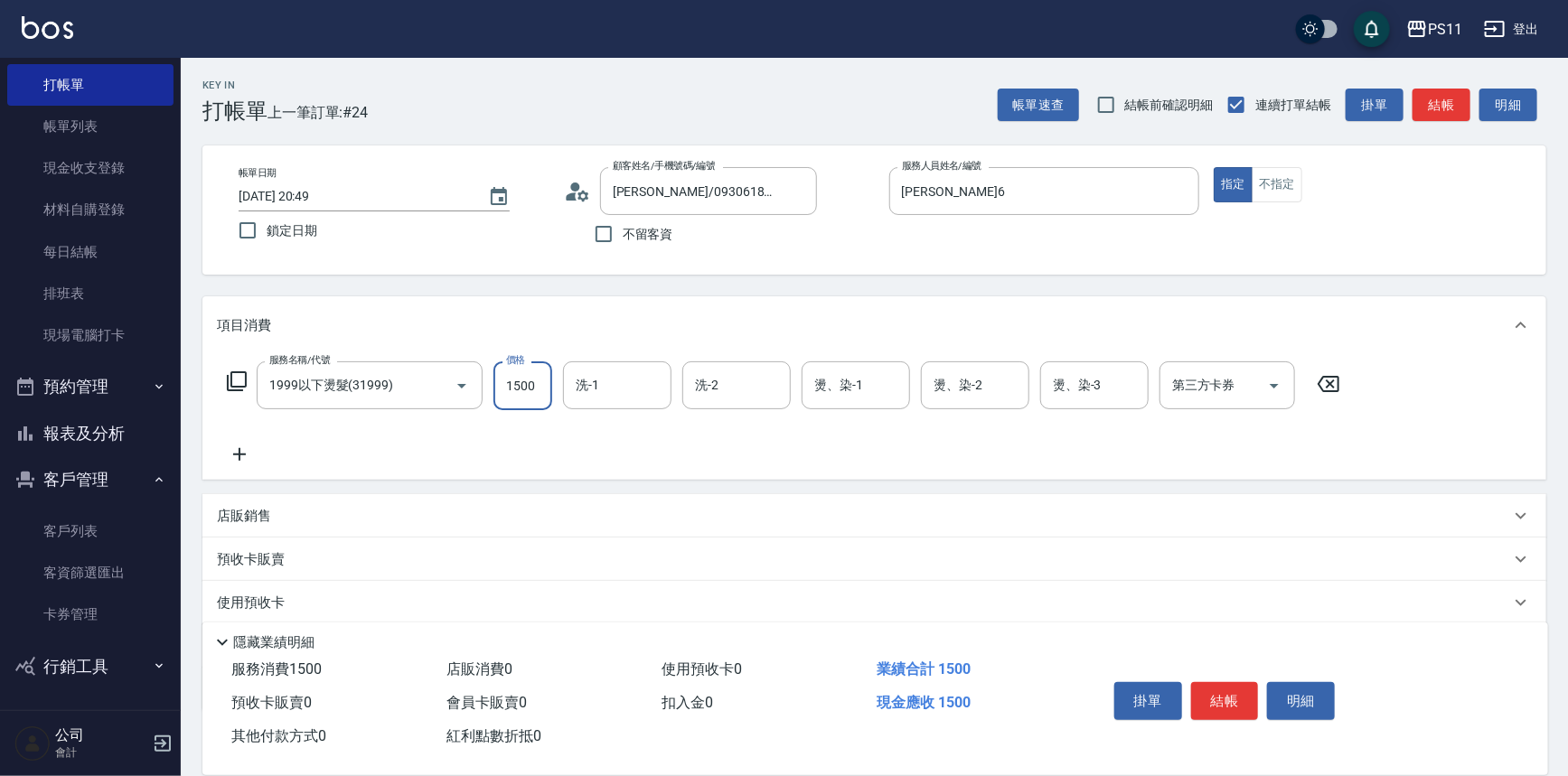
type input "1500"
type input "陳昱如-7"
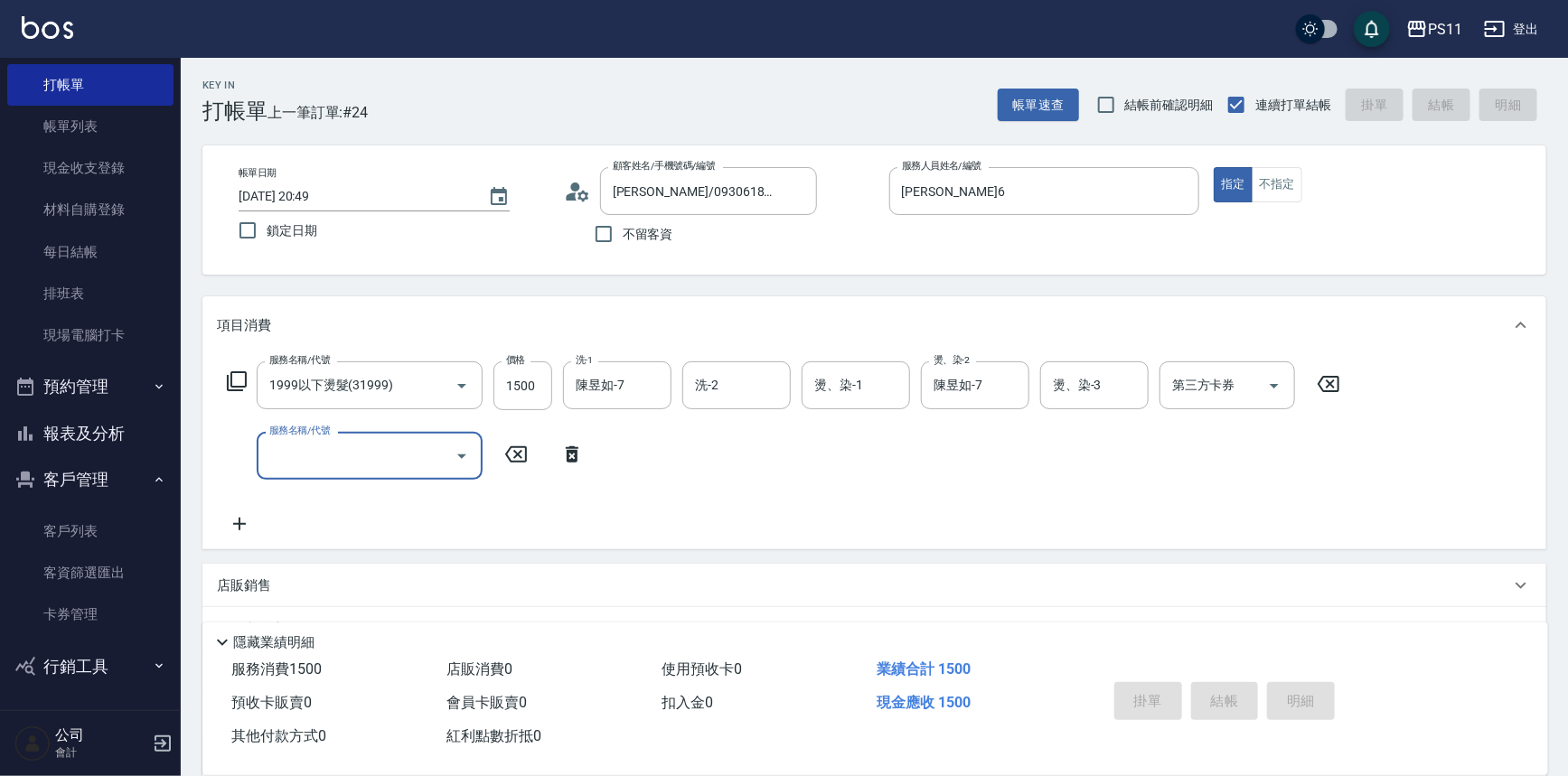
type input "[DATE] 20:50"
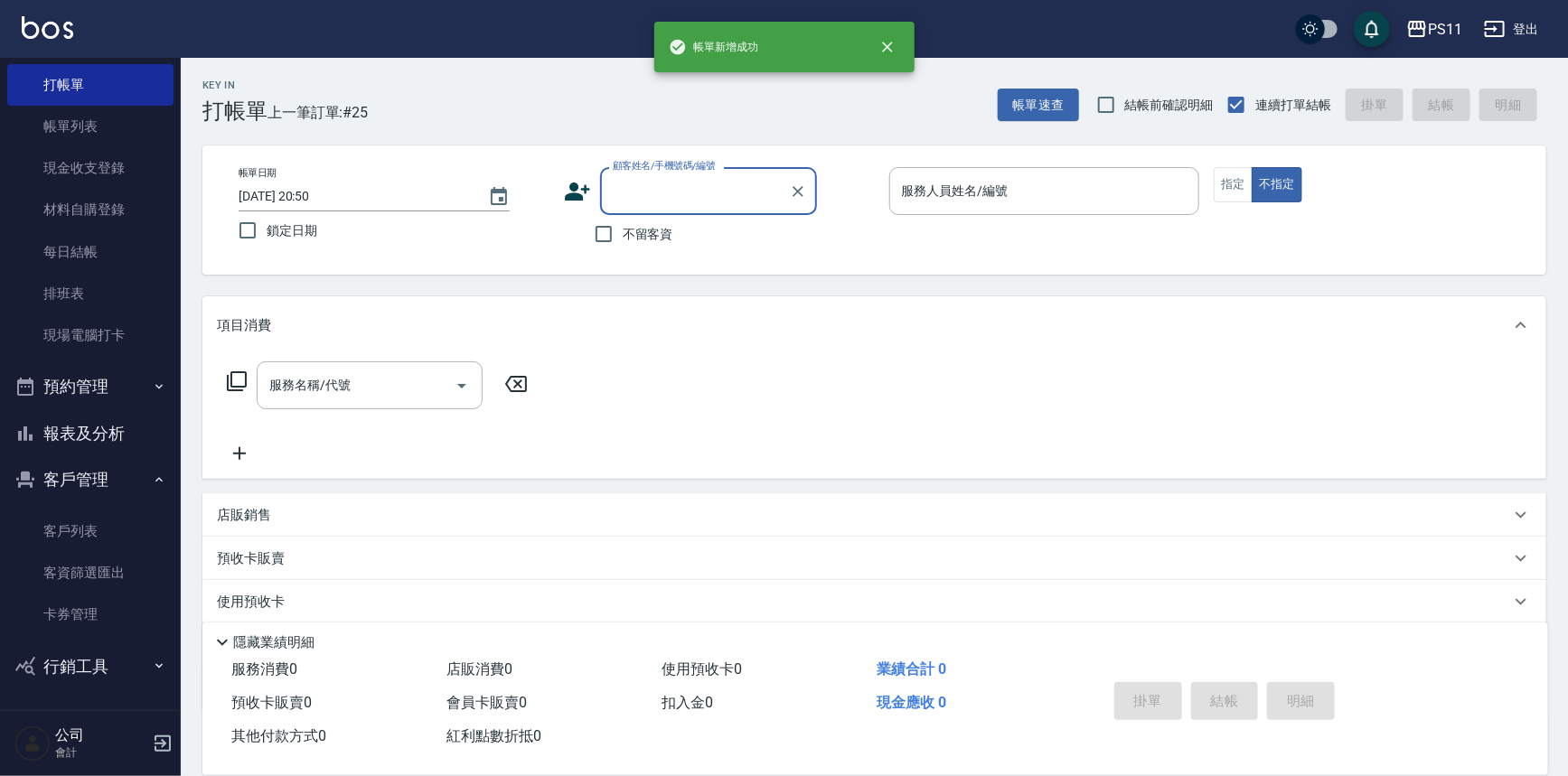
drag, startPoint x: 71, startPoint y: 436, endPoint x: 83, endPoint y: 423, distance: 17.7
click at [71, 436] on button "報表及分析" at bounding box center [90, 433] width 166 height 47
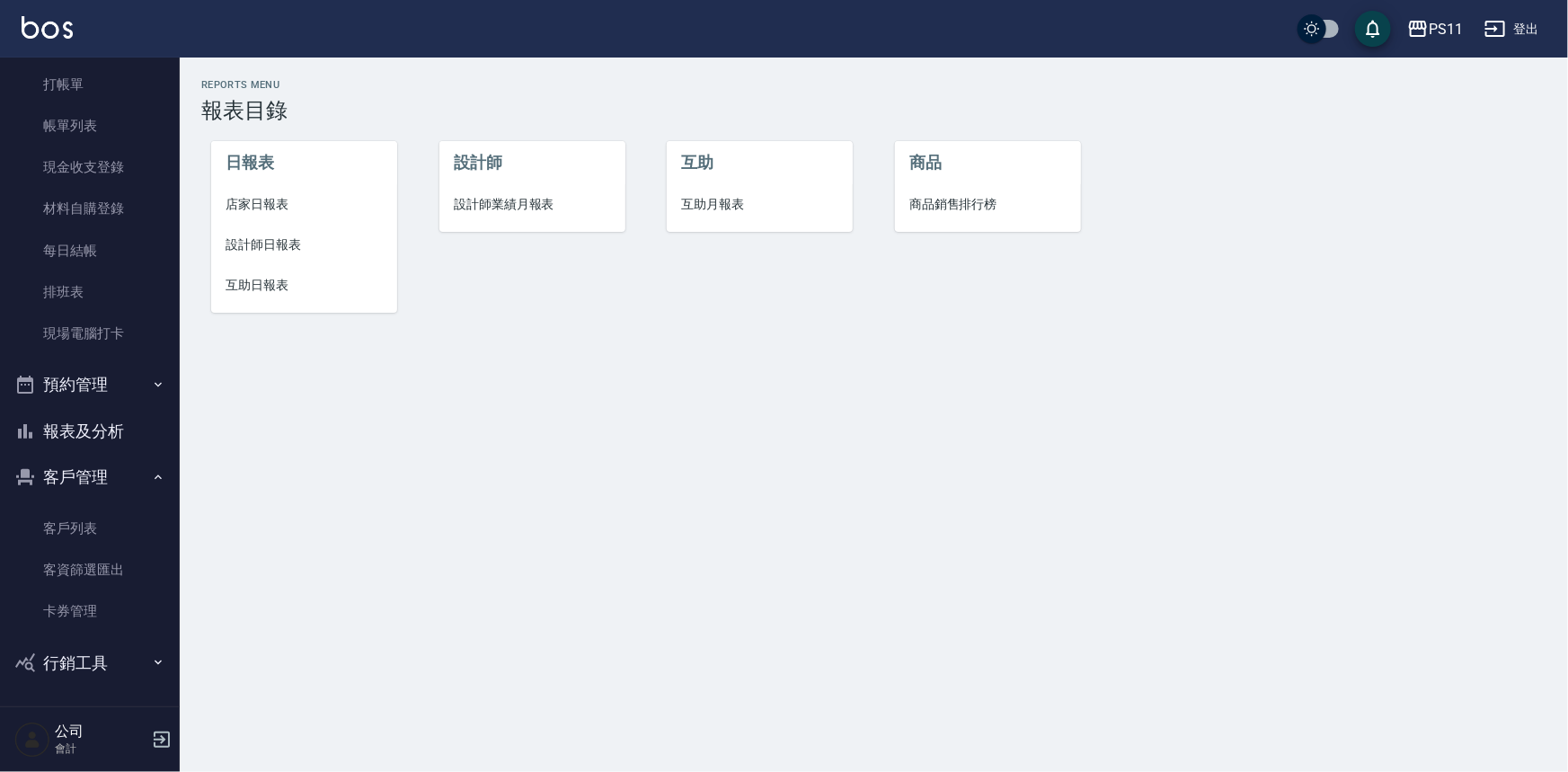
click at [266, 209] on span "店家日報表" at bounding box center [304, 204] width 158 height 19
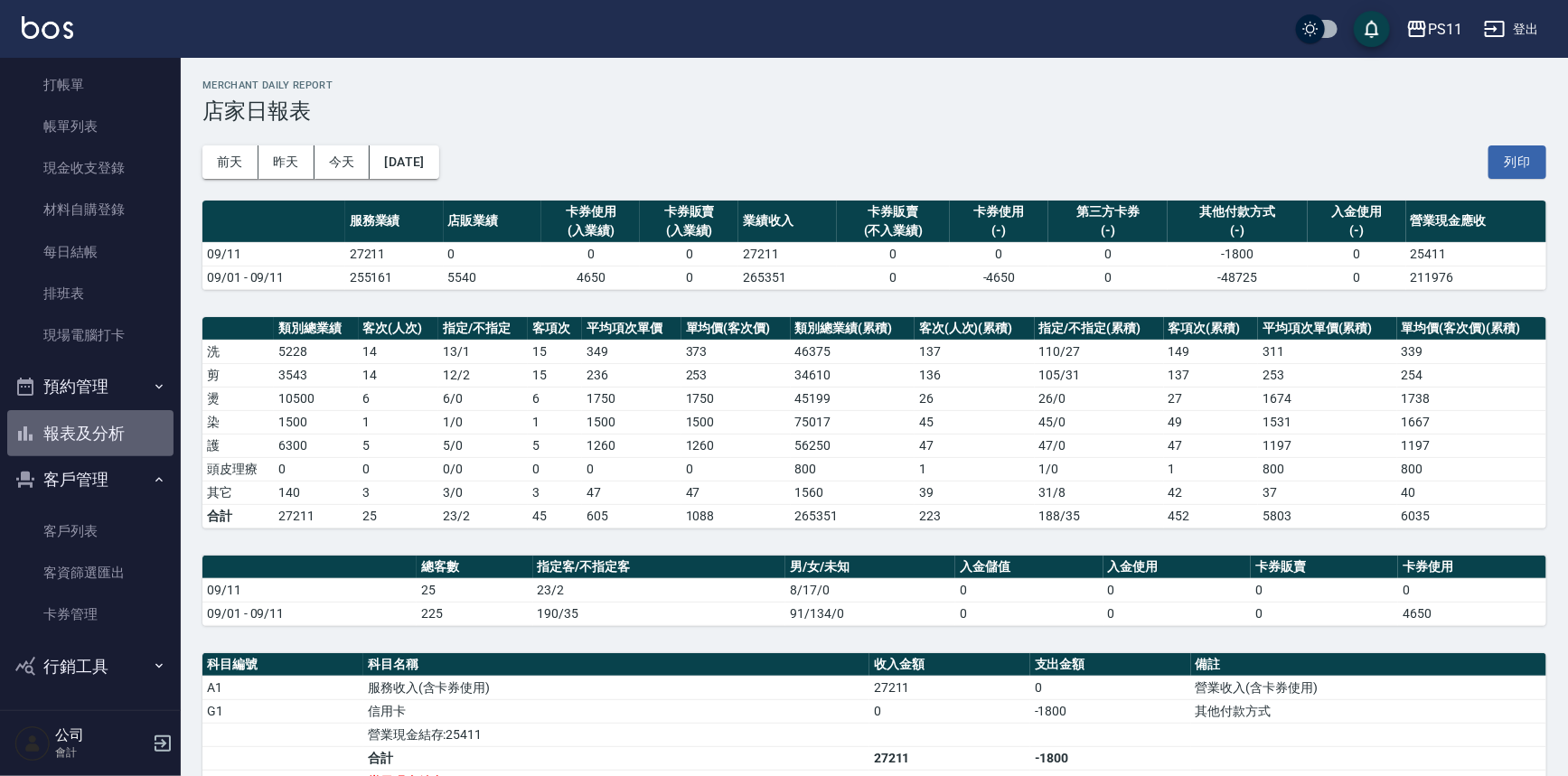
click at [98, 430] on button "報表及分析" at bounding box center [90, 433] width 166 height 47
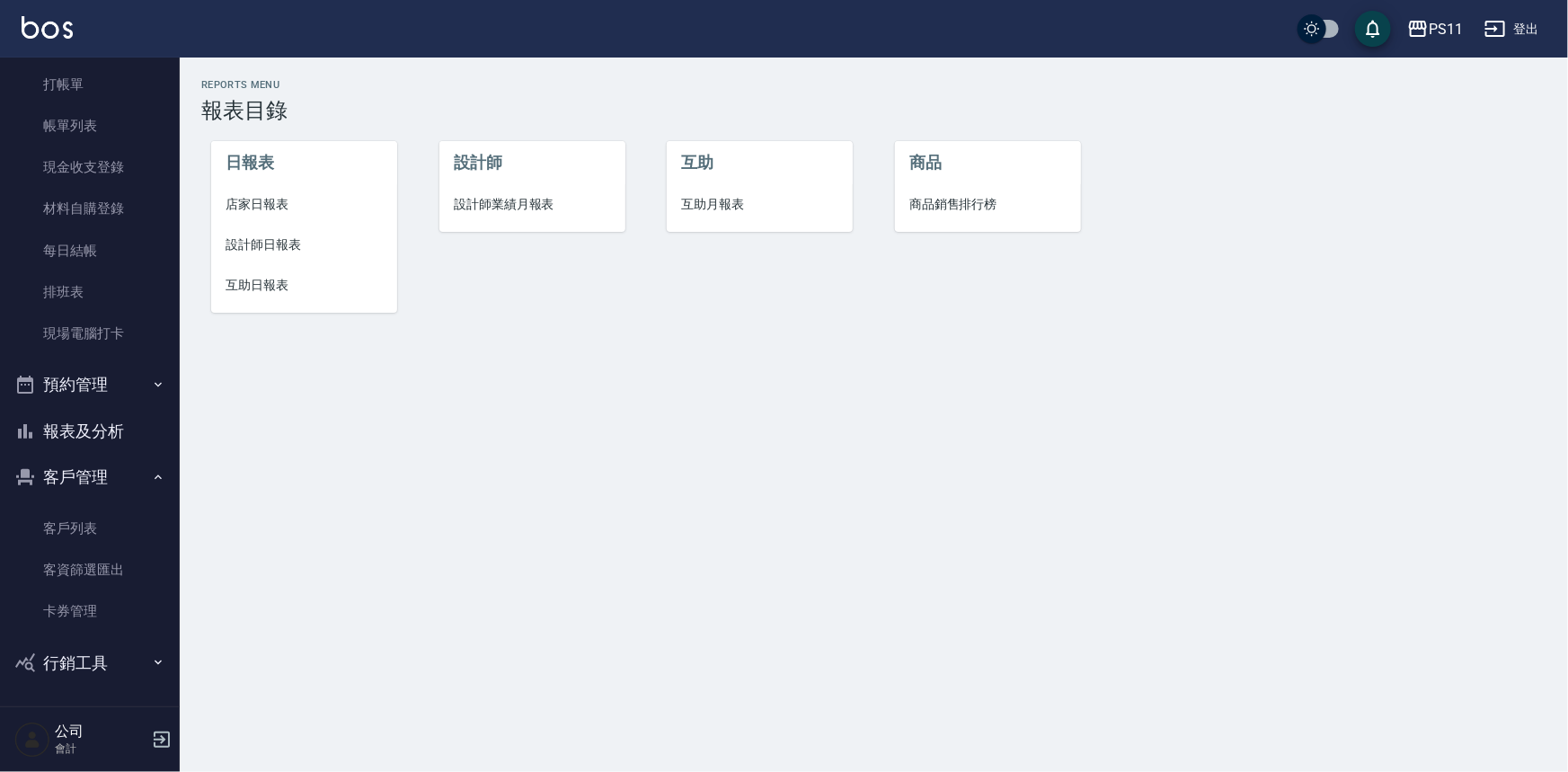
click at [262, 251] on span "設計師日報表" at bounding box center [304, 245] width 158 height 19
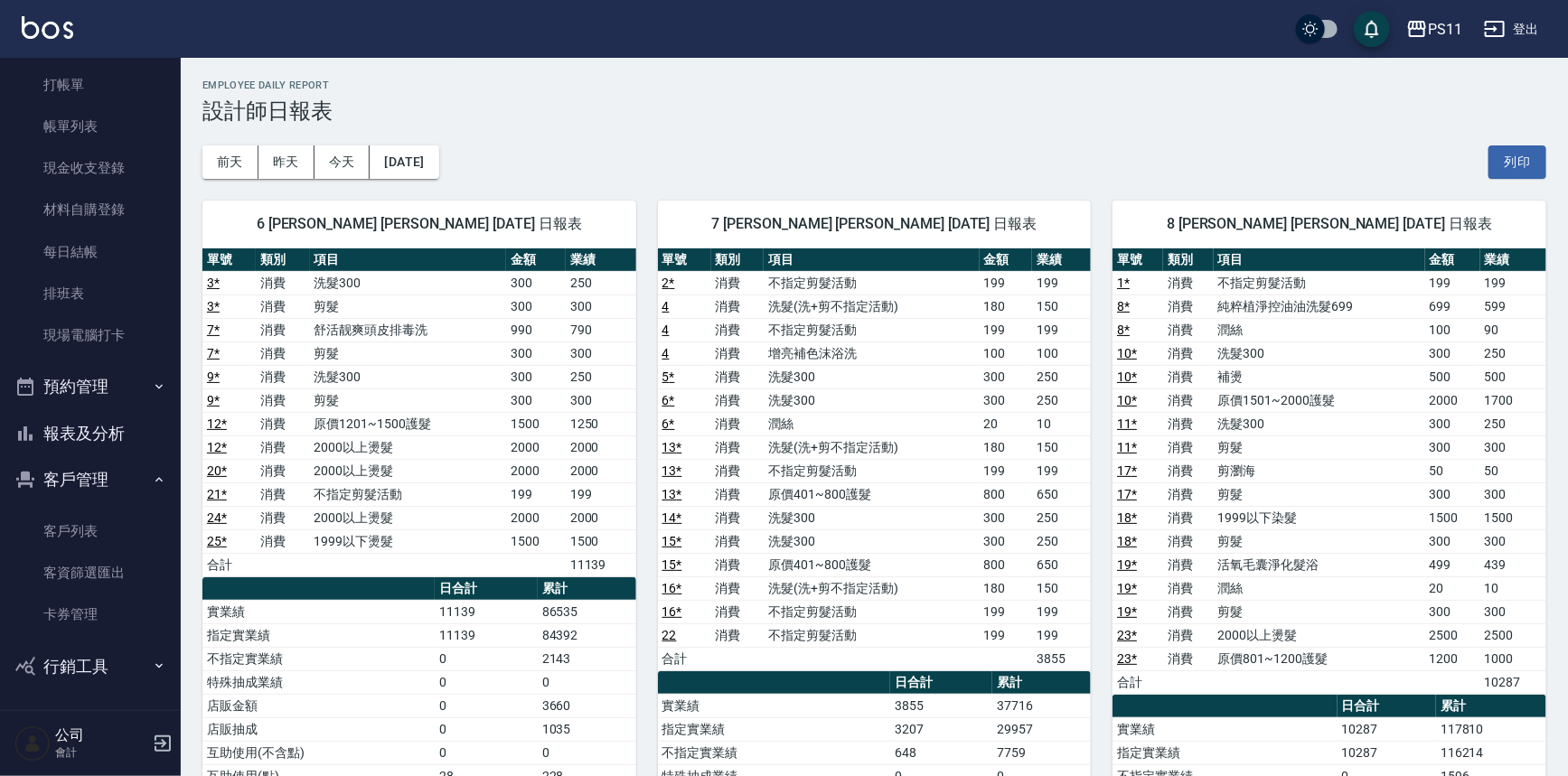
click at [93, 424] on button "報表及分析" at bounding box center [90, 433] width 166 height 47
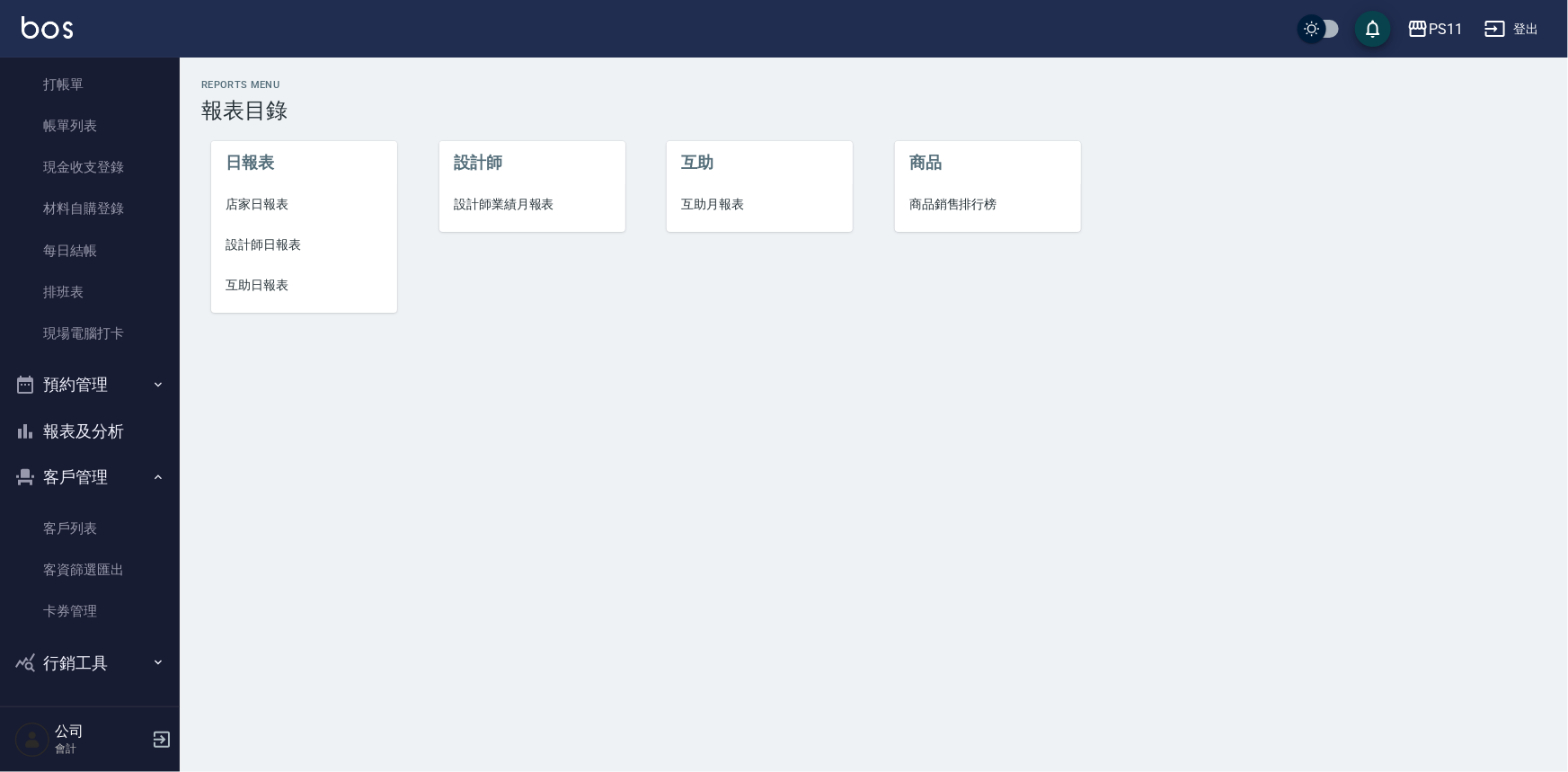
click at [276, 195] on span "店家日報表" at bounding box center [304, 204] width 158 height 19
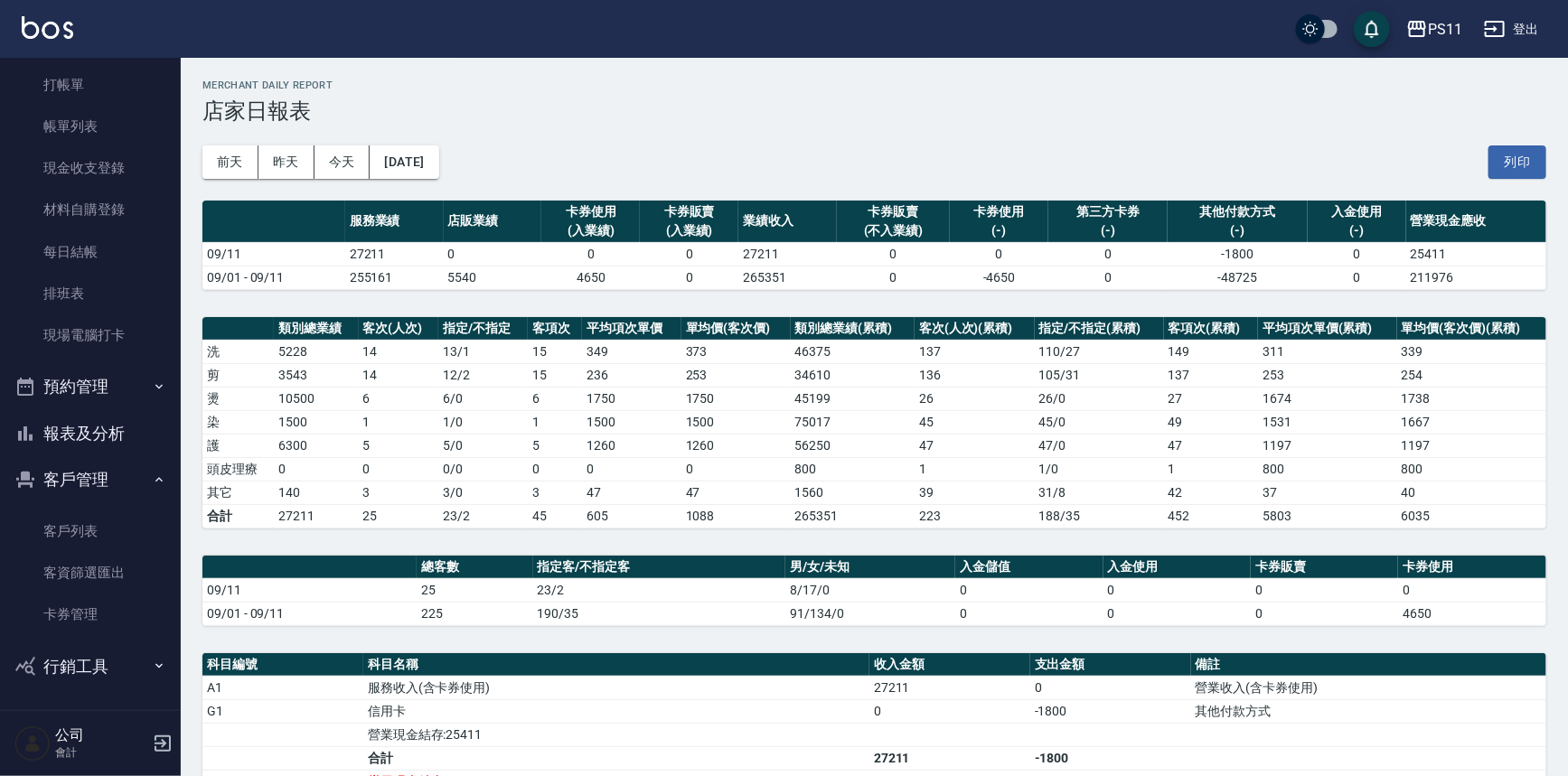
scroll to position [82, 0]
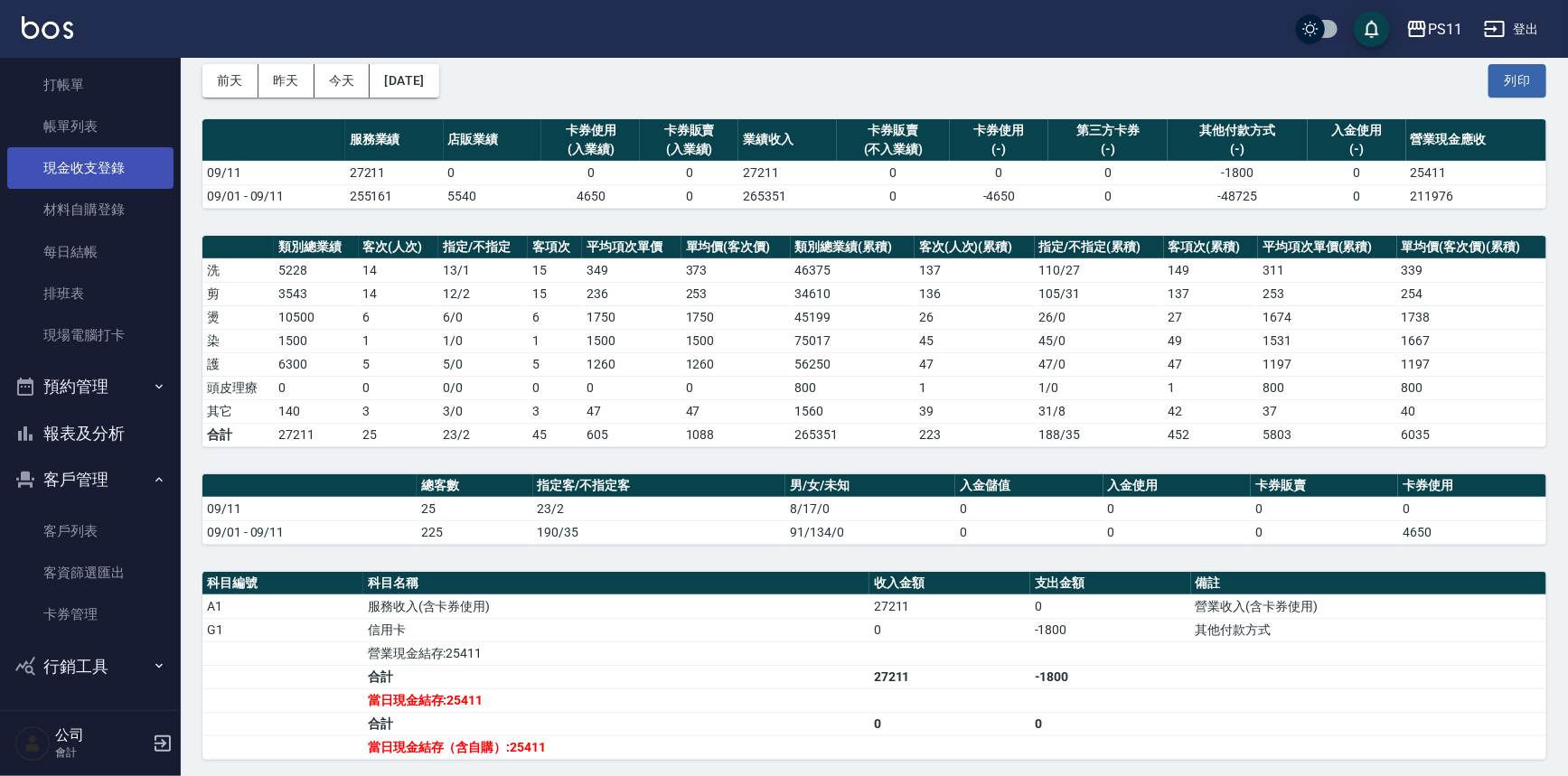
click at [150, 169] on link "現金收支登錄" at bounding box center [90, 167] width 166 height 41
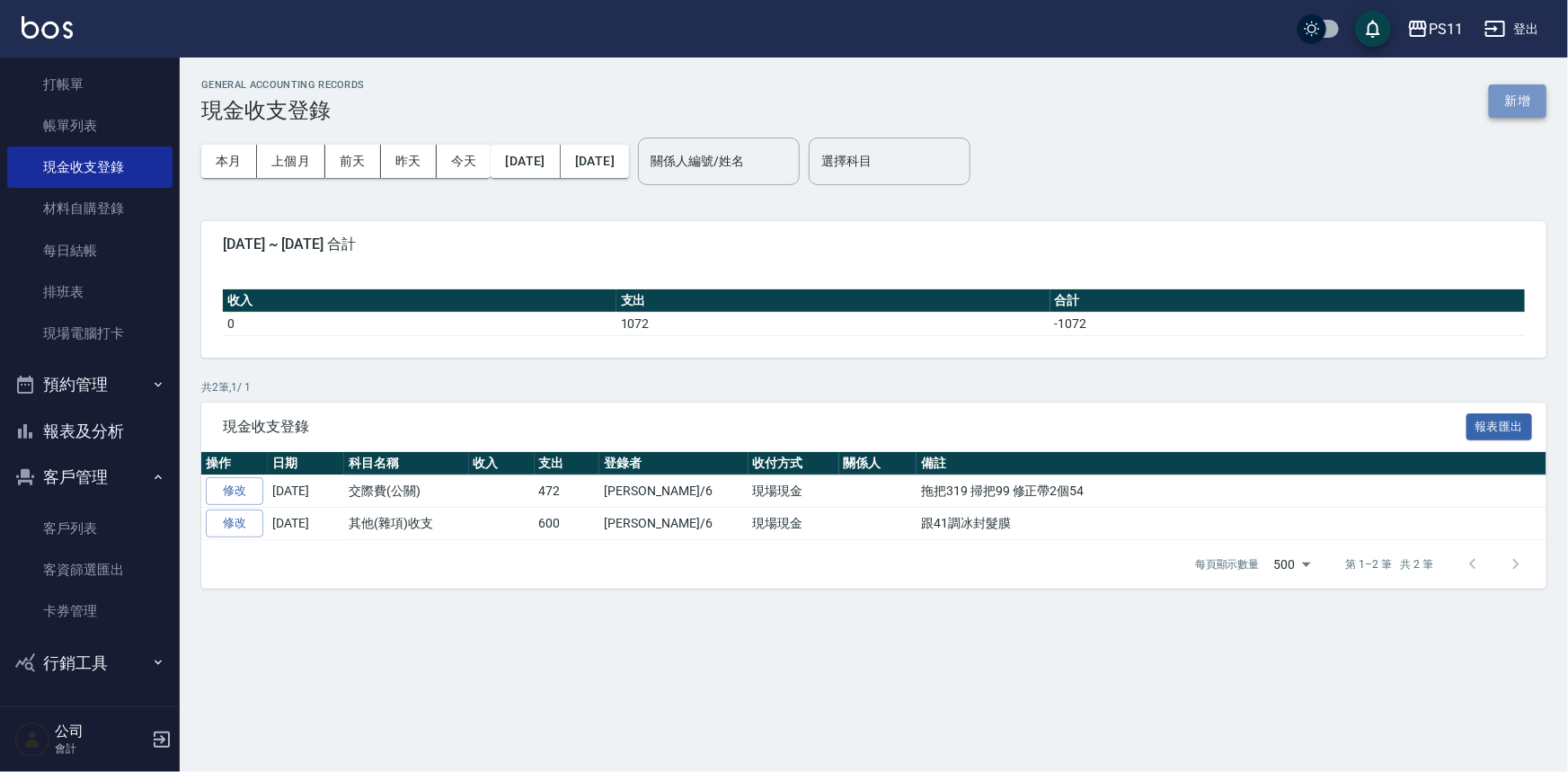
click at [1508, 97] on button "新增" at bounding box center [1517, 100] width 57 height 33
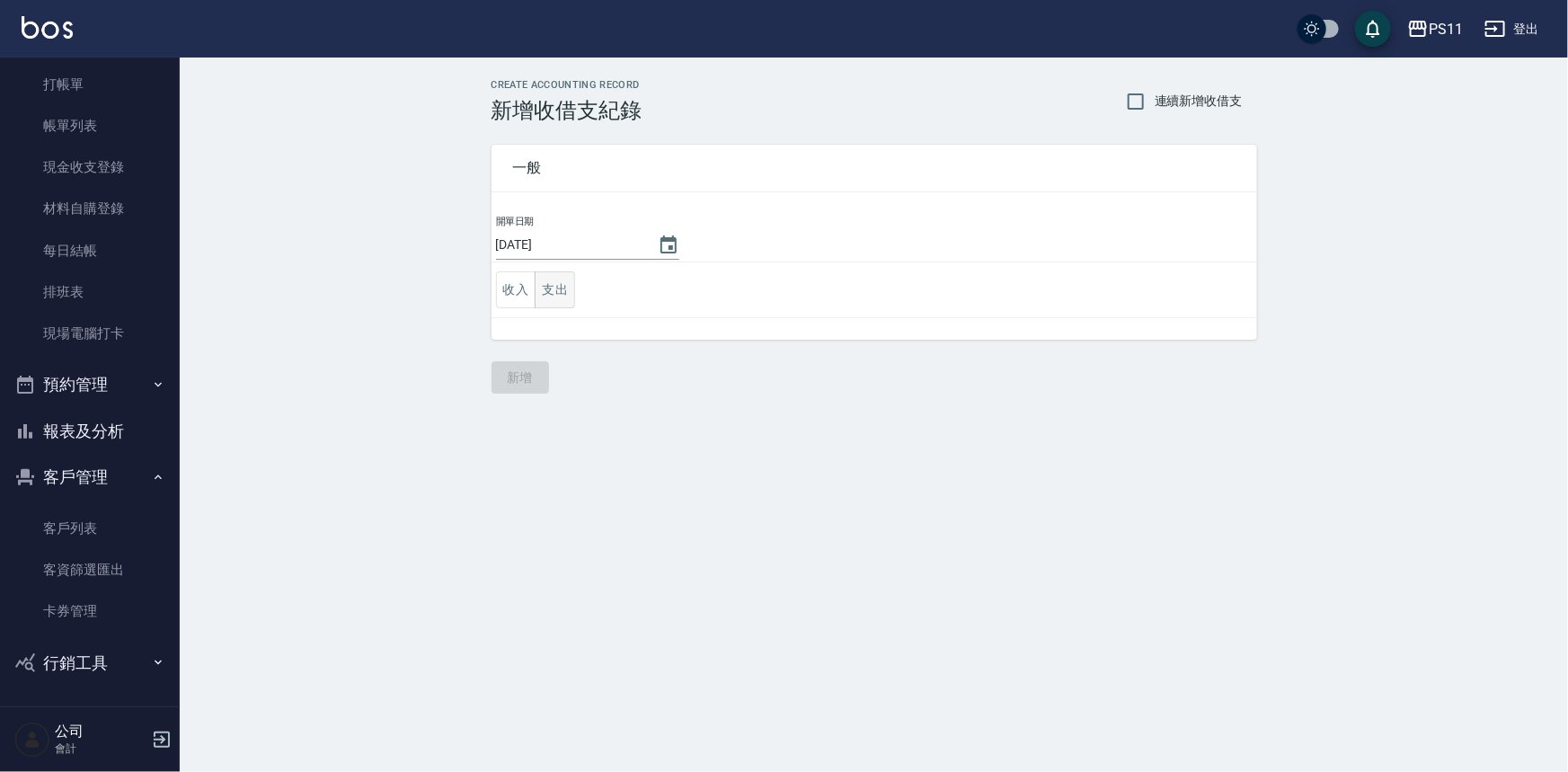
click at [573, 286] on button "支出" at bounding box center [555, 290] width 40 height 37
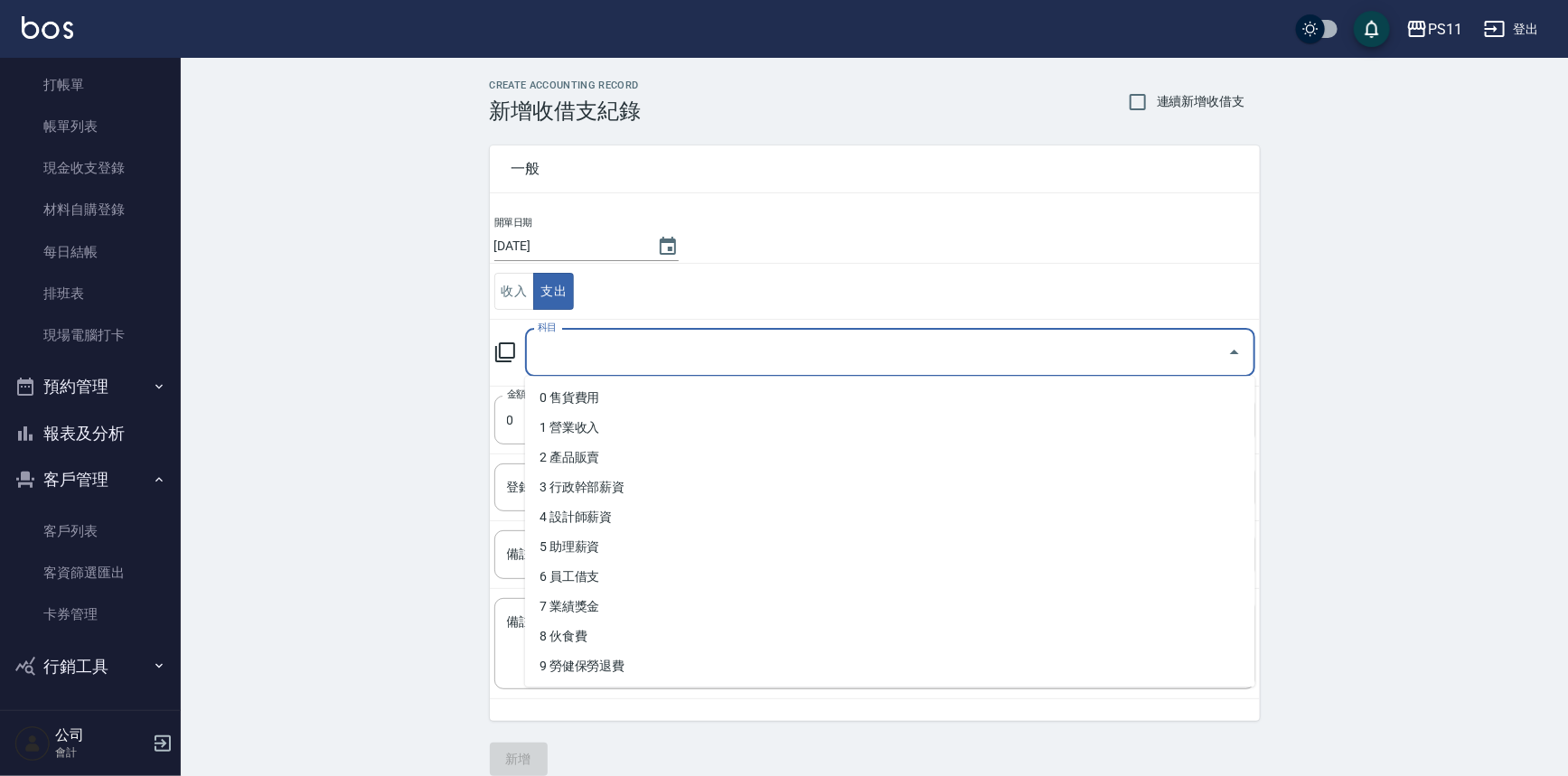
click at [670, 364] on input "科目" at bounding box center [876, 352] width 687 height 32
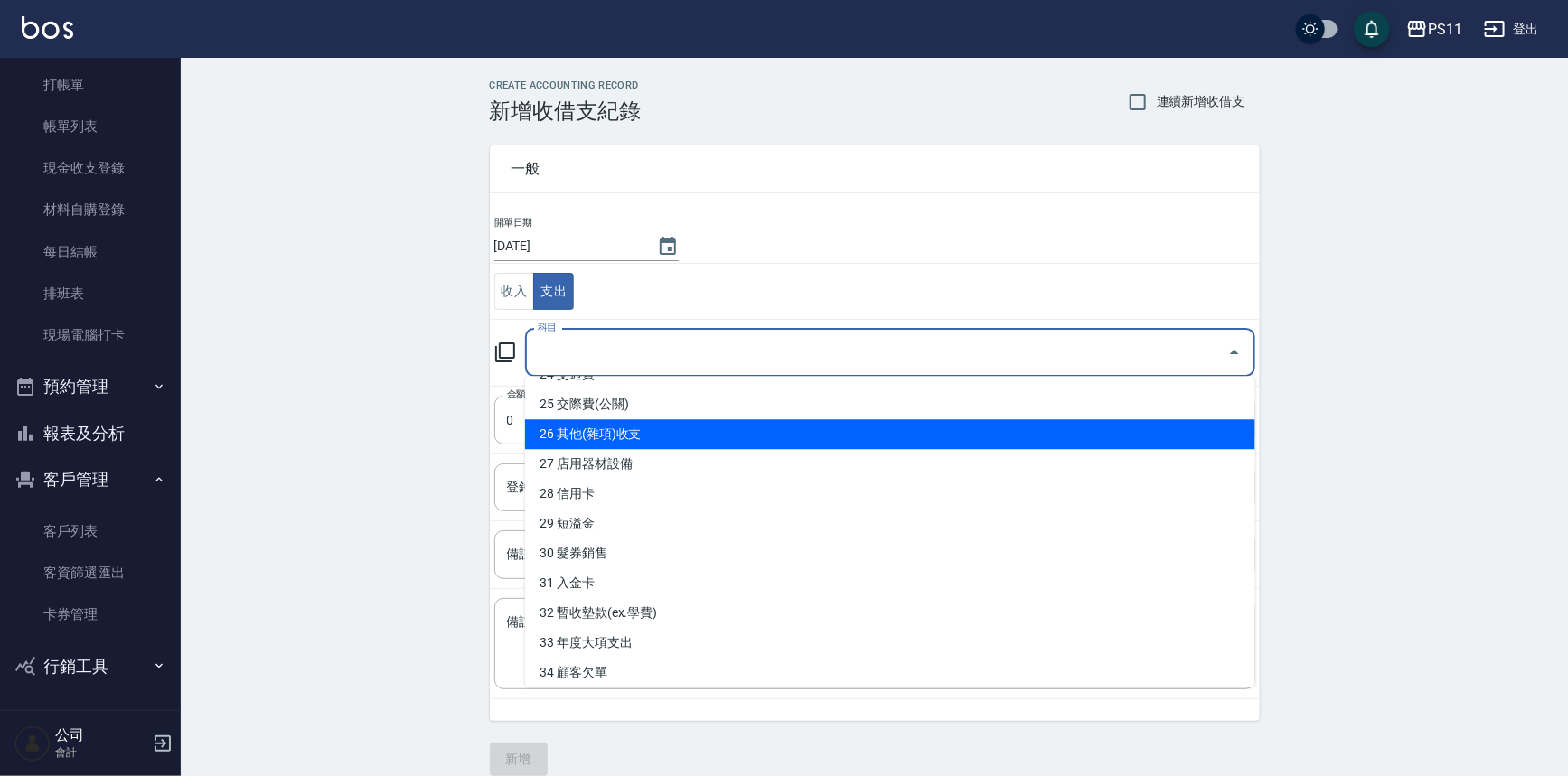
click at [737, 440] on li "26 其他(雜項)收支" at bounding box center [890, 433] width 730 height 30
type input "26 其他(雜項)收支"
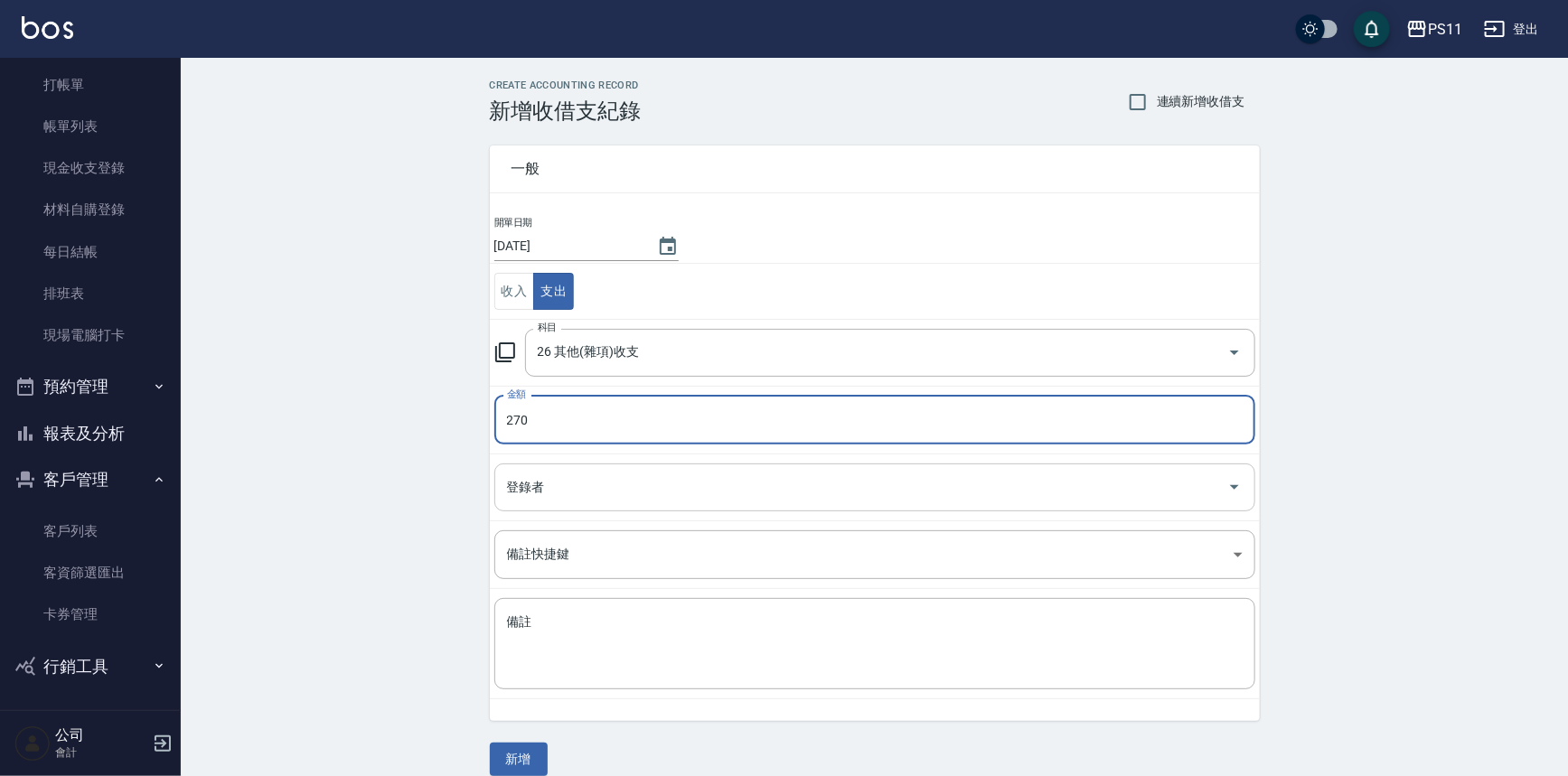
type input "270"
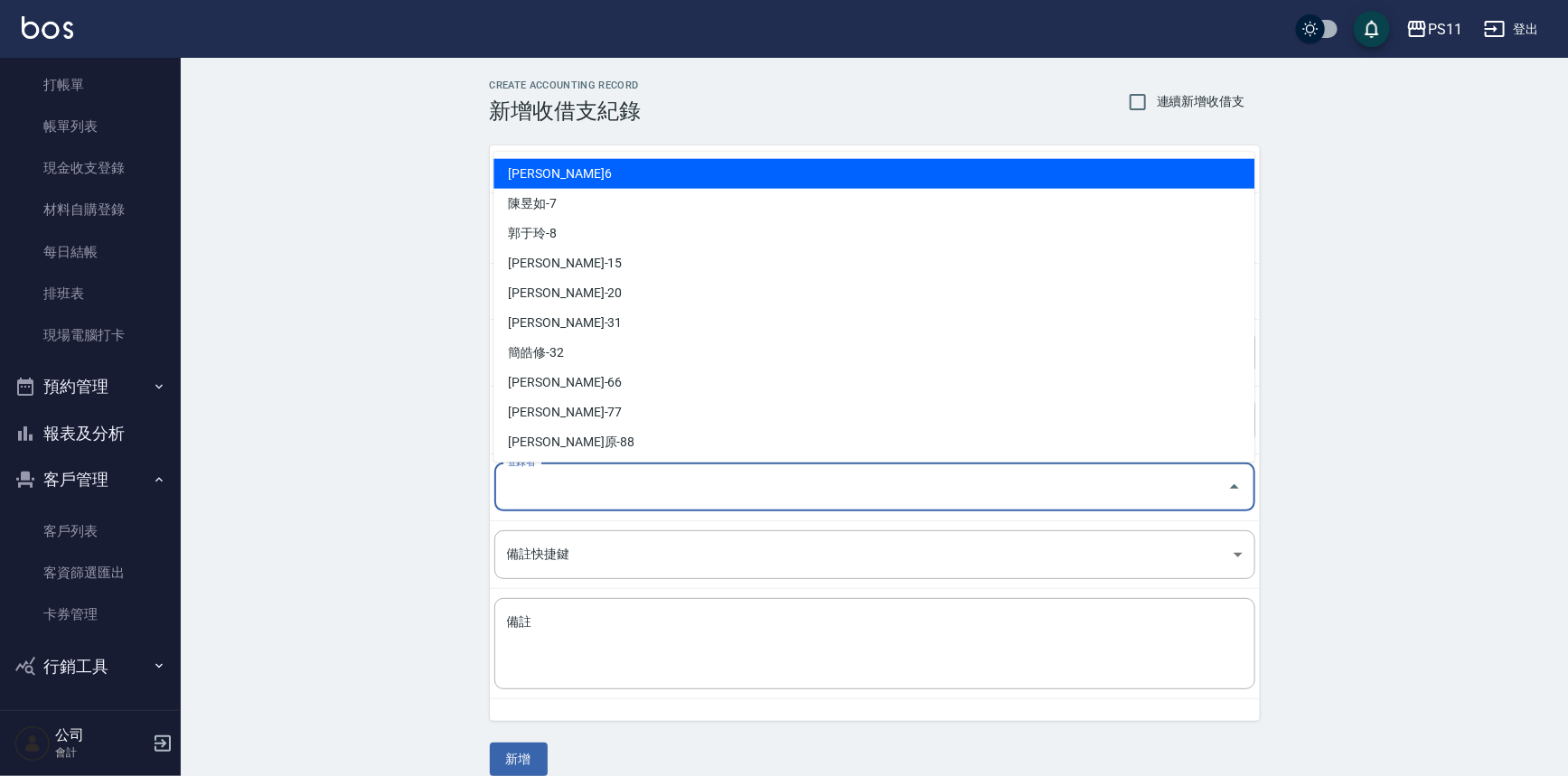
click at [725, 472] on input "登錄者" at bounding box center [861, 487] width 718 height 32
click at [724, 173] on li "[PERSON_NAME]6" at bounding box center [873, 174] width 761 height 30
type input "[PERSON_NAME]6"
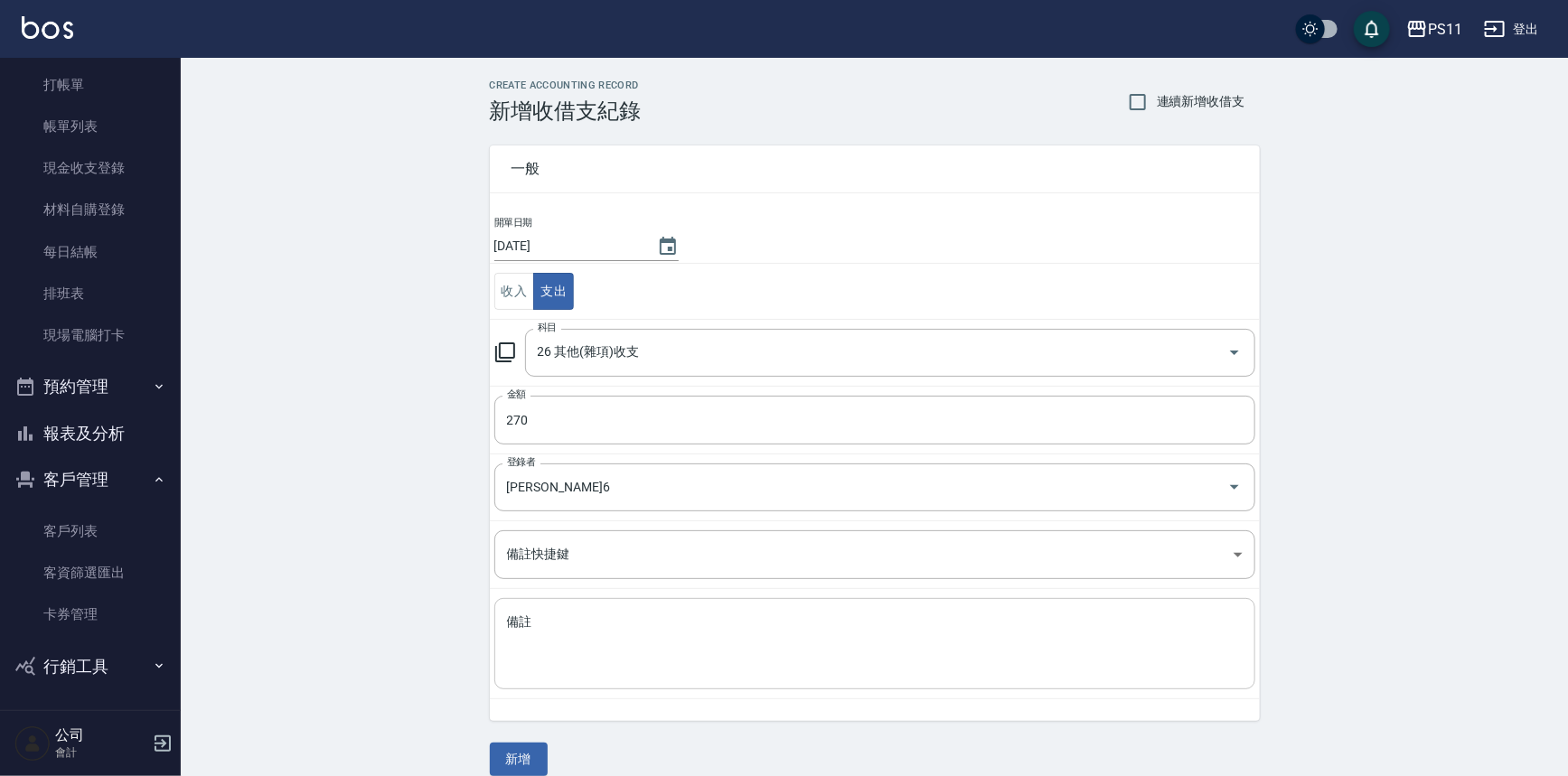
click at [743, 606] on div "x 備註" at bounding box center [874, 643] width 761 height 91
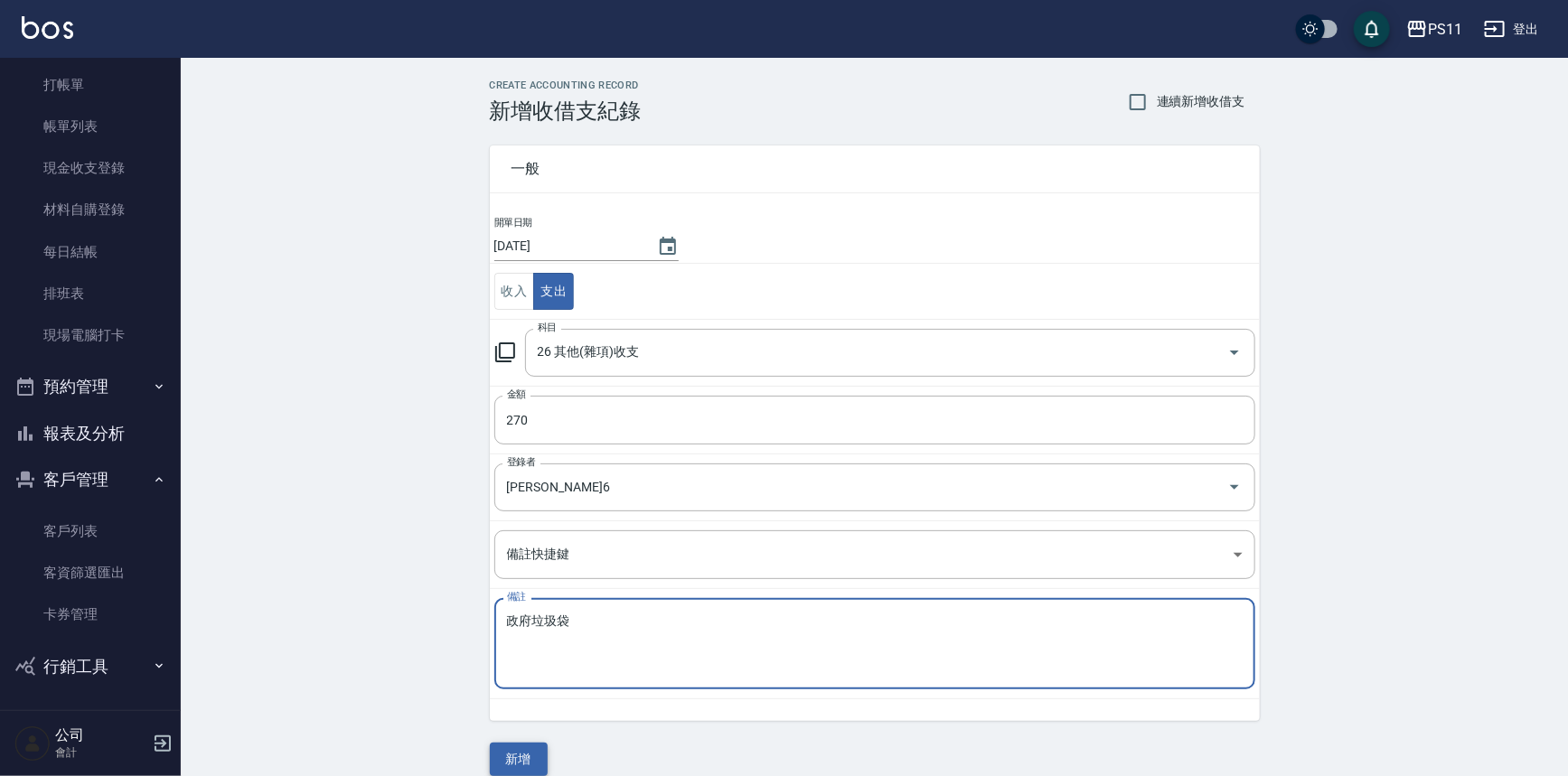
type textarea "政府垃圾袋"
click at [531, 767] on button "新增" at bounding box center [519, 759] width 58 height 34
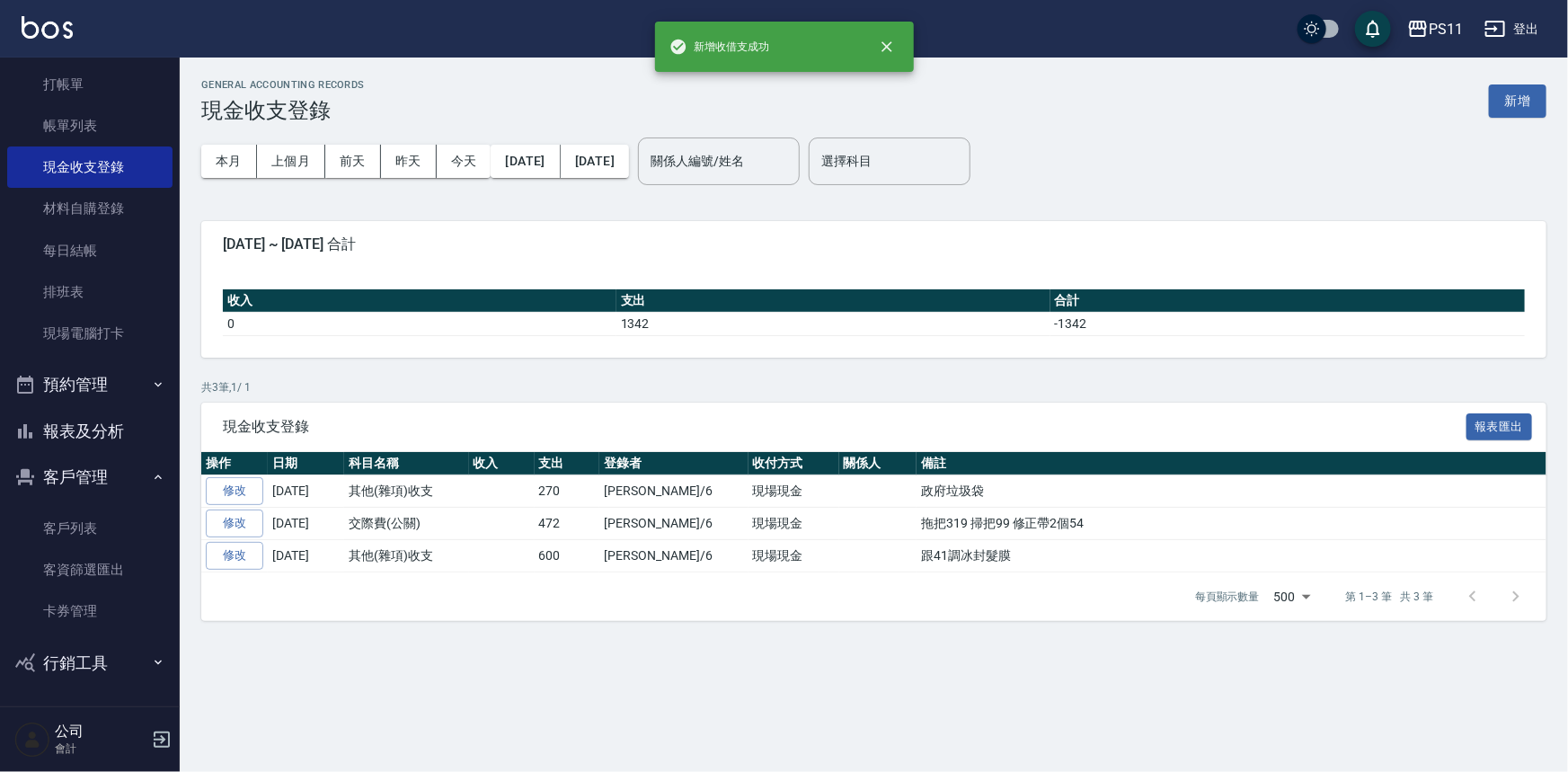
click at [68, 429] on button "報表及分析" at bounding box center [90, 431] width 165 height 47
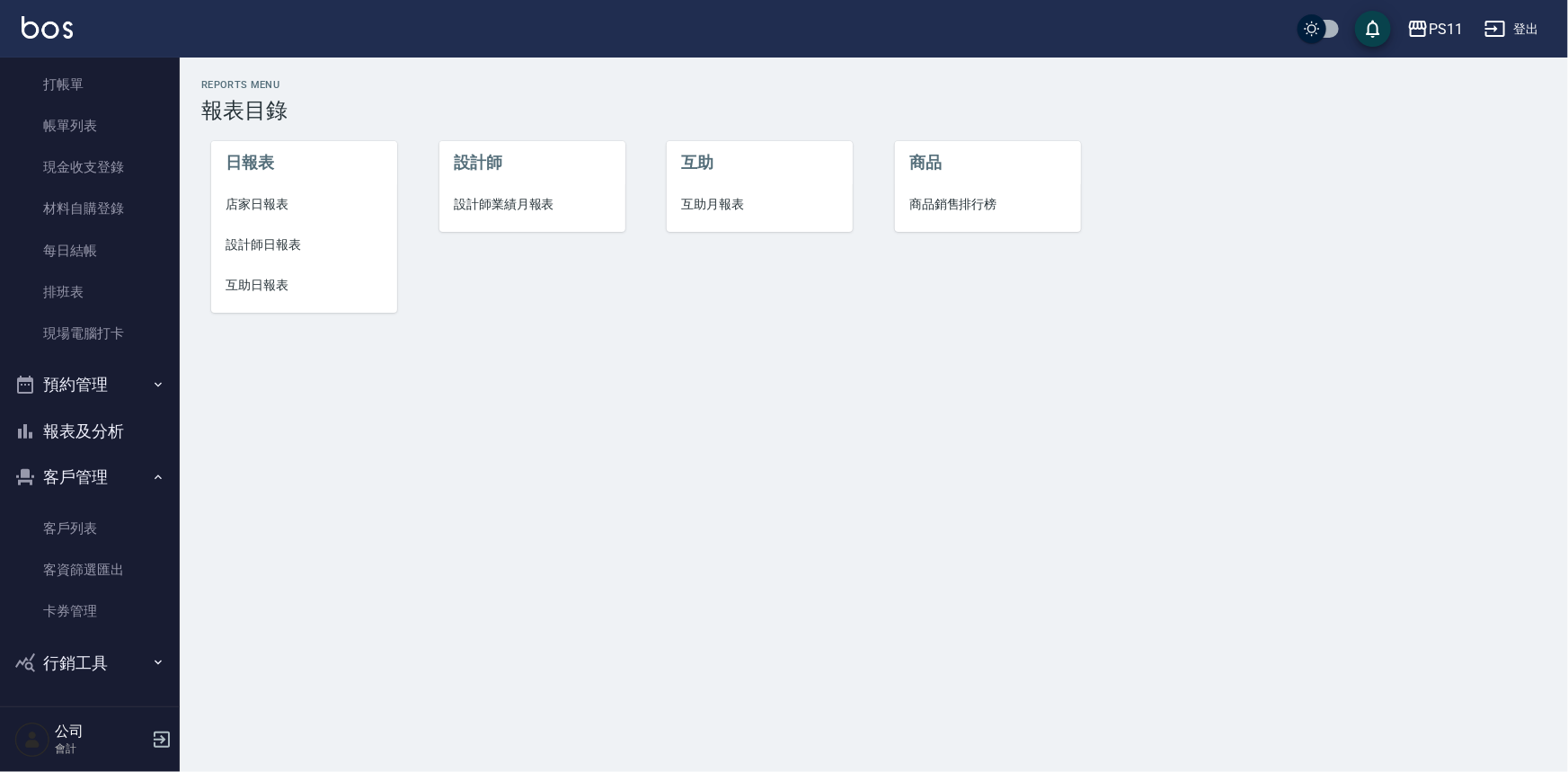
click at [256, 204] on span "店家日報表" at bounding box center [304, 204] width 158 height 19
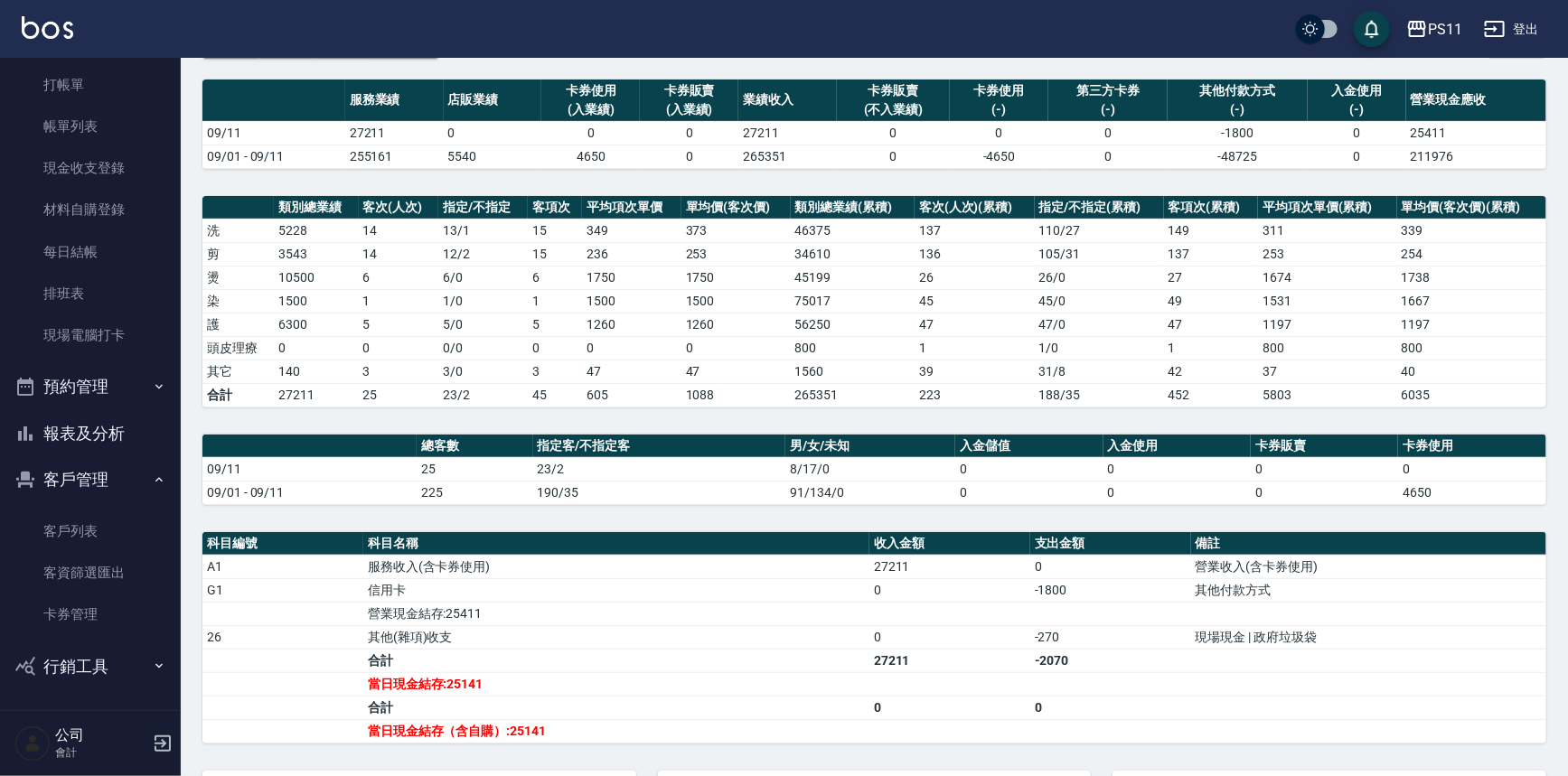
scroll to position [163, 0]
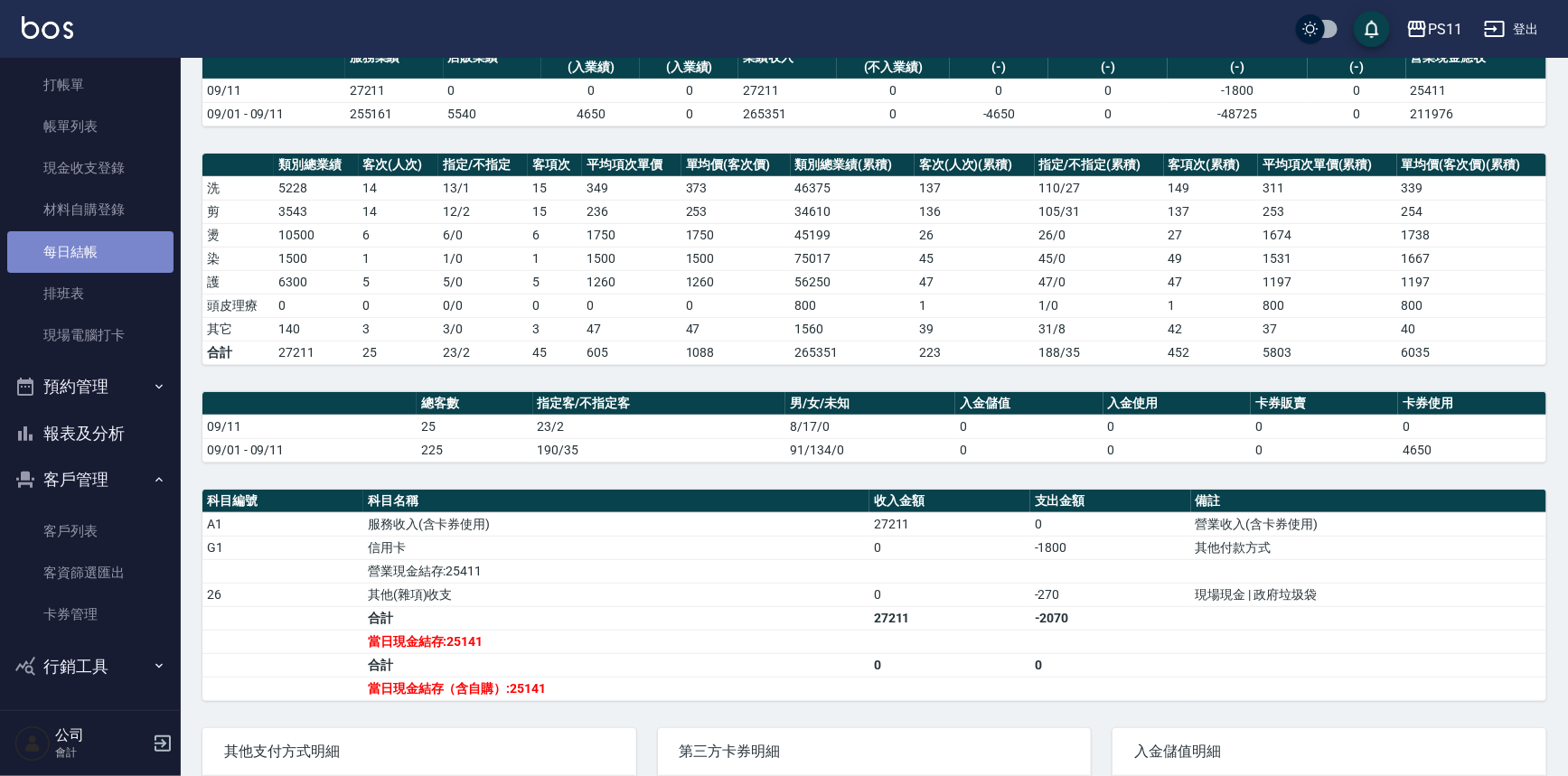
click at [110, 266] on link "每日結帳" at bounding box center [90, 252] width 166 height 41
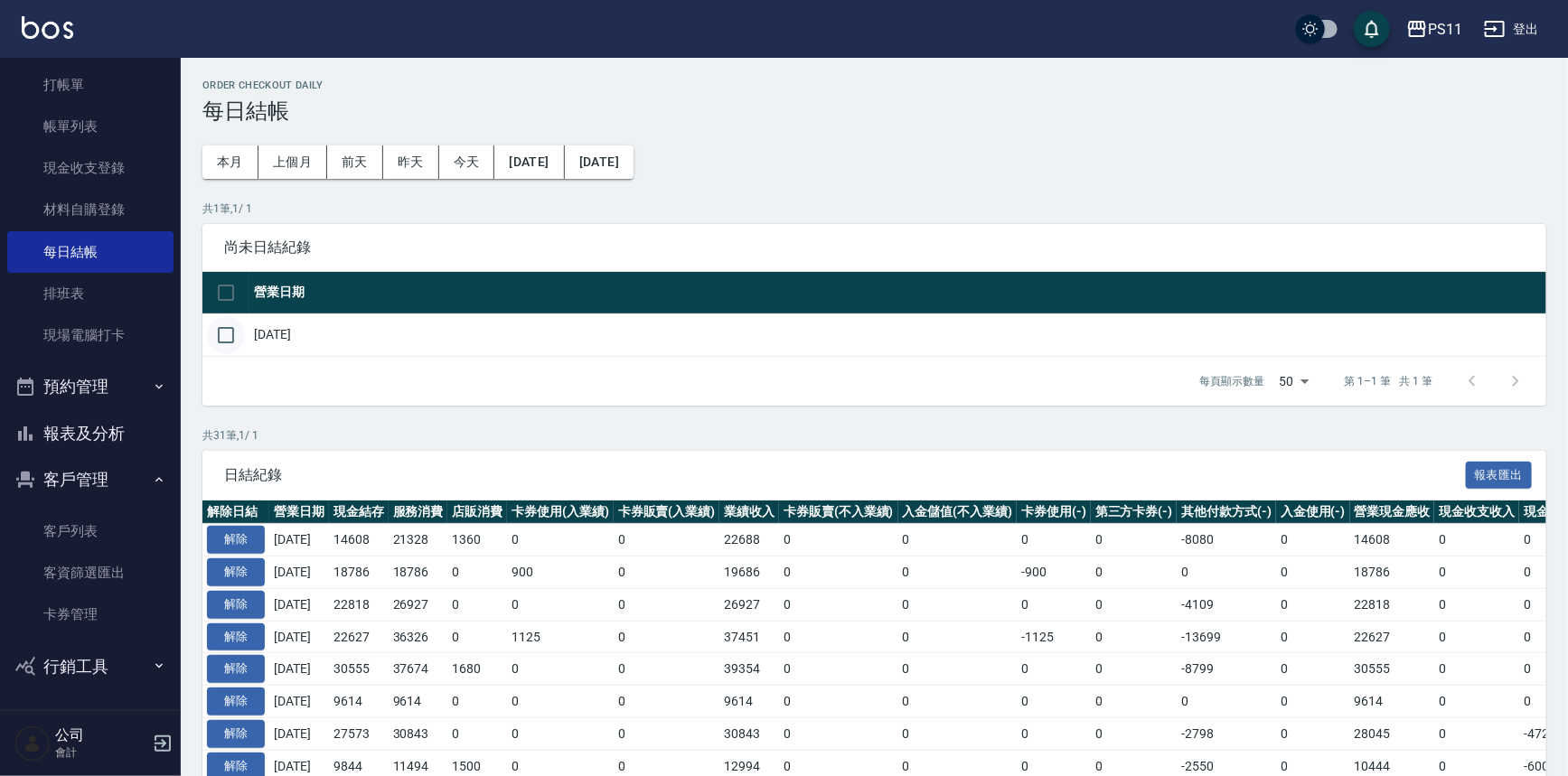
click at [230, 329] on input "checkbox" at bounding box center [225, 334] width 37 height 37
checkbox input "true"
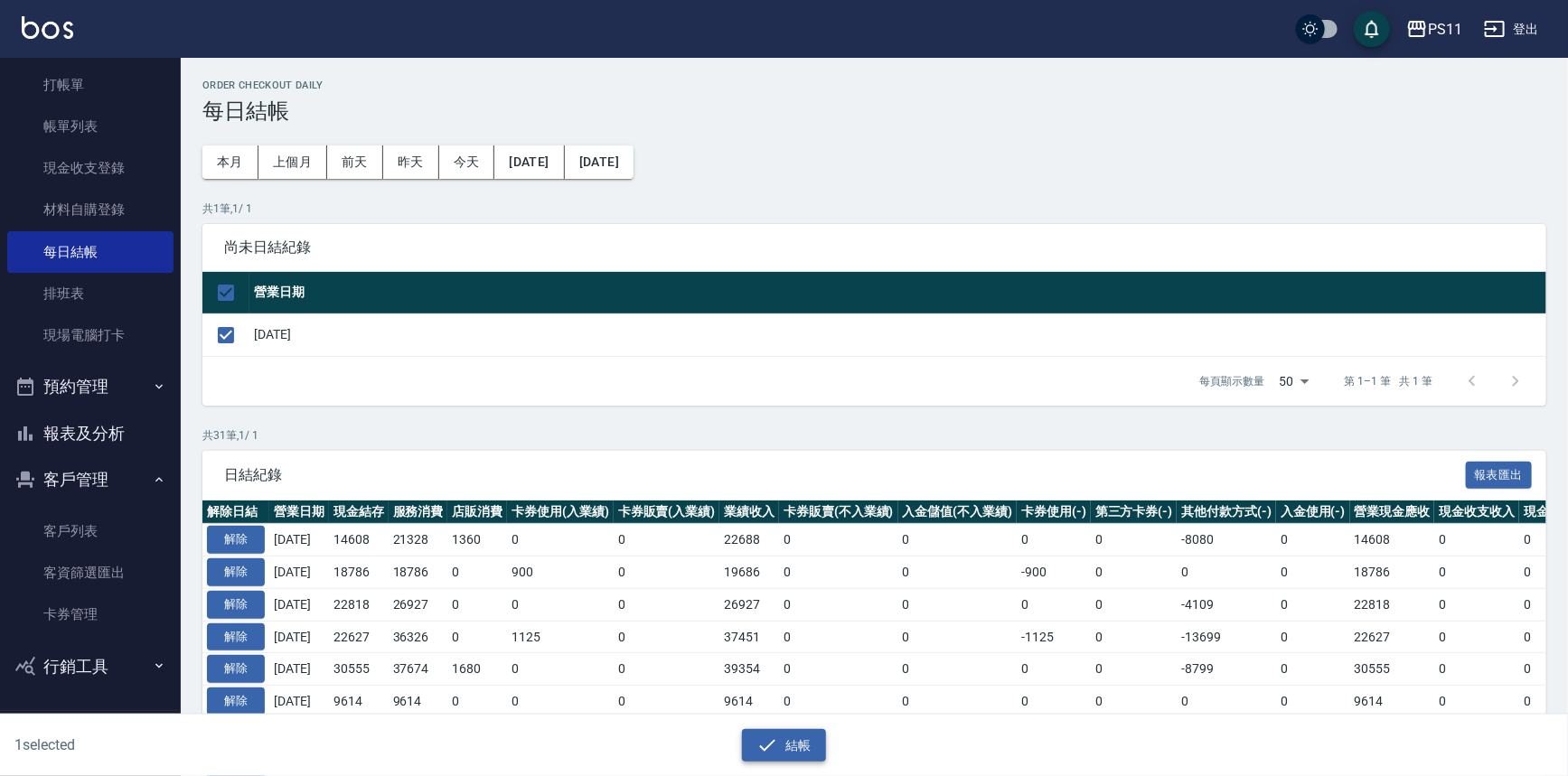
click at [791, 742] on button "結帳" at bounding box center [783, 745] width 84 height 34
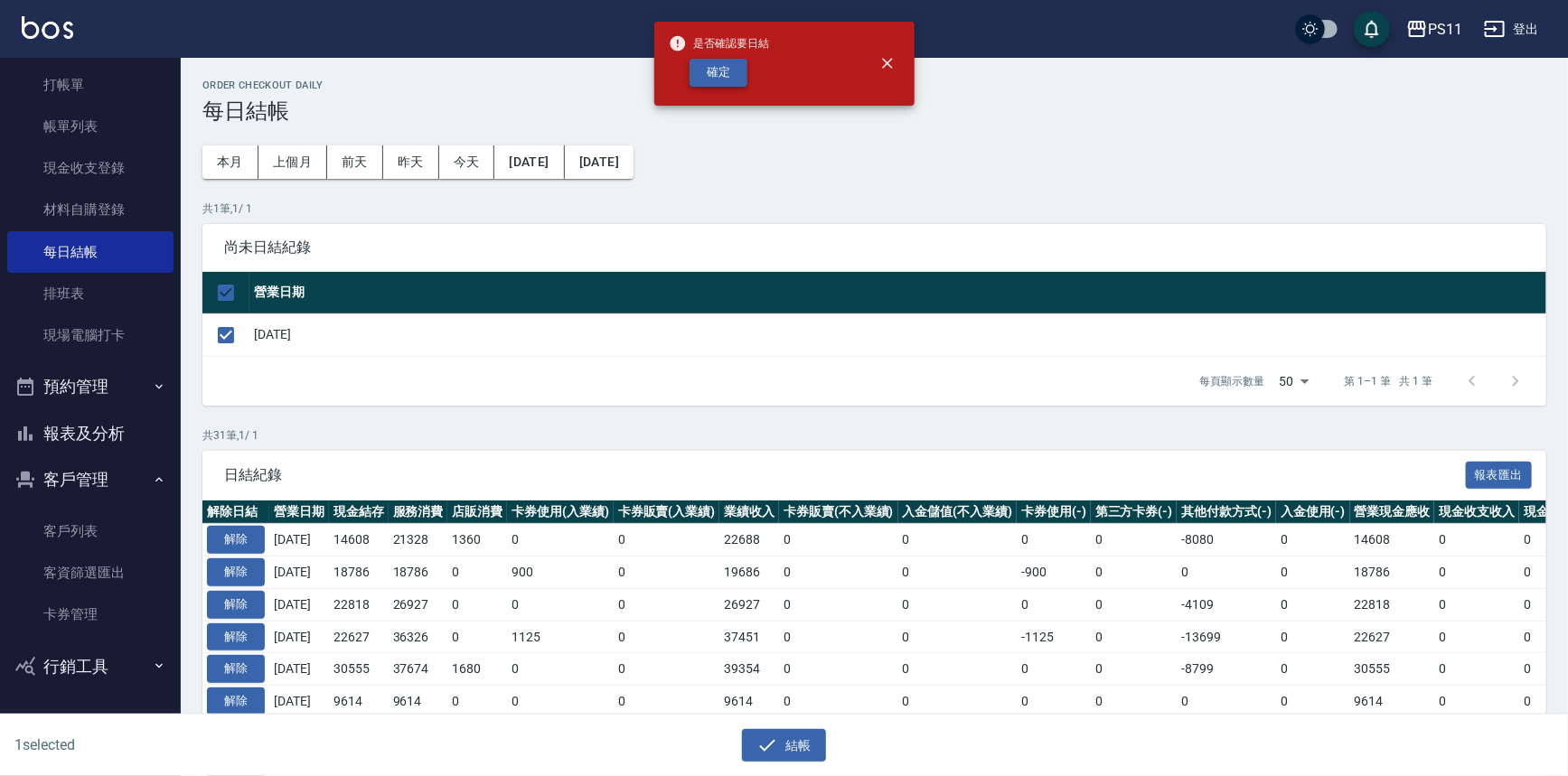
click at [722, 82] on button "確定" at bounding box center [719, 72] width 58 height 28
checkbox input "false"
